Goal: Transaction & Acquisition: Purchase product/service

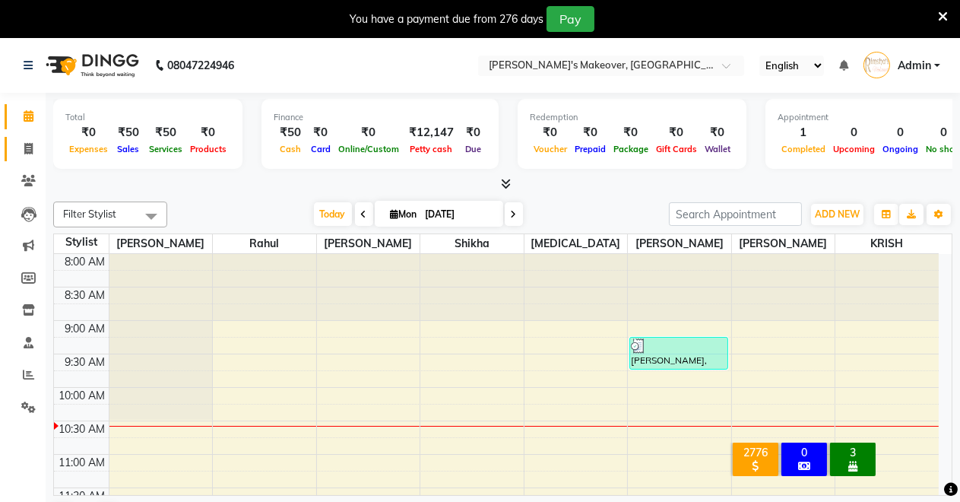
click at [32, 147] on icon at bounding box center [28, 148] width 8 height 11
select select "service"
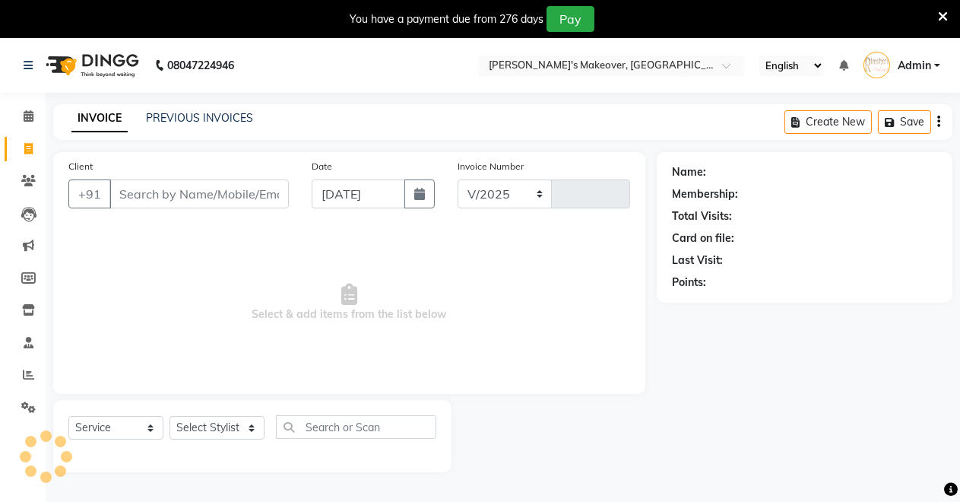
select select "7317"
type input "4054"
click at [277, 195] on input "Client" at bounding box center [198, 193] width 179 height 29
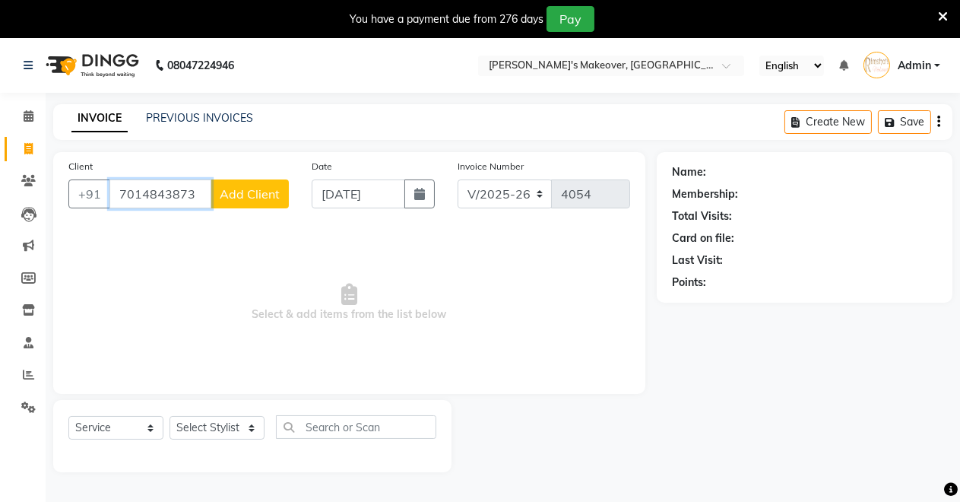
type input "7014843873"
click at [274, 190] on span "Add Client" at bounding box center [250, 193] width 60 height 15
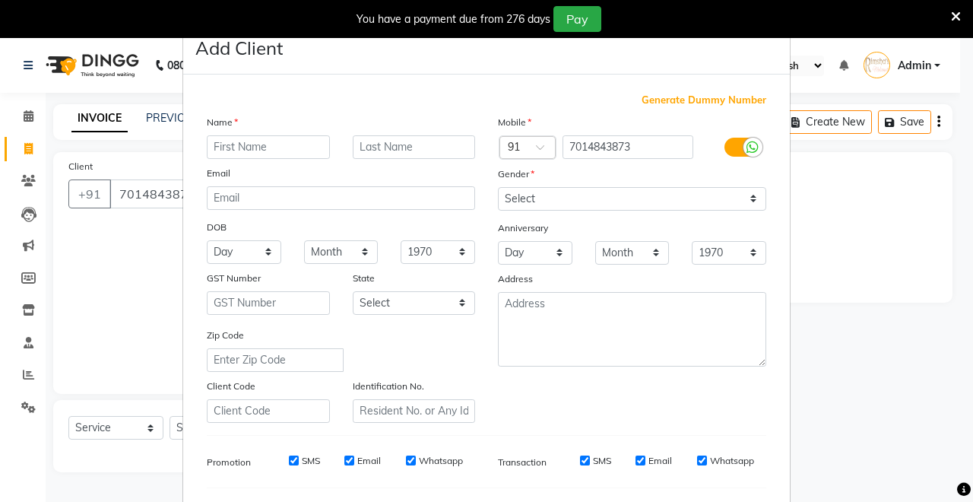
click at [280, 151] on input "text" at bounding box center [268, 147] width 123 height 24
type input "m"
type input "Maeash"
click at [368, 151] on input "text" at bounding box center [414, 147] width 123 height 24
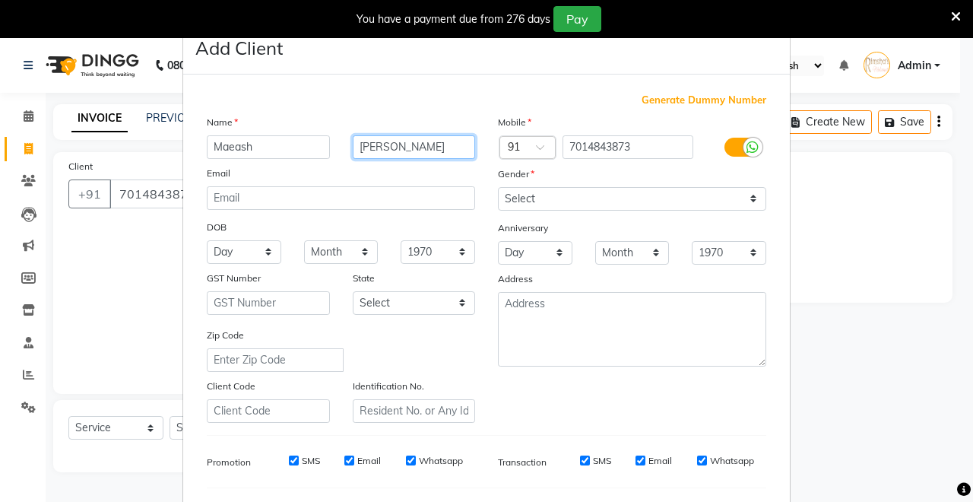
type input "[PERSON_NAME]"
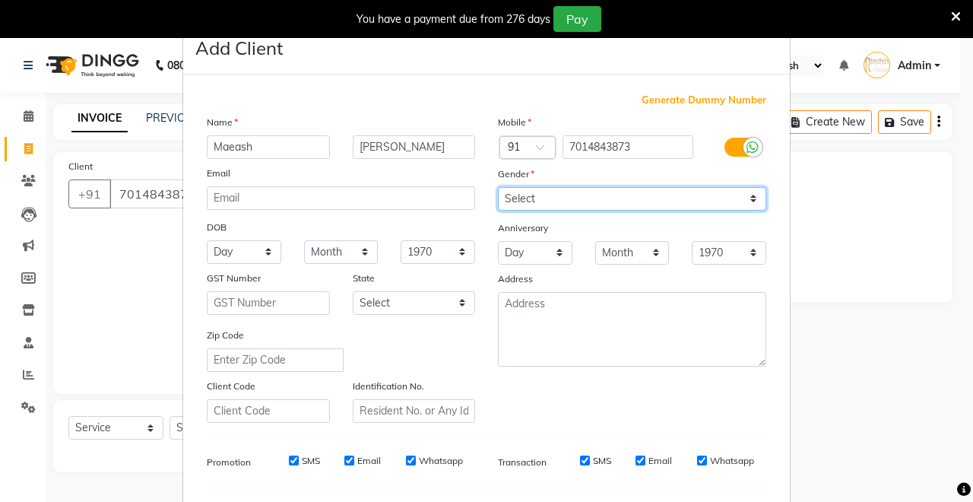
click at [566, 191] on select "Select [DEMOGRAPHIC_DATA] [DEMOGRAPHIC_DATA] Other Prefer Not To Say" at bounding box center [632, 199] width 268 height 24
select select "[DEMOGRAPHIC_DATA]"
click at [498, 187] on select "Select [DEMOGRAPHIC_DATA] [DEMOGRAPHIC_DATA] Other Prefer Not To Say" at bounding box center [632, 199] width 268 height 24
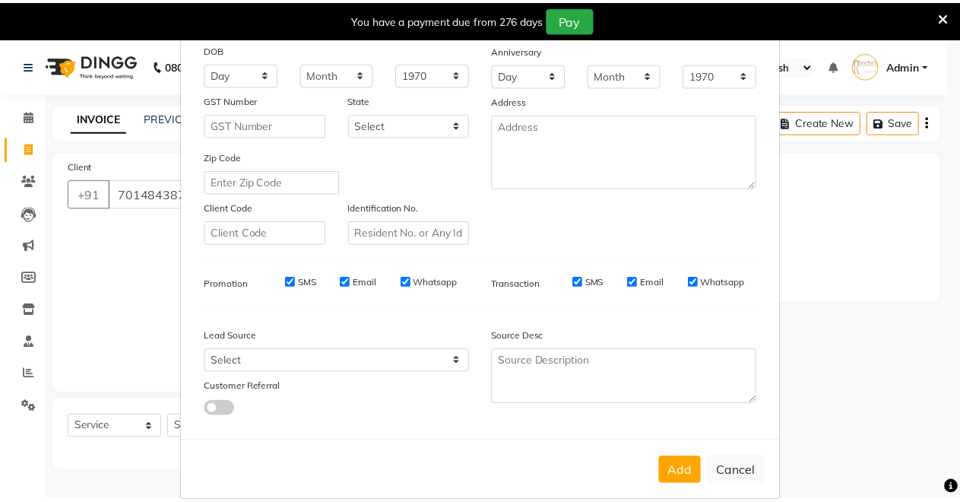
scroll to position [197, 0]
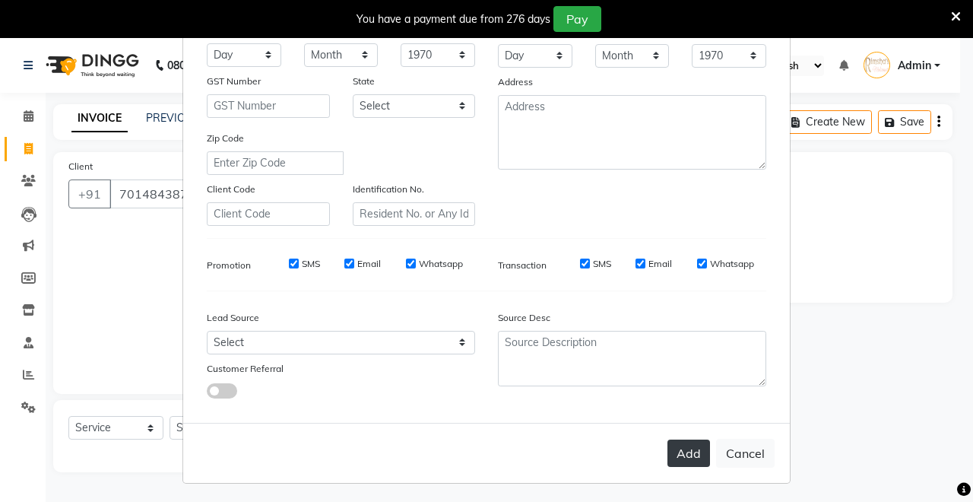
click at [688, 447] on button "Add" at bounding box center [688, 452] width 43 height 27
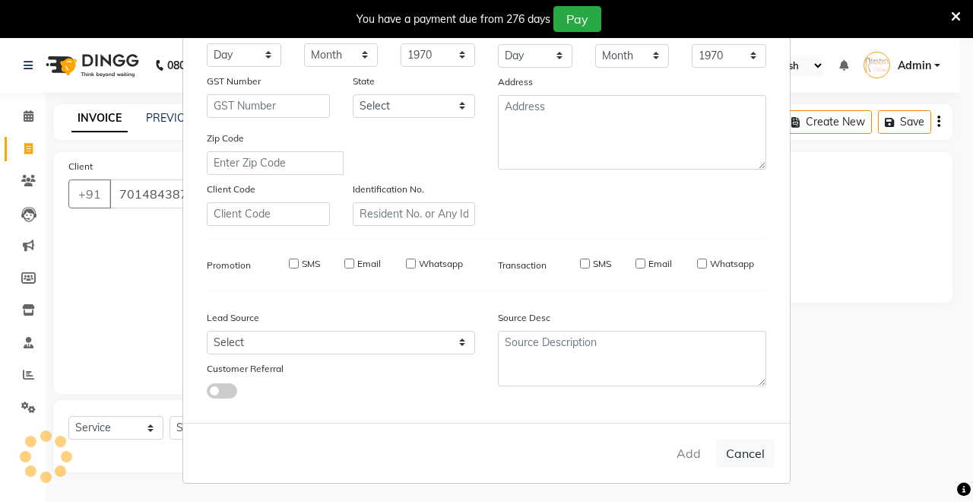
select select
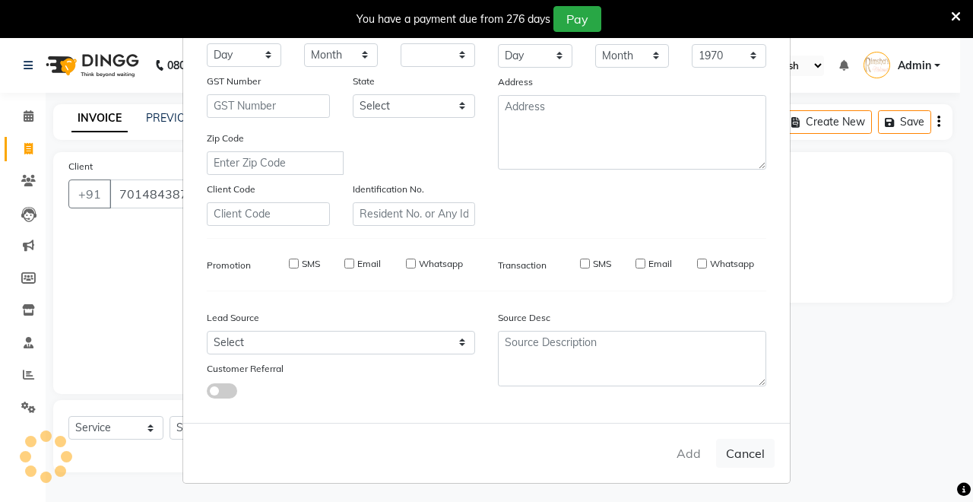
select select
checkbox input "false"
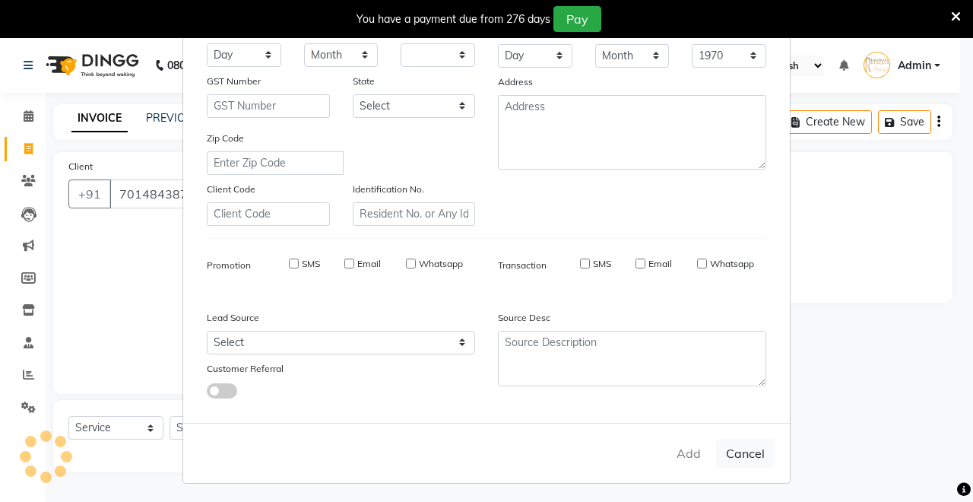
checkbox input "false"
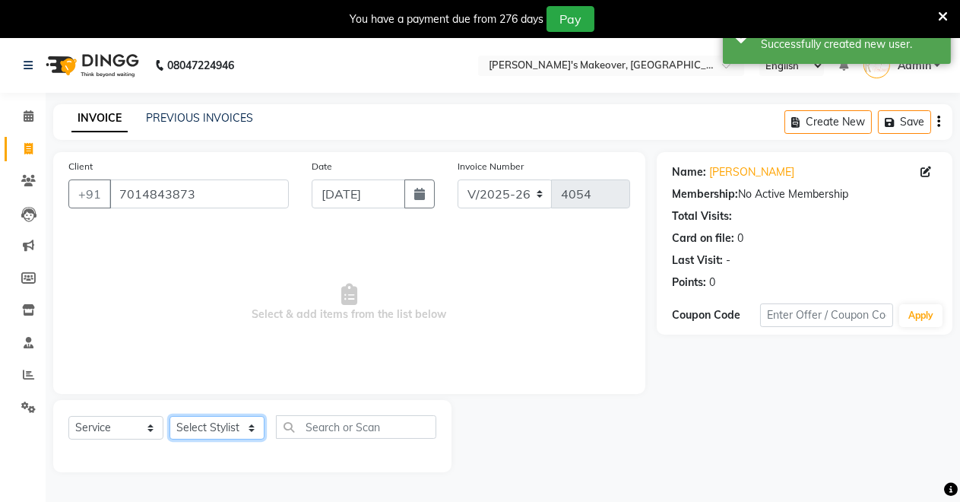
click at [216, 425] on select "Select Stylist [PERSON_NAME] [PERSON_NAME] [MEDICAL_DATA][PERSON_NAME] [PERSON_…" at bounding box center [217, 428] width 95 height 24
select select "84062"
click at [170, 416] on select "Select Stylist [PERSON_NAME] [PERSON_NAME] [MEDICAL_DATA][PERSON_NAME] [PERSON_…" at bounding box center [217, 428] width 95 height 24
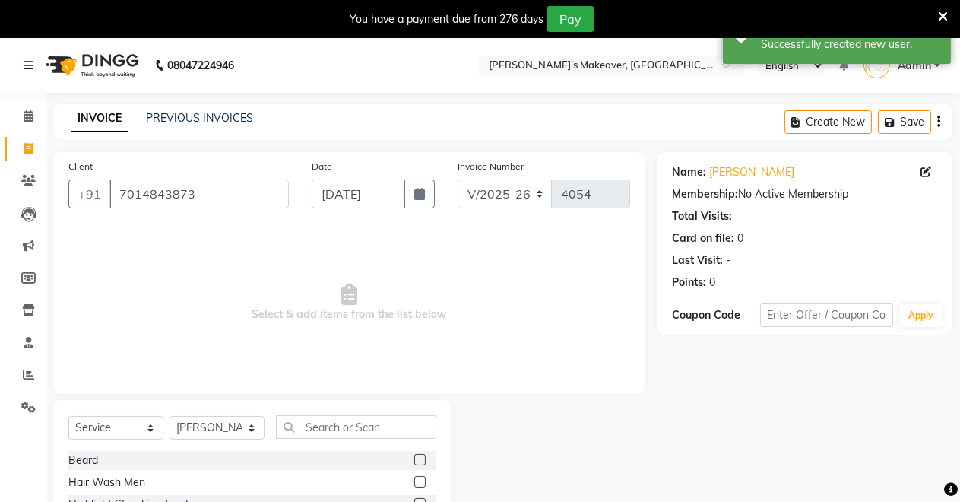
click at [414, 460] on label at bounding box center [419, 459] width 11 height 11
click at [414, 460] on input "checkbox" at bounding box center [419, 460] width 10 height 10
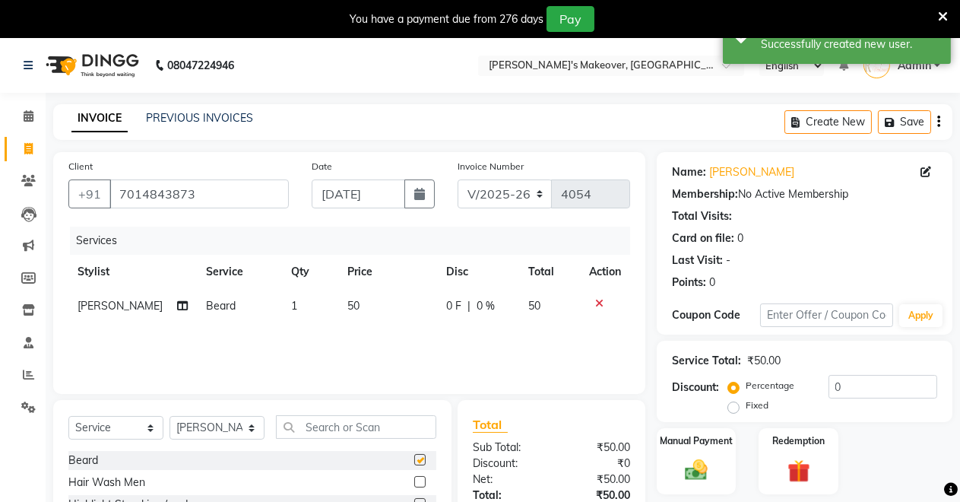
checkbox input "false"
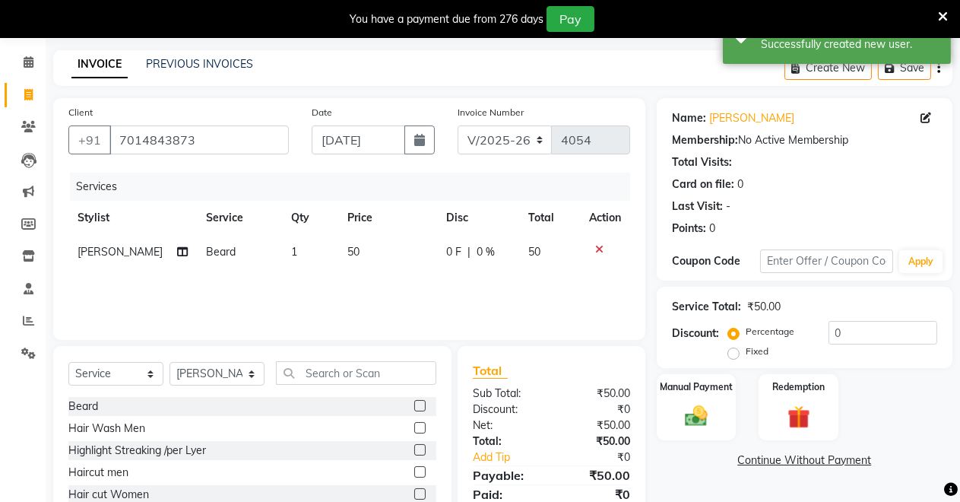
click at [414, 469] on label at bounding box center [419, 471] width 11 height 11
click at [414, 469] on input "checkbox" at bounding box center [419, 472] width 10 height 10
checkbox input "false"
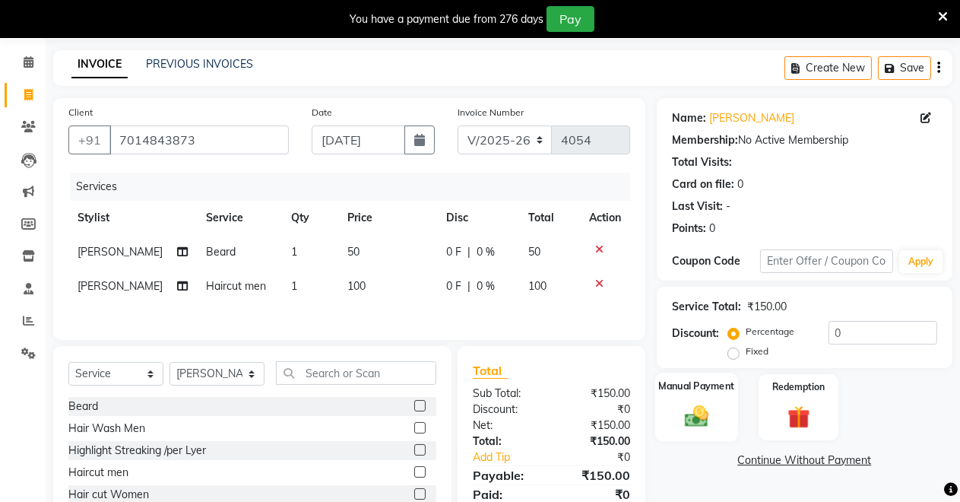
click at [684, 411] on img at bounding box center [696, 415] width 39 height 27
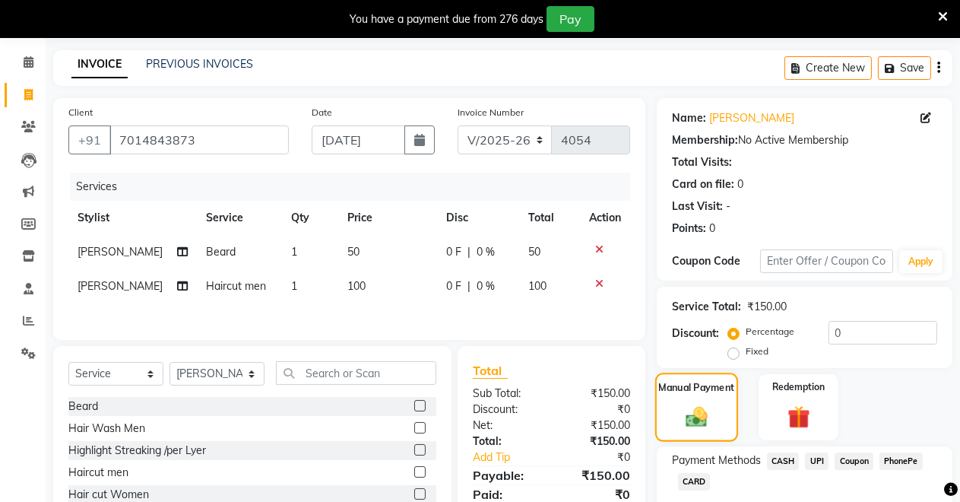
scroll to position [148, 0]
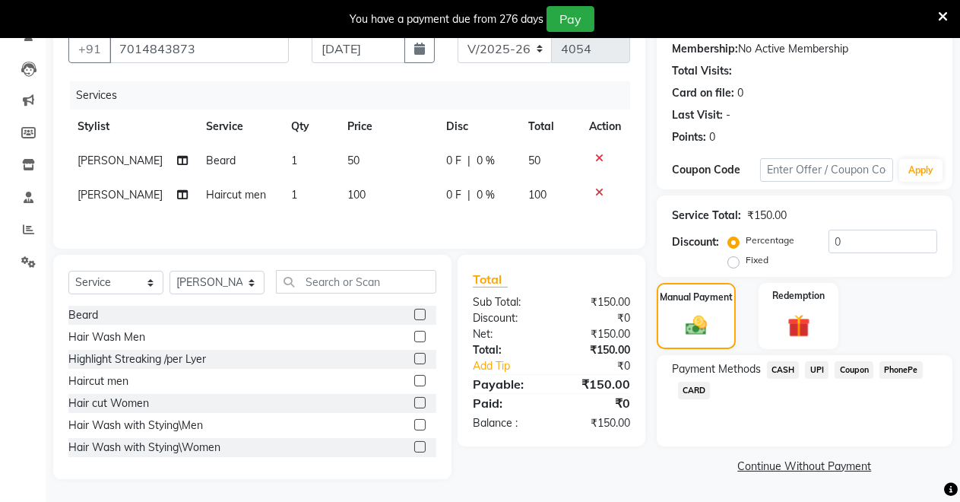
click at [784, 366] on span "CASH" at bounding box center [783, 369] width 33 height 17
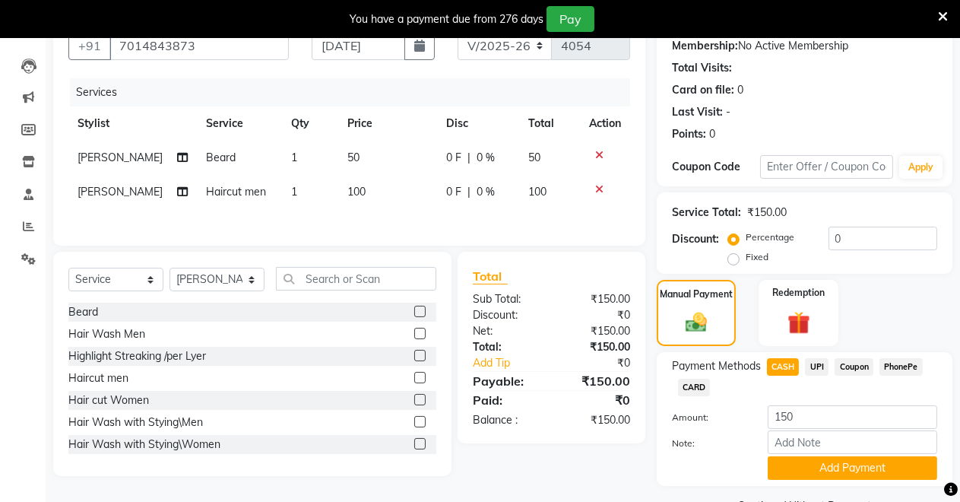
scroll to position [186, 0]
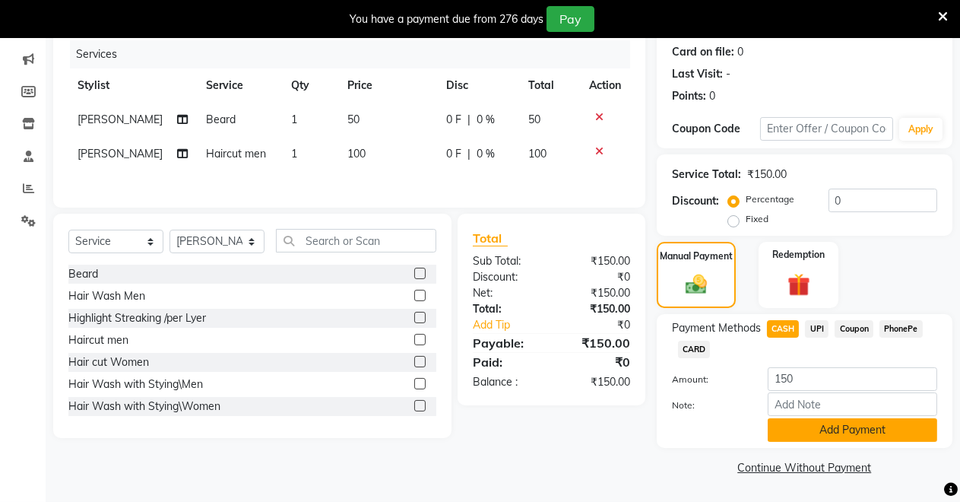
click at [778, 420] on button "Add Payment" at bounding box center [853, 430] width 170 height 24
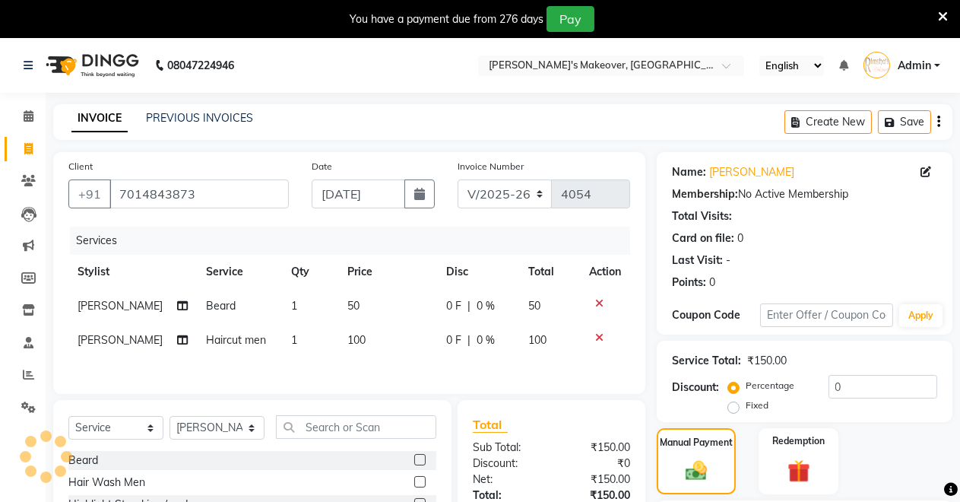
scroll to position [230, 0]
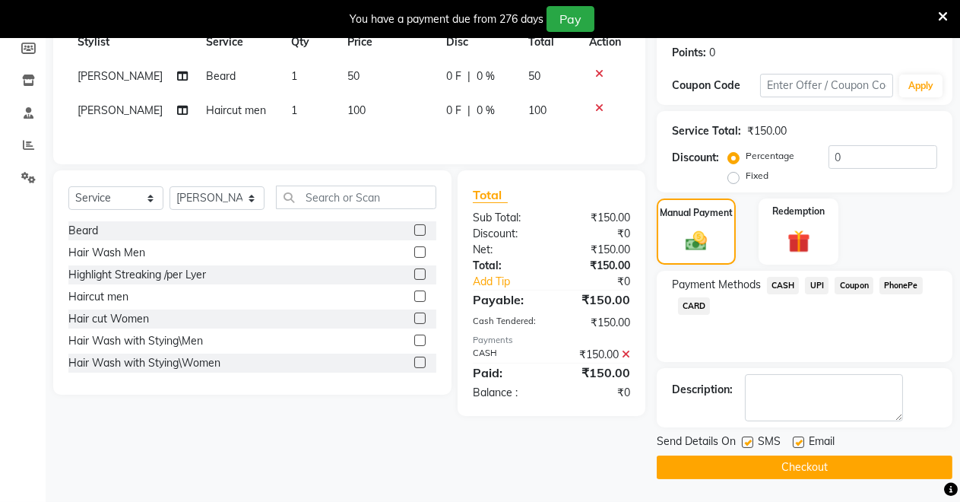
click at [755, 461] on button "Checkout" at bounding box center [805, 467] width 296 height 24
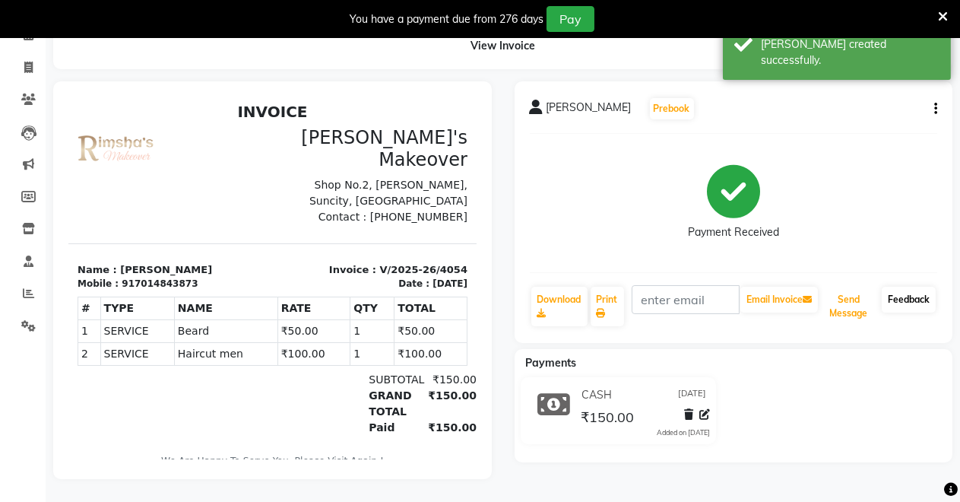
drag, startPoint x: 851, startPoint y: 308, endPoint x: 894, endPoint y: 296, distance: 44.3
click at [854, 306] on button "Send Message" at bounding box center [848, 307] width 55 height 40
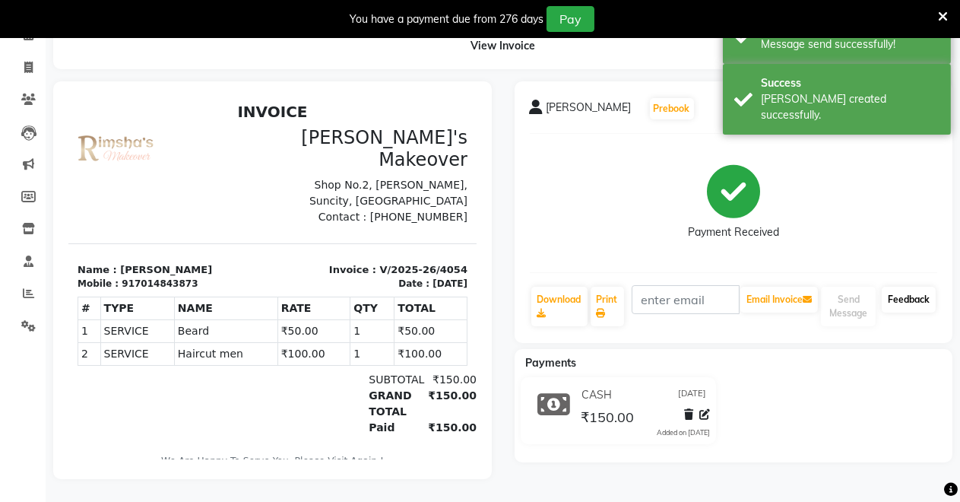
click at [903, 290] on link "Feedback" at bounding box center [909, 300] width 54 height 26
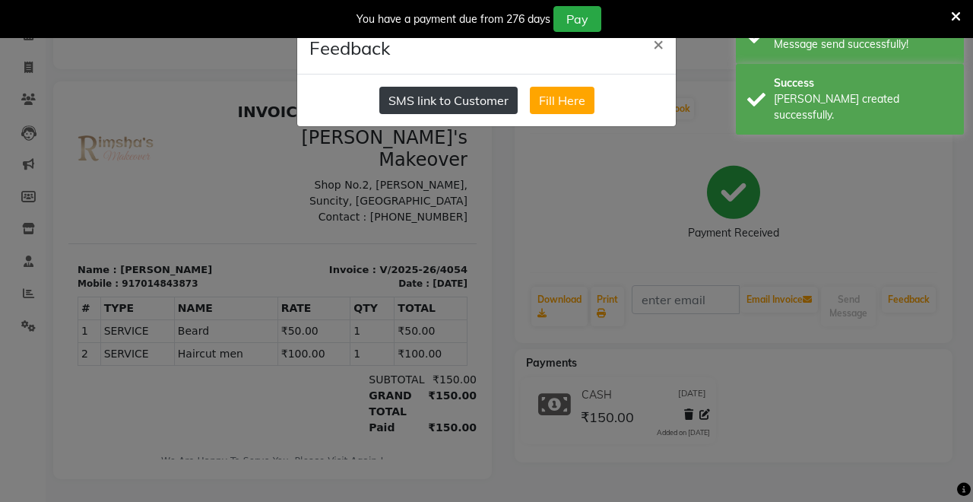
click at [509, 106] on button "SMS link to Customer" at bounding box center [448, 100] width 138 height 27
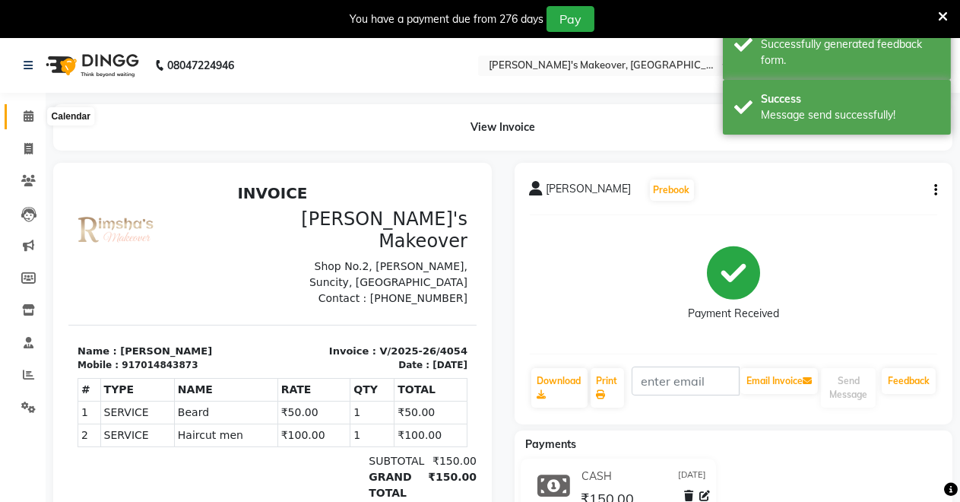
click at [29, 108] on span at bounding box center [28, 116] width 27 height 17
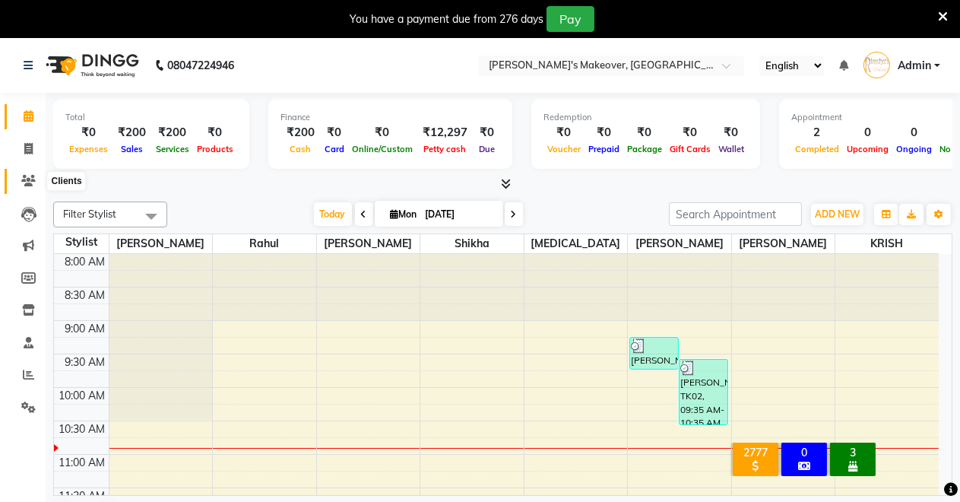
click at [24, 178] on icon at bounding box center [28, 180] width 14 height 11
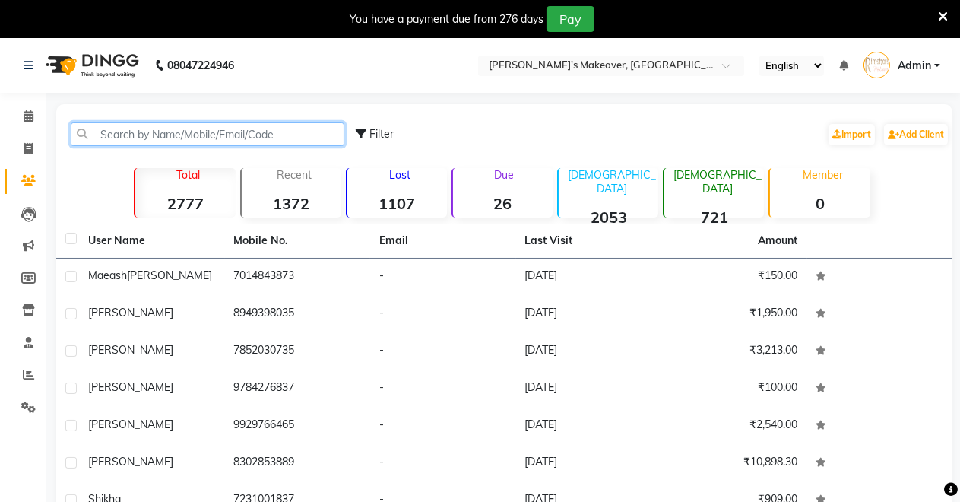
click at [209, 133] on input "text" at bounding box center [208, 134] width 274 height 24
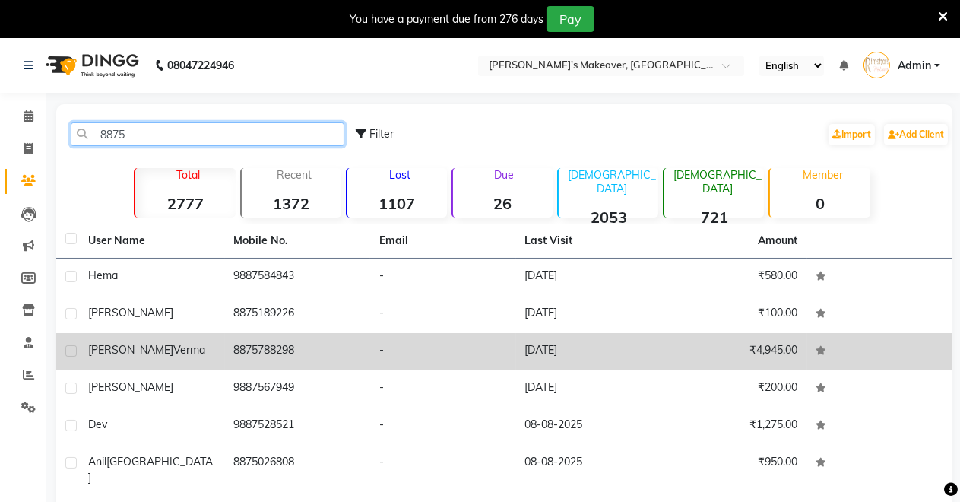
type input "8875"
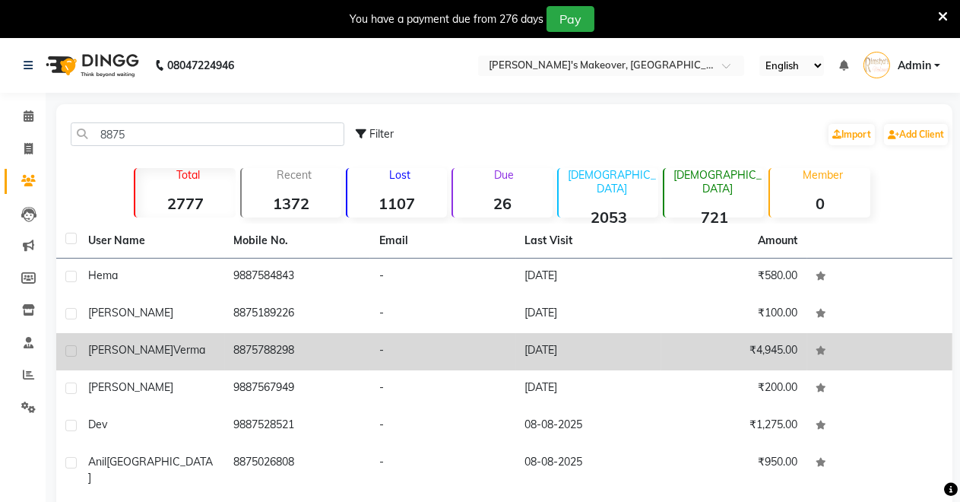
click at [313, 352] on td "8875788298" at bounding box center [298, 351] width 146 height 37
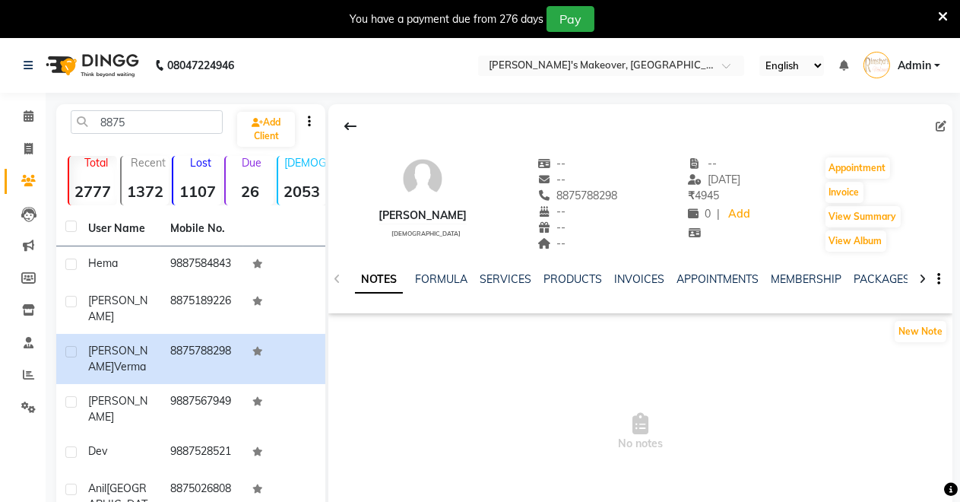
click at [648, 269] on div "NOTES FORMULA SERVICES PRODUCTS INVOICES APPOINTMENTS MEMBERSHIP PACKAGES VOUCH…" at bounding box center [640, 279] width 624 height 52
click at [643, 275] on link "INVOICES" at bounding box center [639, 279] width 50 height 14
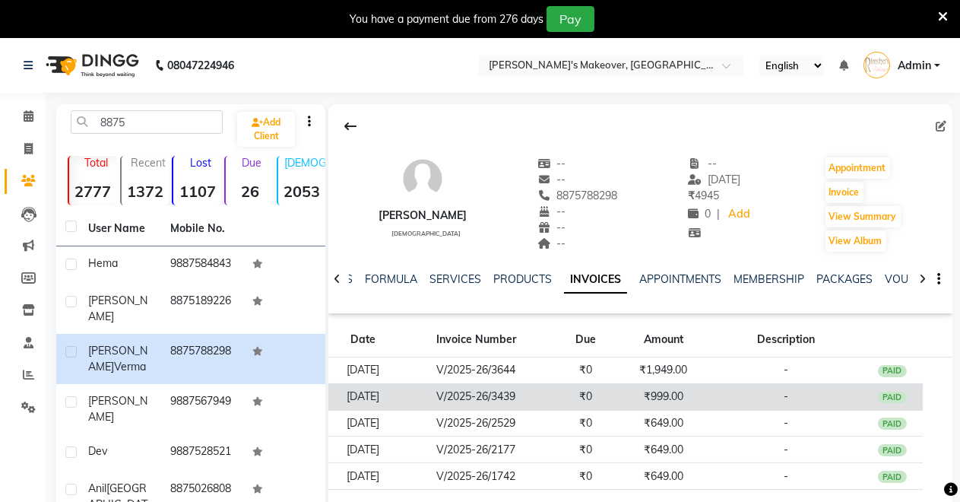
click at [893, 397] on div "PAID" at bounding box center [892, 397] width 29 height 12
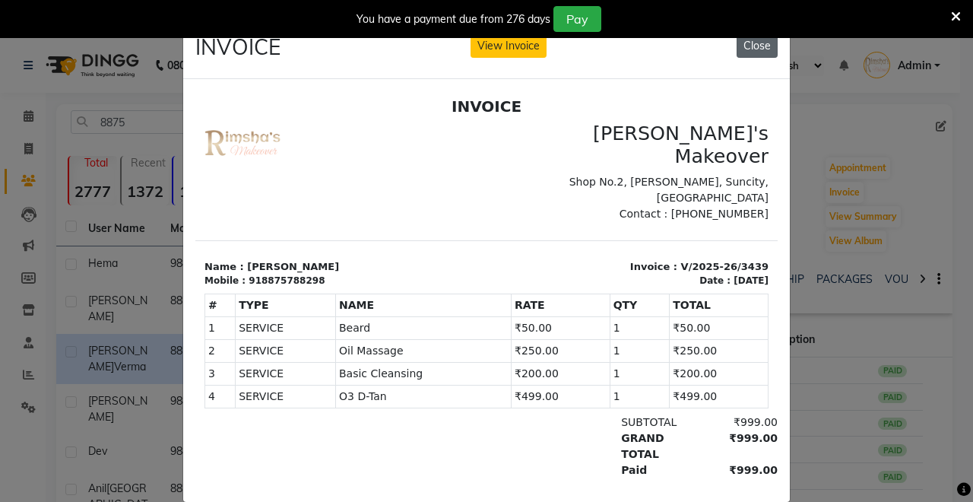
click at [738, 51] on button "Close" at bounding box center [757, 46] width 41 height 24
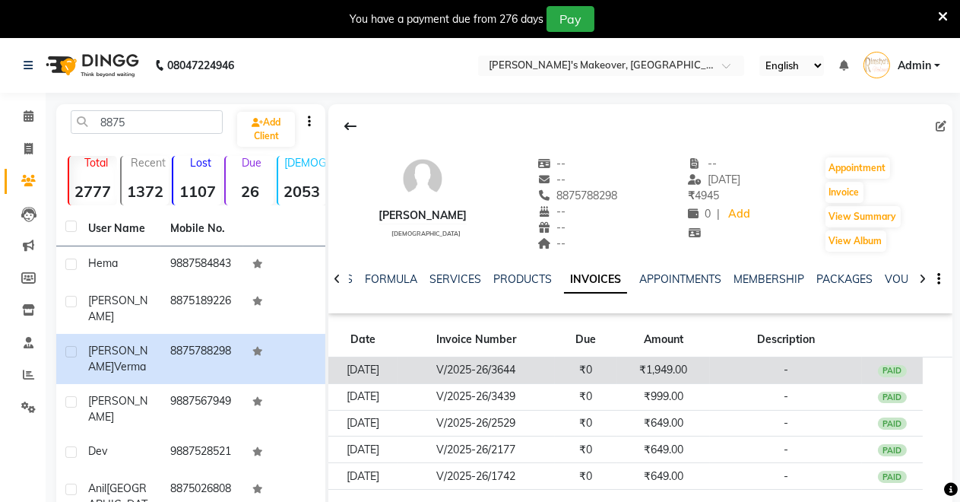
click at [895, 369] on div "PAID" at bounding box center [892, 371] width 29 height 12
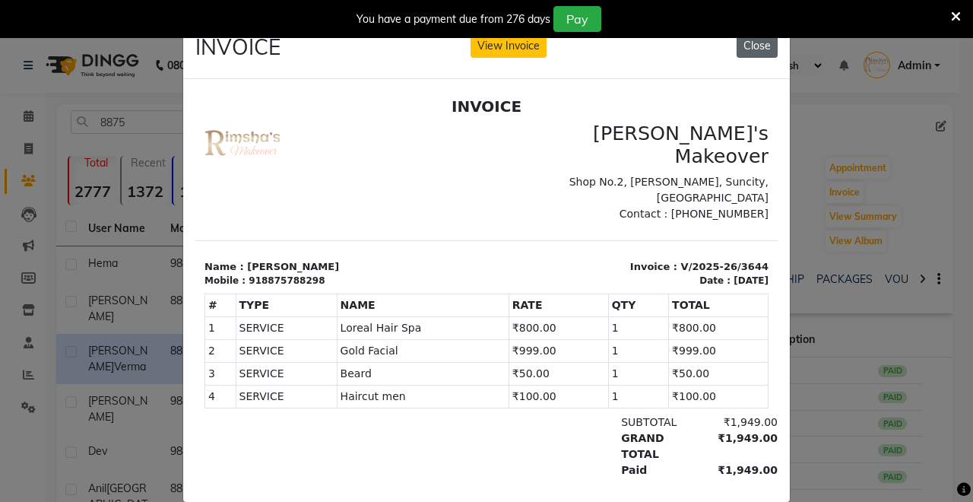
click at [749, 54] on button "Close" at bounding box center [757, 46] width 41 height 24
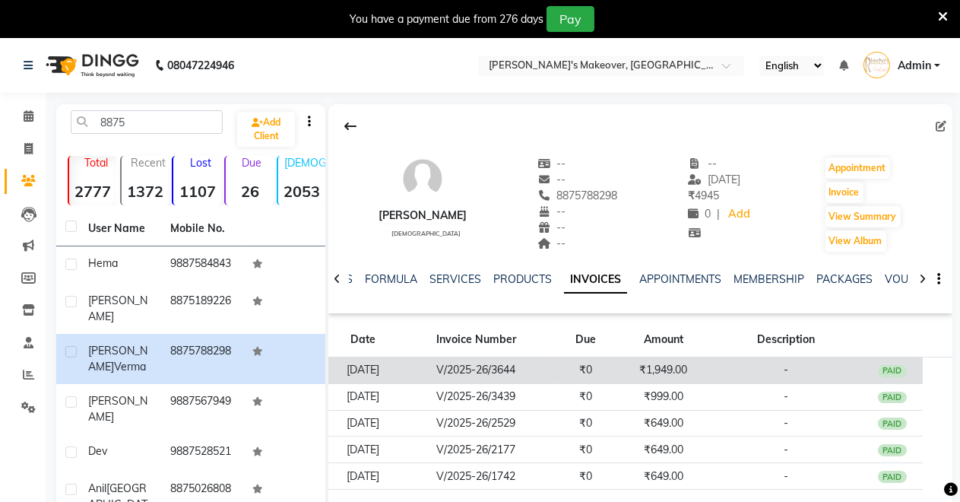
click at [895, 369] on div "PAID" at bounding box center [892, 371] width 29 height 12
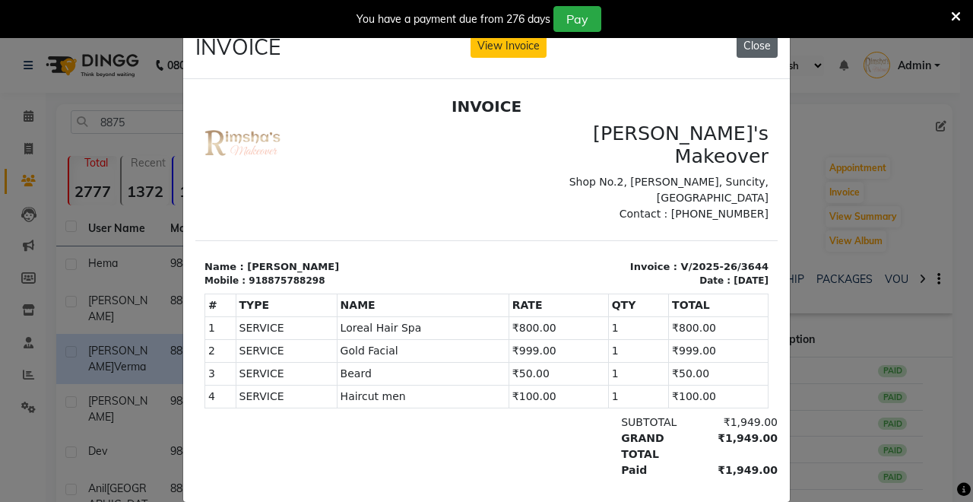
click at [742, 46] on button "Close" at bounding box center [757, 46] width 41 height 24
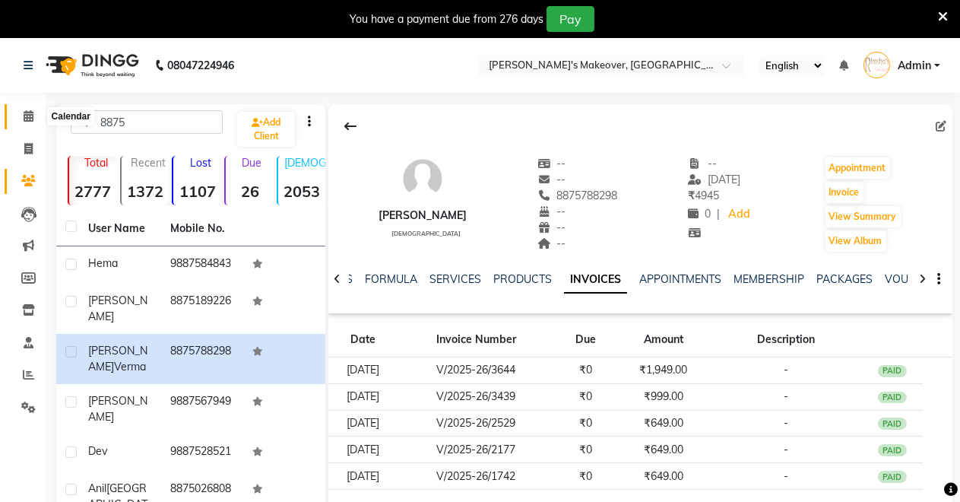
click at [24, 112] on icon at bounding box center [29, 115] width 10 height 11
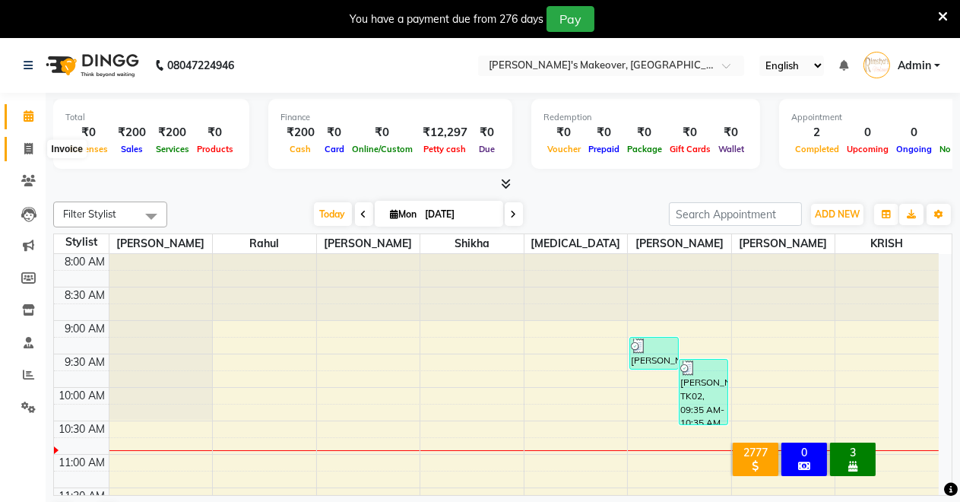
click at [30, 152] on icon at bounding box center [28, 148] width 8 height 11
select select "7317"
select select "service"
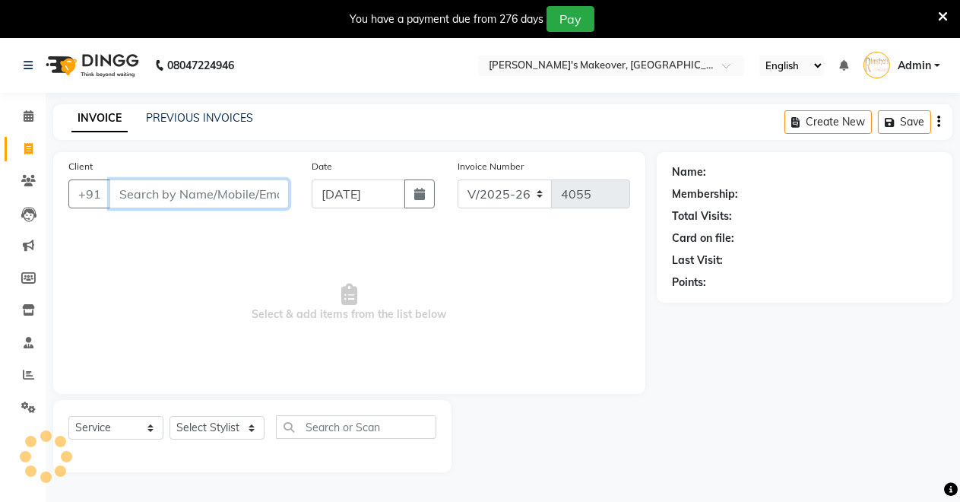
click at [167, 196] on input "Client" at bounding box center [198, 193] width 179 height 29
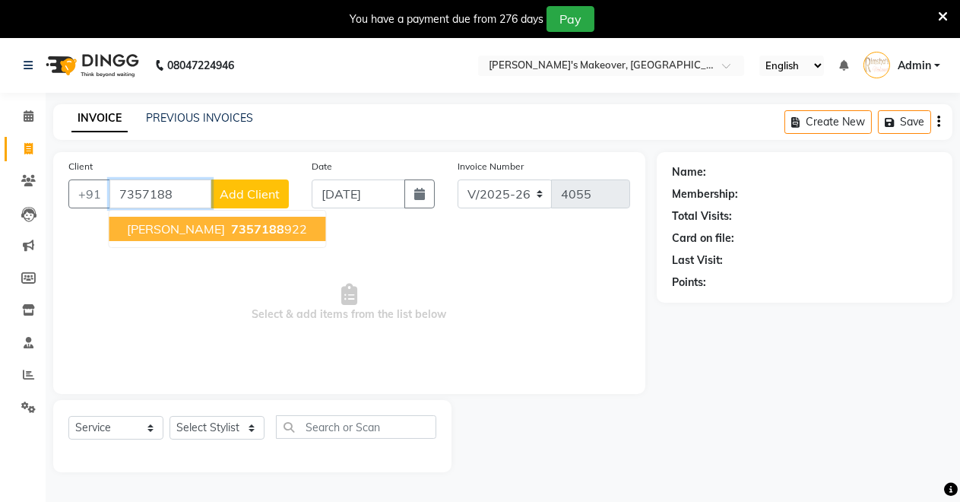
click at [179, 238] on button "[PERSON_NAME] 7357188 922" at bounding box center [217, 229] width 217 height 24
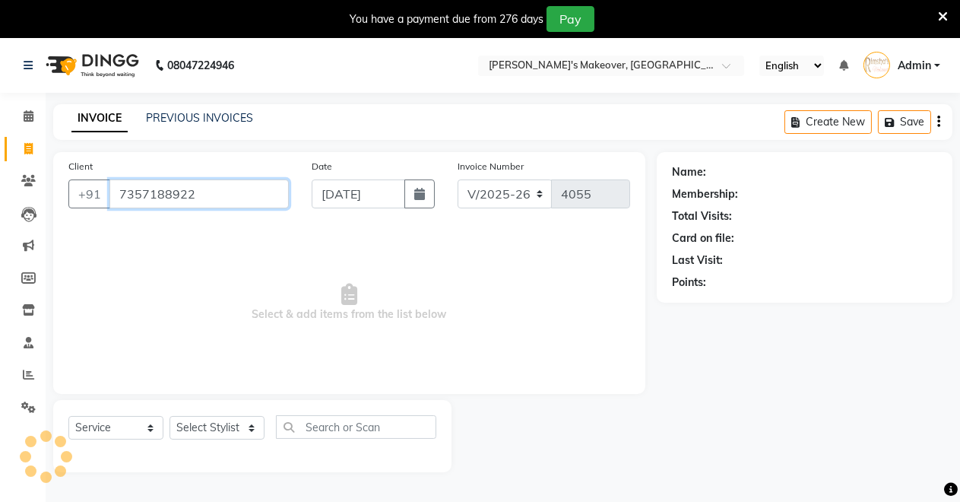
type input "7357188922"
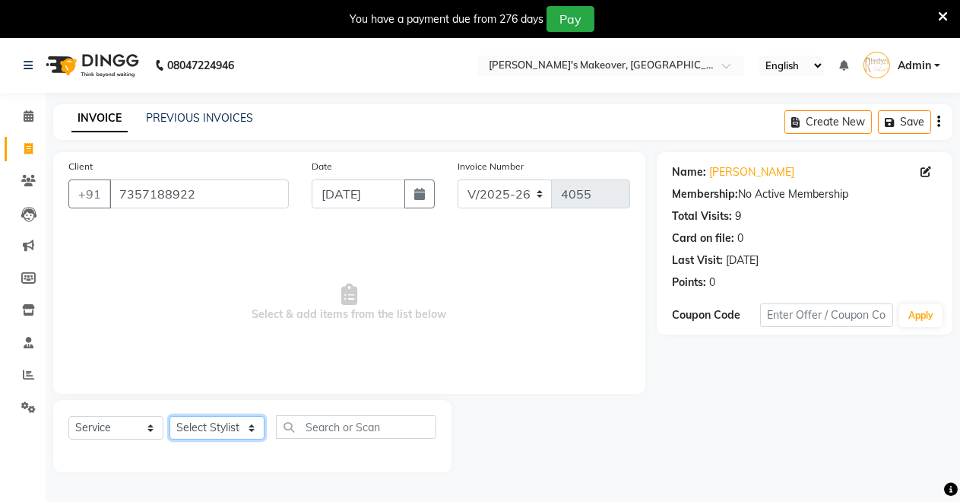
click at [197, 427] on select "Select Stylist [PERSON_NAME] [PERSON_NAME] [MEDICAL_DATA][PERSON_NAME] [PERSON_…" at bounding box center [217, 428] width 95 height 24
select select "84062"
click at [170, 416] on select "Select Stylist [PERSON_NAME] [PERSON_NAME] [MEDICAL_DATA][PERSON_NAME] [PERSON_…" at bounding box center [217, 428] width 95 height 24
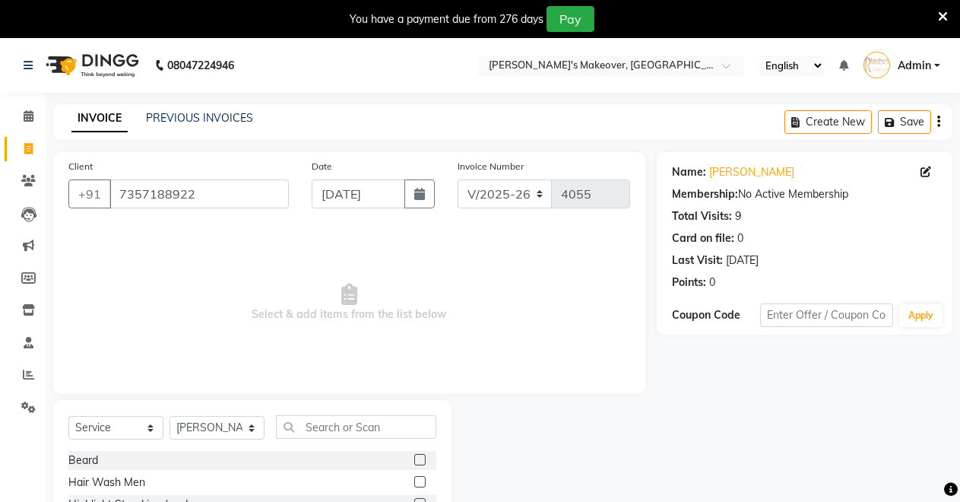
click at [414, 461] on label at bounding box center [419, 459] width 11 height 11
click at [414, 461] on input "checkbox" at bounding box center [419, 460] width 10 height 10
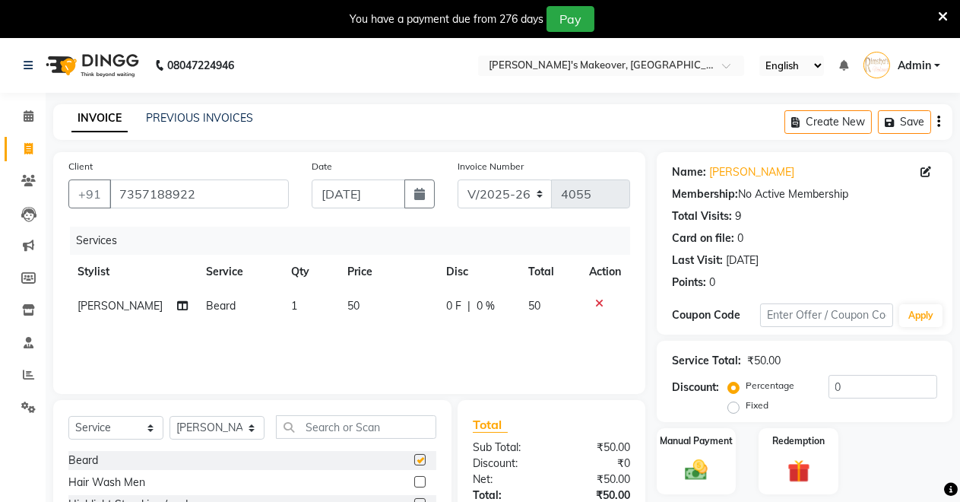
checkbox input "false"
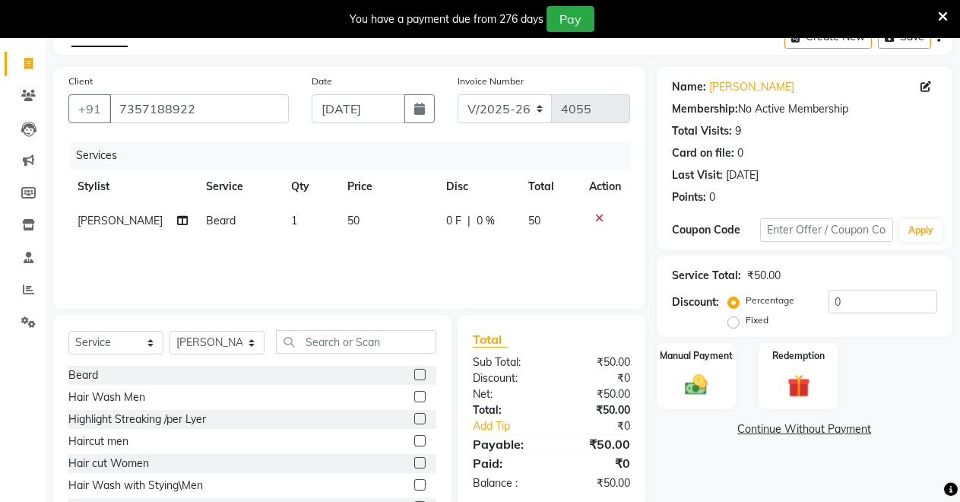
scroll to position [103, 0]
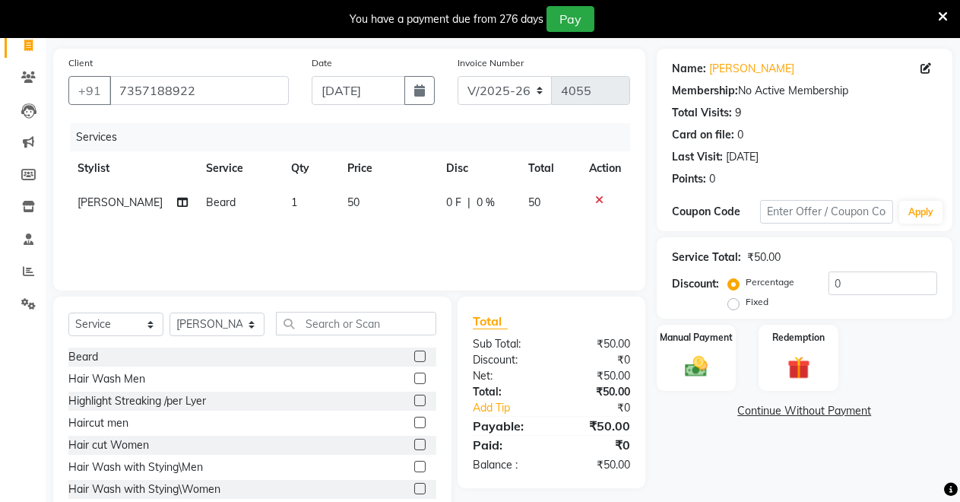
click at [414, 424] on label at bounding box center [419, 422] width 11 height 11
click at [414, 424] on input "checkbox" at bounding box center [419, 423] width 10 height 10
checkbox input "false"
click at [693, 356] on img at bounding box center [696, 366] width 39 height 27
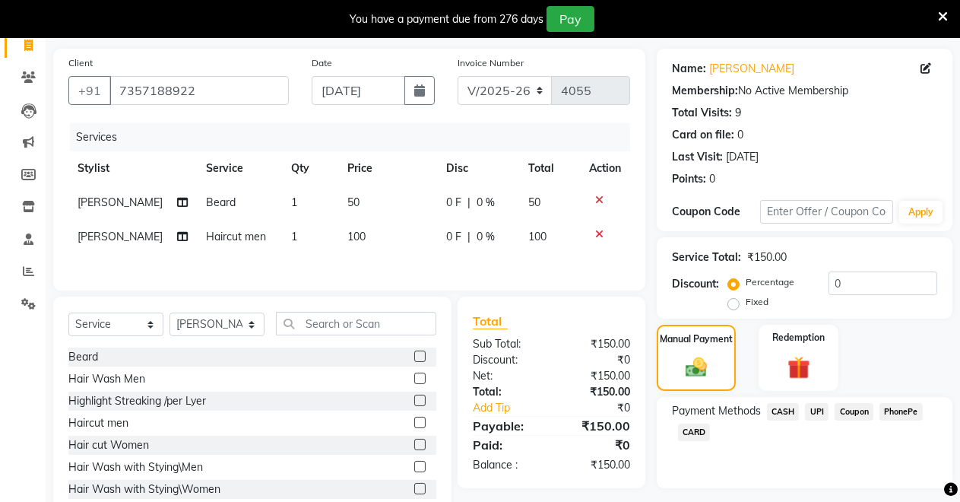
click at [822, 407] on span "UPI" at bounding box center [817, 411] width 24 height 17
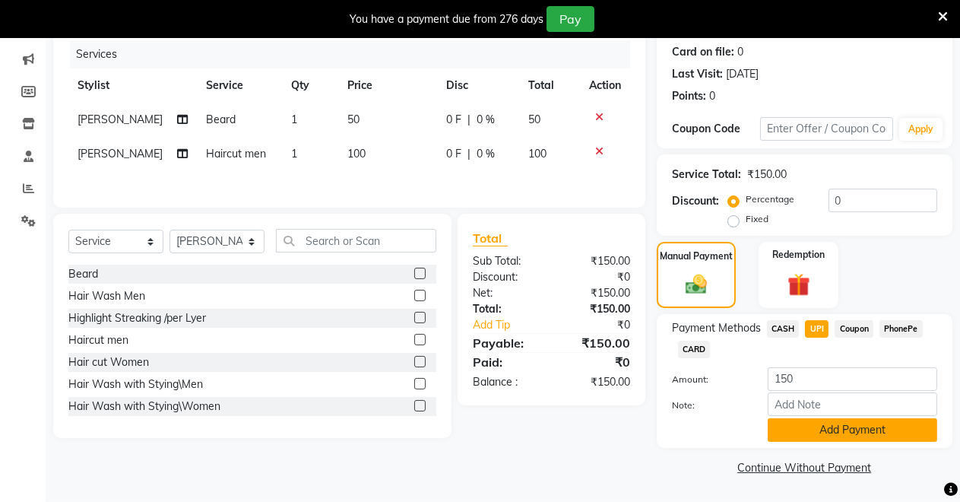
click at [814, 427] on button "Add Payment" at bounding box center [853, 430] width 170 height 24
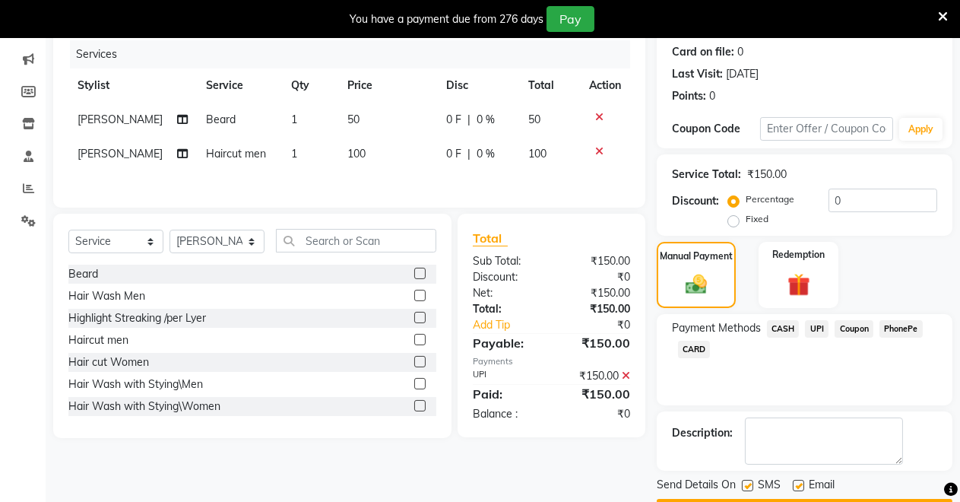
scroll to position [230, 0]
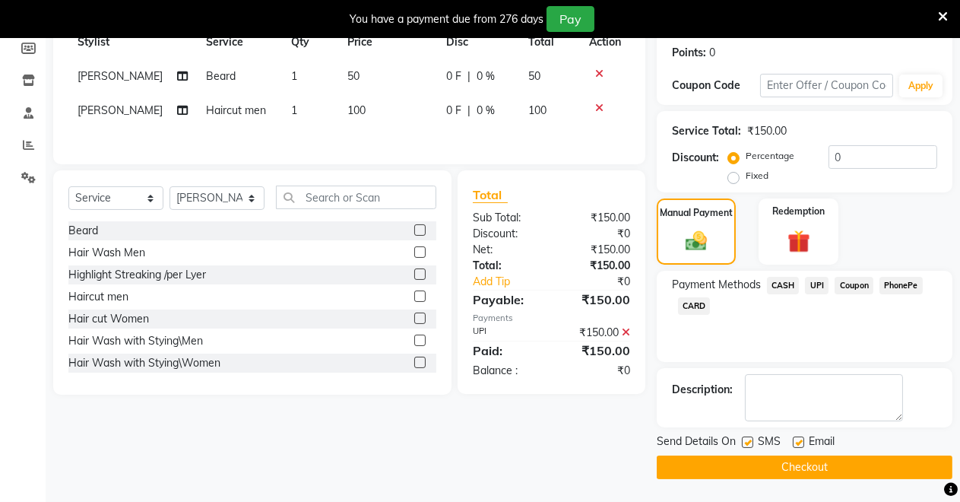
click at [790, 469] on button "Checkout" at bounding box center [805, 467] width 296 height 24
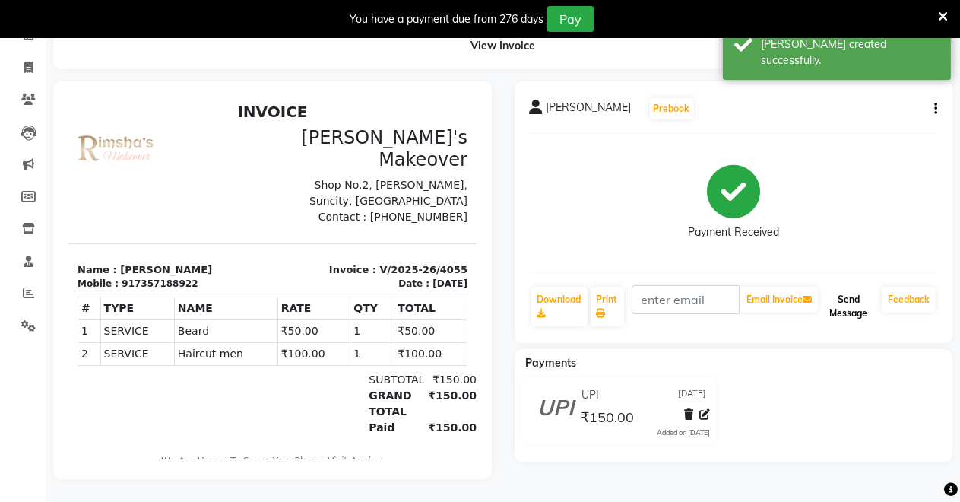
drag, startPoint x: 846, startPoint y: 293, endPoint x: 881, endPoint y: 277, distance: 38.8
click at [847, 292] on button "Send Message" at bounding box center [848, 307] width 55 height 40
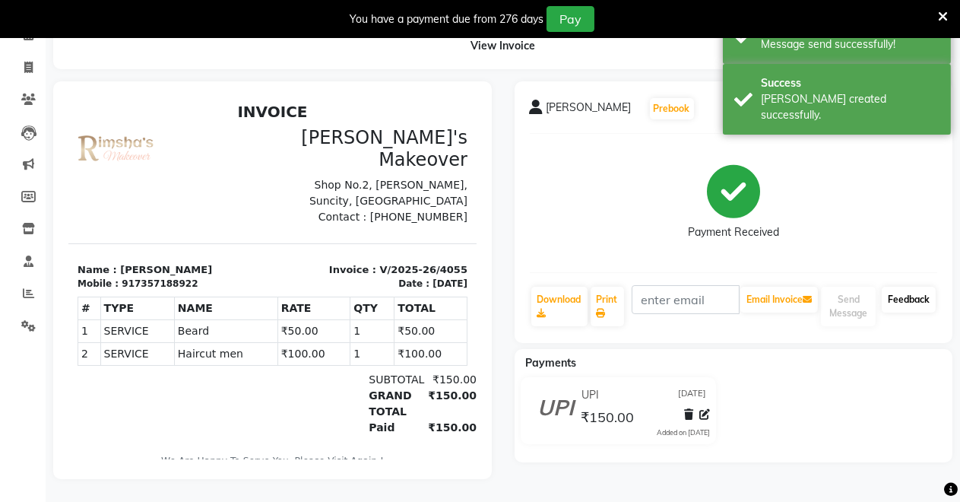
click at [890, 287] on link "Feedback" at bounding box center [909, 300] width 54 height 26
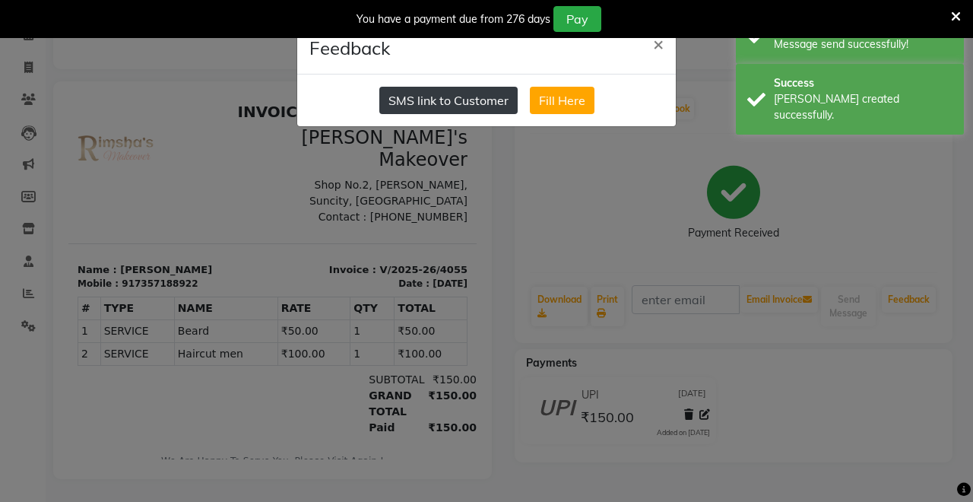
click at [401, 99] on button "SMS link to Customer" at bounding box center [448, 100] width 138 height 27
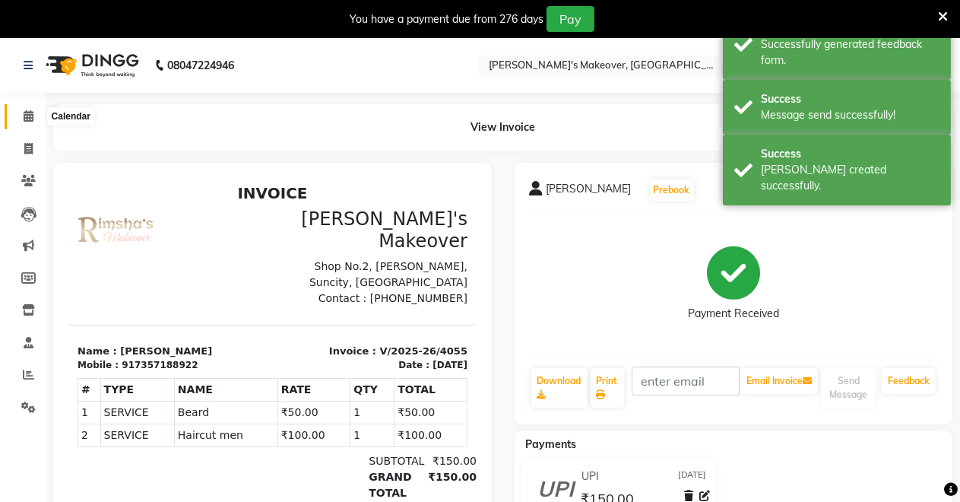
click at [16, 113] on span at bounding box center [28, 116] width 27 height 17
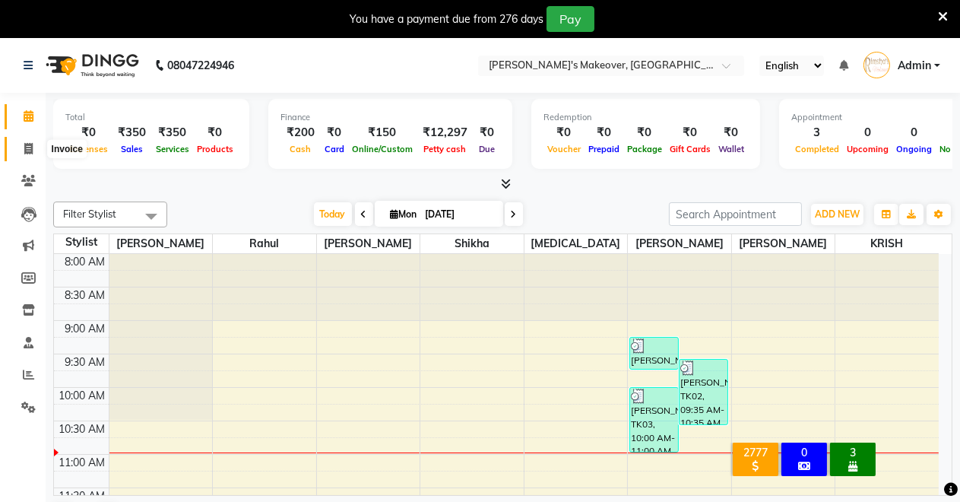
click at [30, 141] on span at bounding box center [28, 149] width 27 height 17
select select "7317"
select select "service"
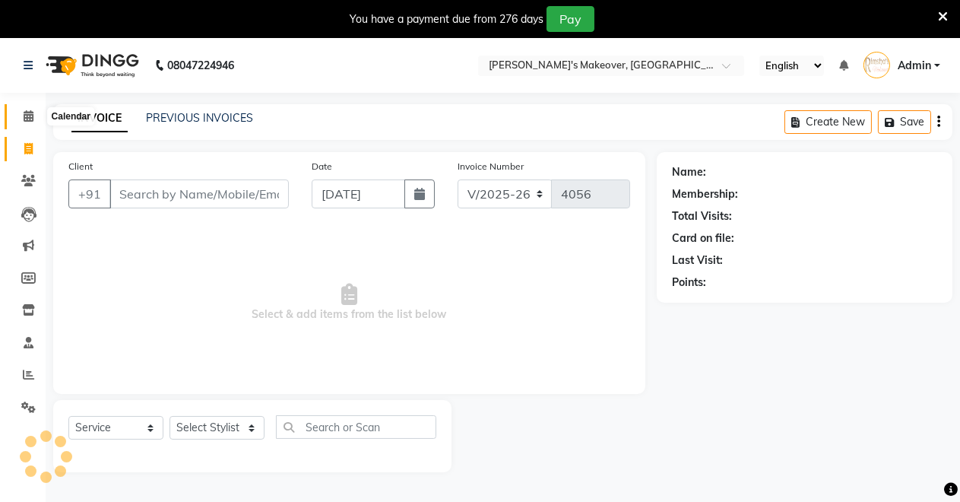
click at [30, 118] on icon at bounding box center [29, 115] width 10 height 11
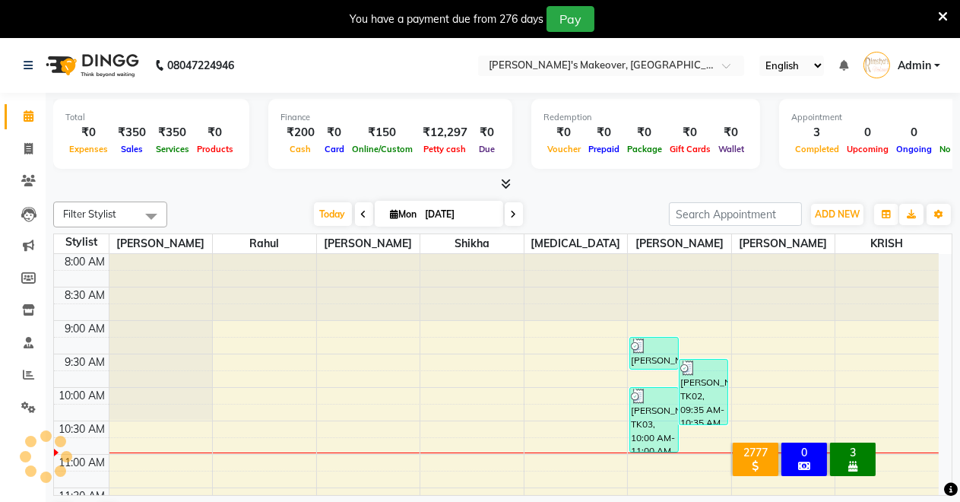
scroll to position [134, 0]
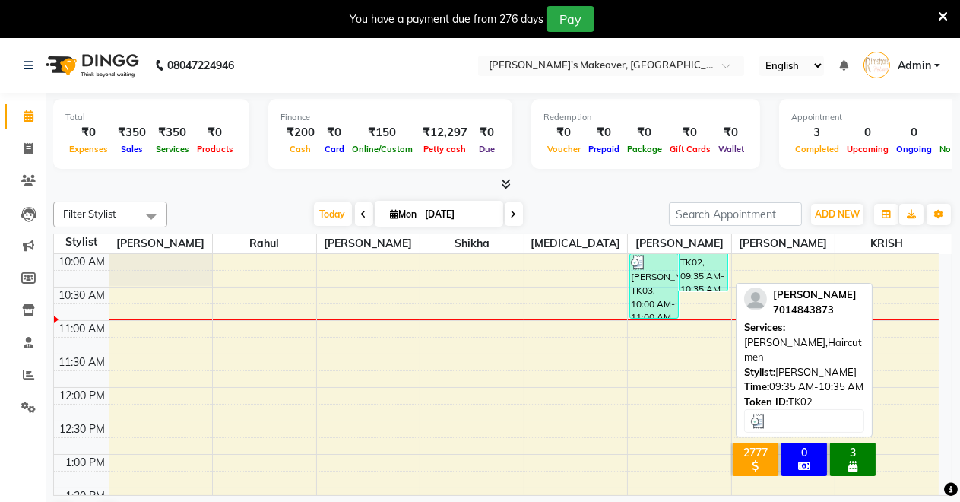
click at [698, 271] on div "[PERSON_NAME], TK02, 09:35 AM-10:35 AM, [PERSON_NAME],Haircut men" at bounding box center [704, 258] width 48 height 65
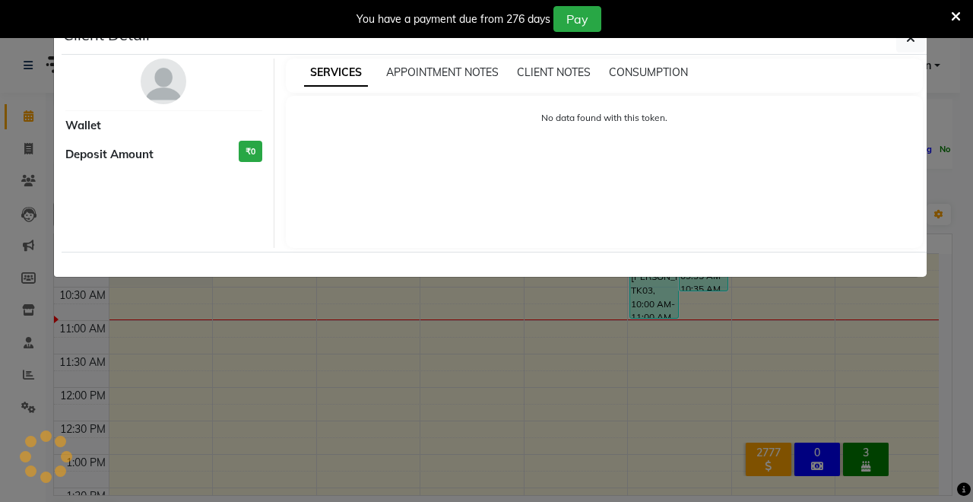
select select "3"
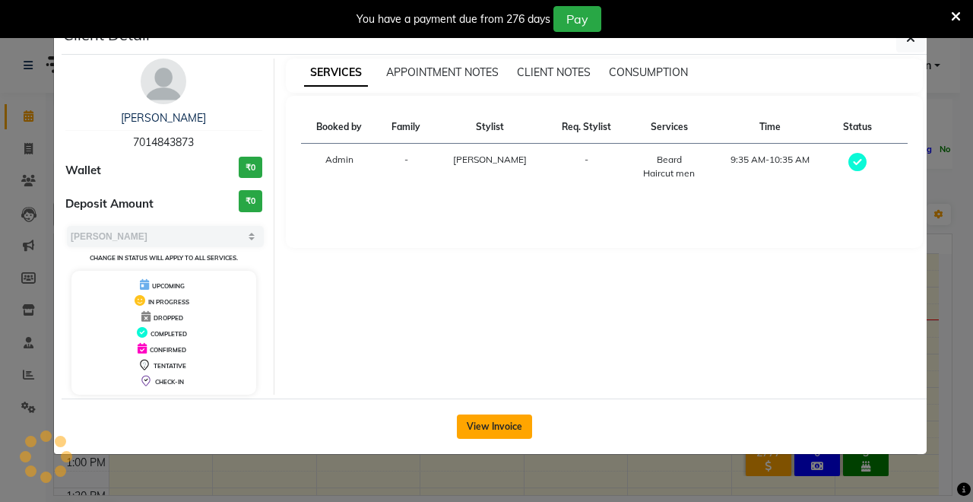
click at [485, 417] on button "View Invoice" at bounding box center [494, 426] width 75 height 24
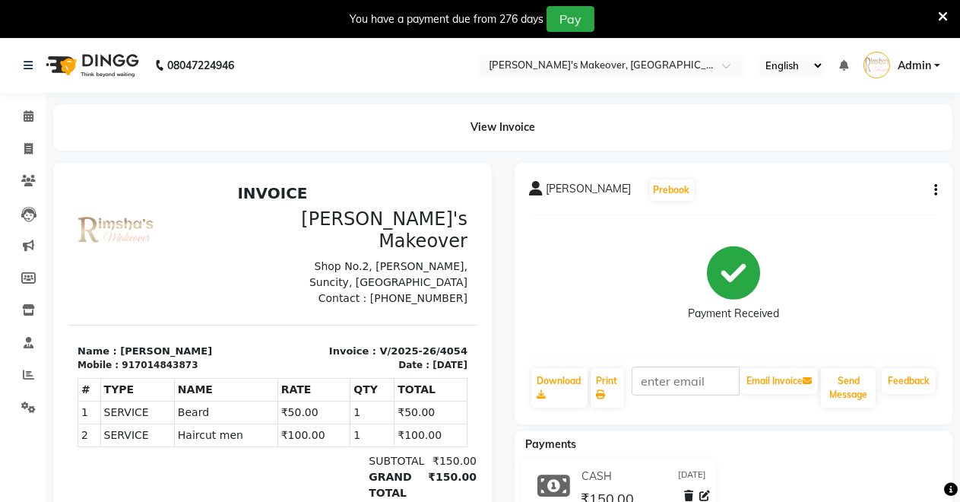
click at [928, 189] on button "button" at bounding box center [932, 190] width 9 height 16
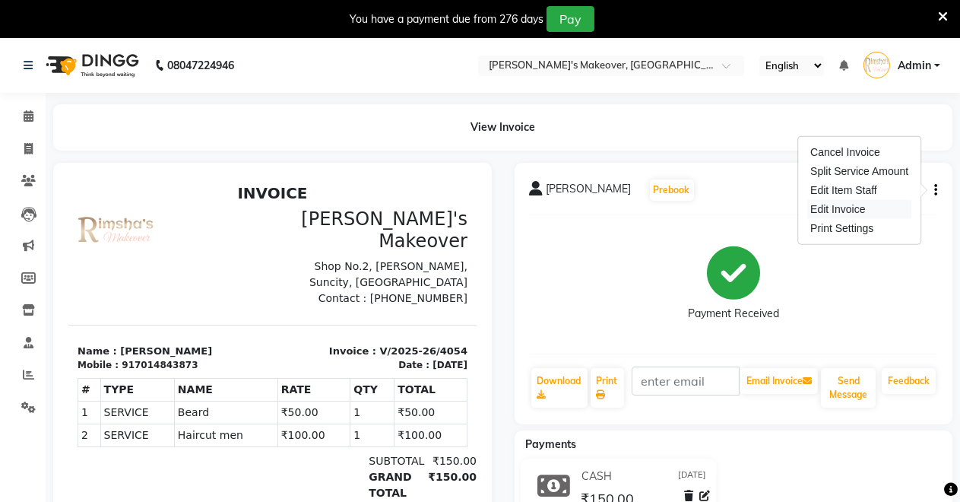
click at [870, 210] on div "Edit Invoice" at bounding box center [859, 209] width 104 height 19
select select "service"
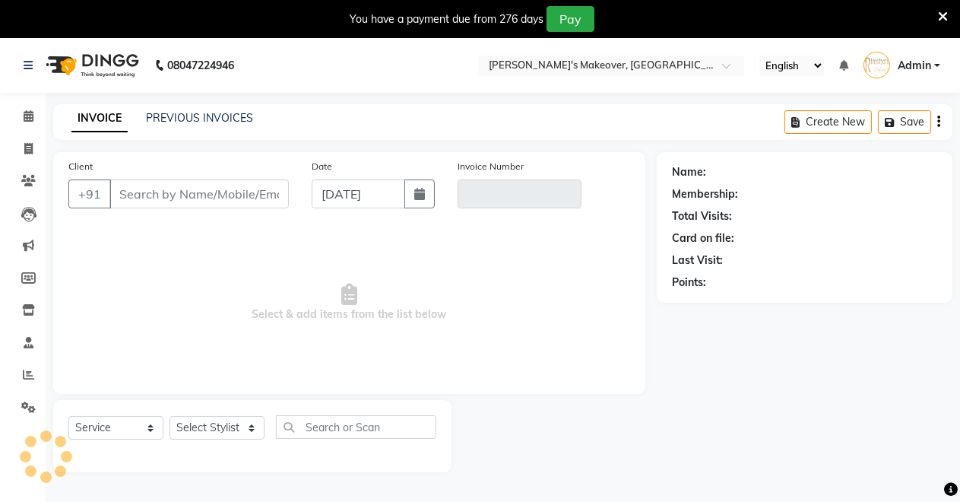
scroll to position [37, 0]
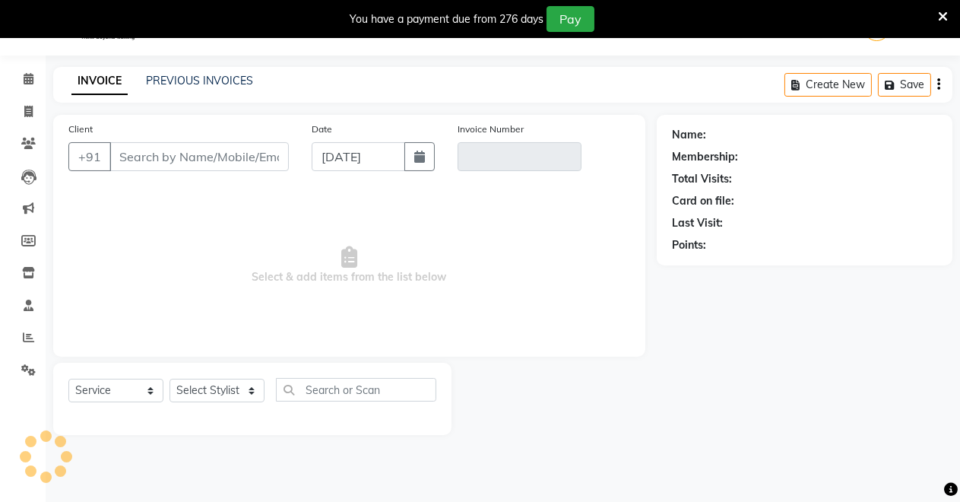
type input "7014843873"
type input "V/2025-26/4054"
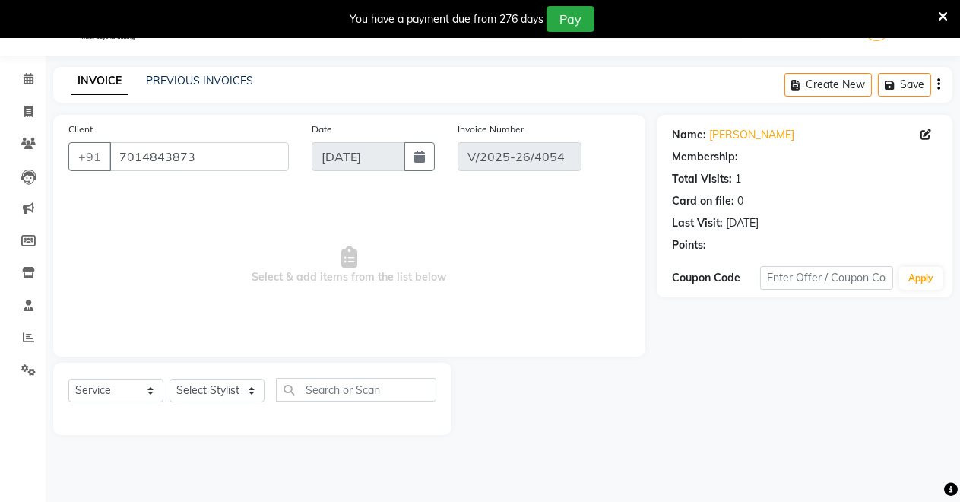
select select "select"
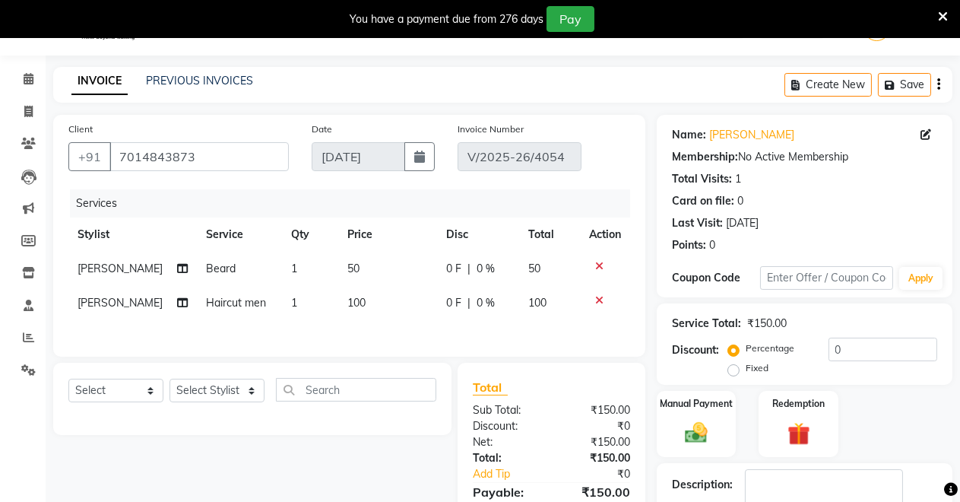
click at [943, 10] on icon at bounding box center [943, 17] width 10 height 14
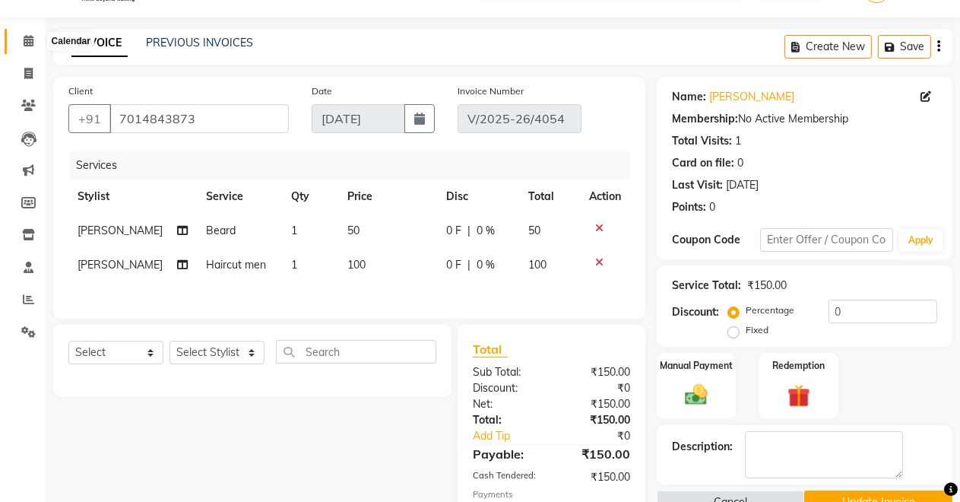
click at [24, 39] on icon at bounding box center [29, 40] width 10 height 11
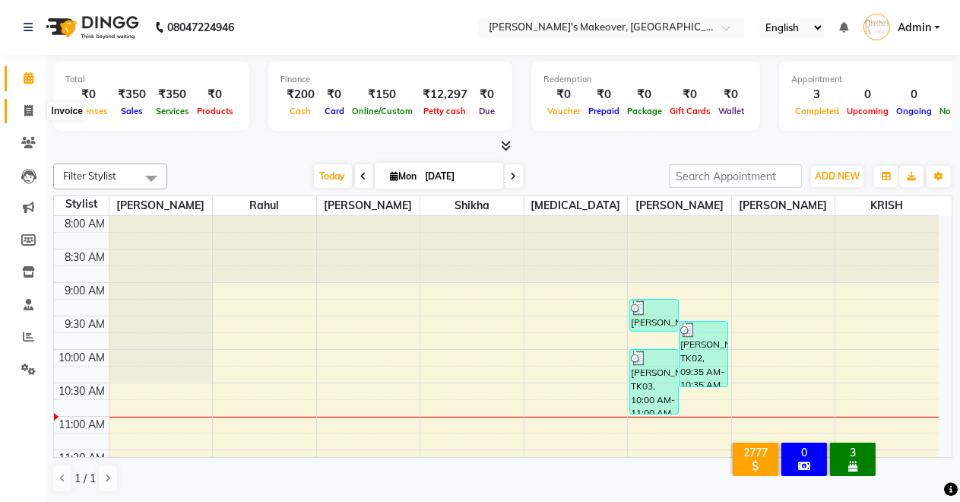
click at [18, 106] on span at bounding box center [28, 111] width 27 height 17
select select "7317"
select select "service"
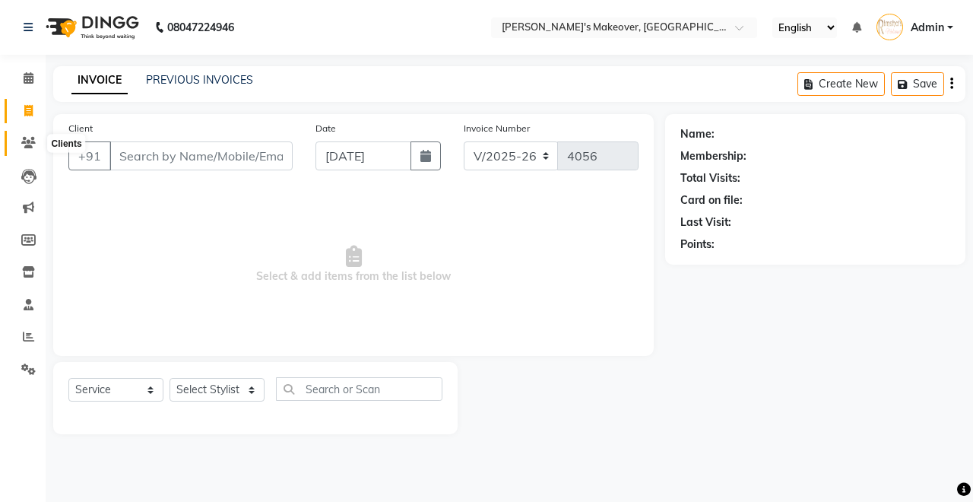
click at [24, 144] on icon at bounding box center [28, 142] width 14 height 11
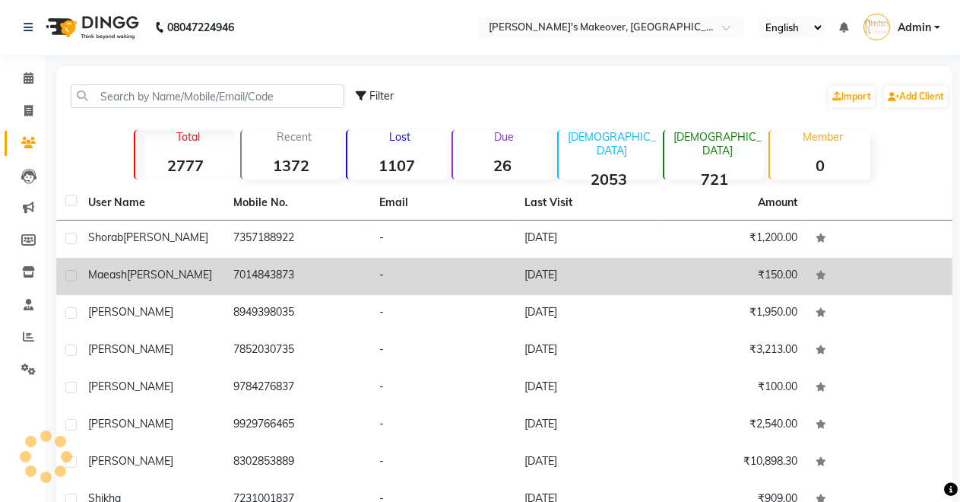
click at [662, 274] on td "₹150.00" at bounding box center [734, 276] width 146 height 37
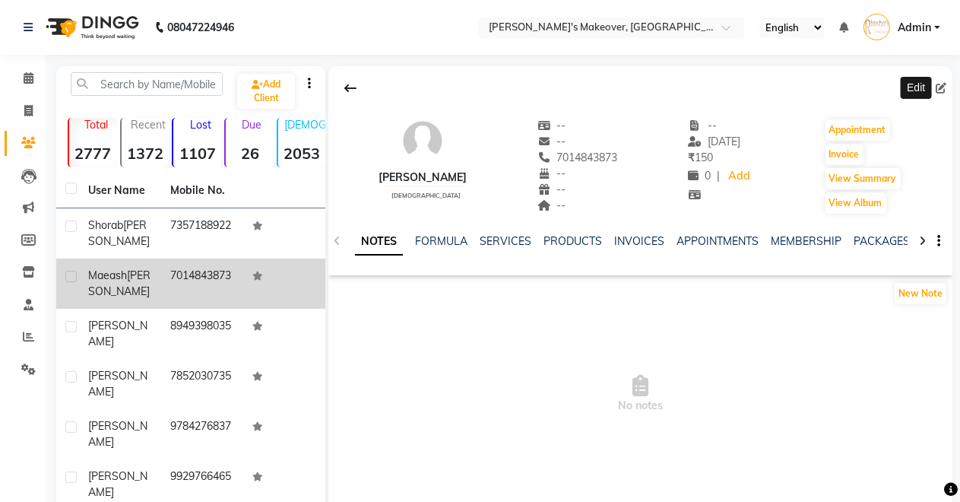
click at [937, 87] on icon at bounding box center [941, 88] width 11 height 11
select select "[DEMOGRAPHIC_DATA]"
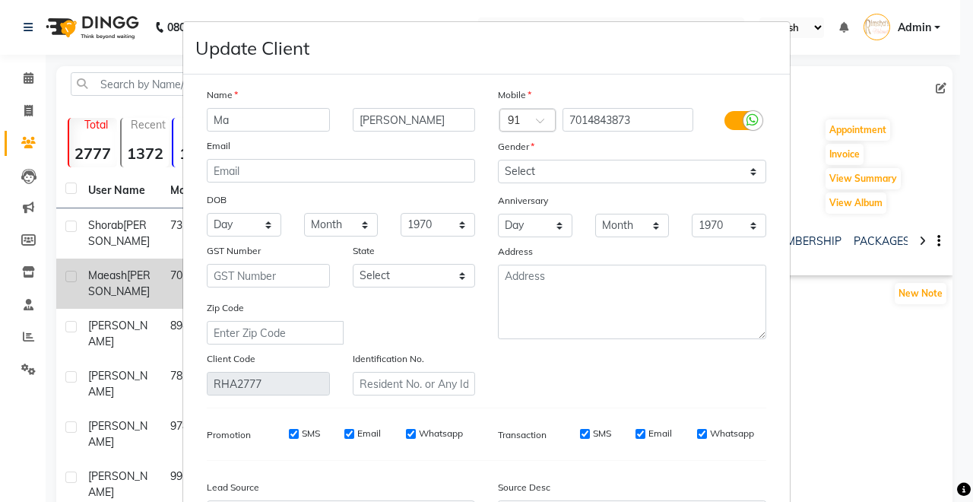
type input "M"
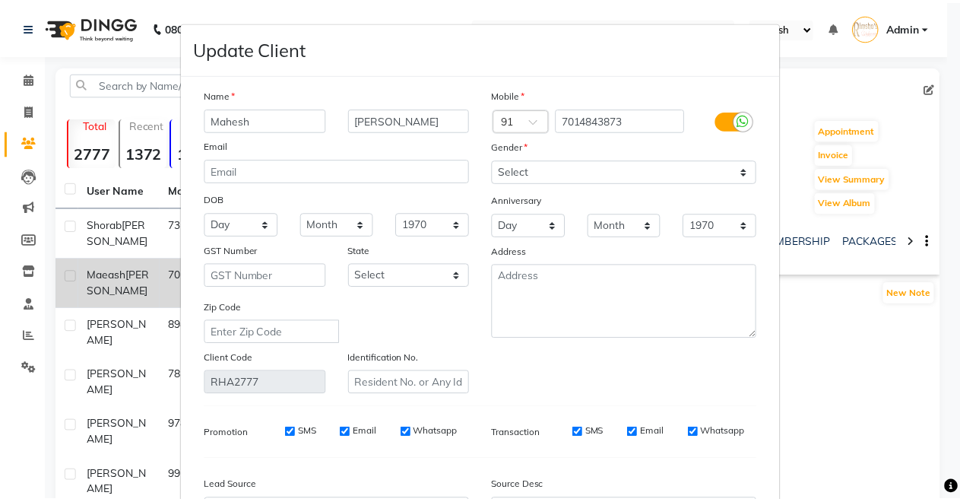
scroll to position [170, 0]
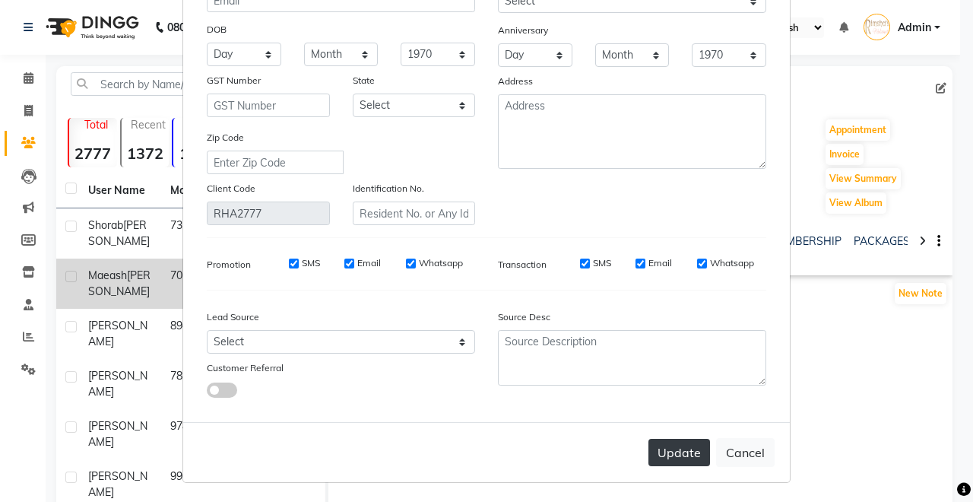
type input "Mahesh"
click at [674, 452] on button "Update" at bounding box center [679, 452] width 62 height 27
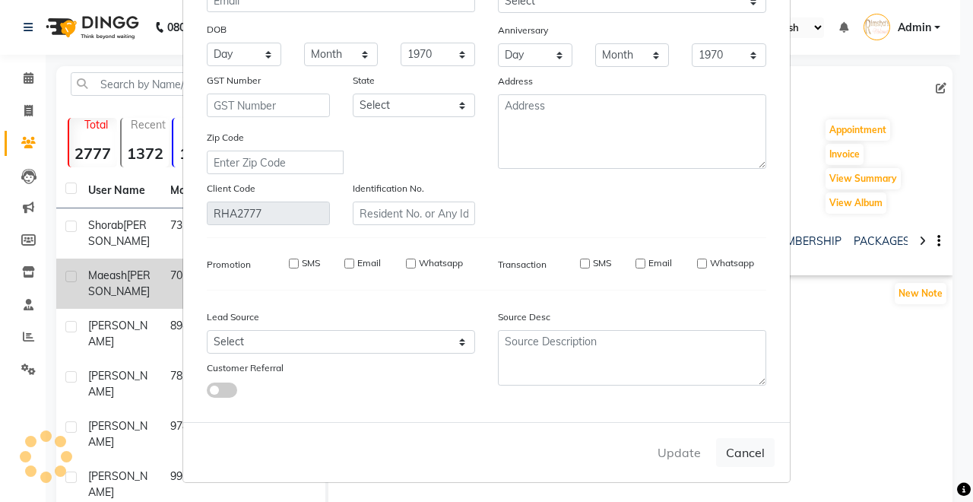
select select
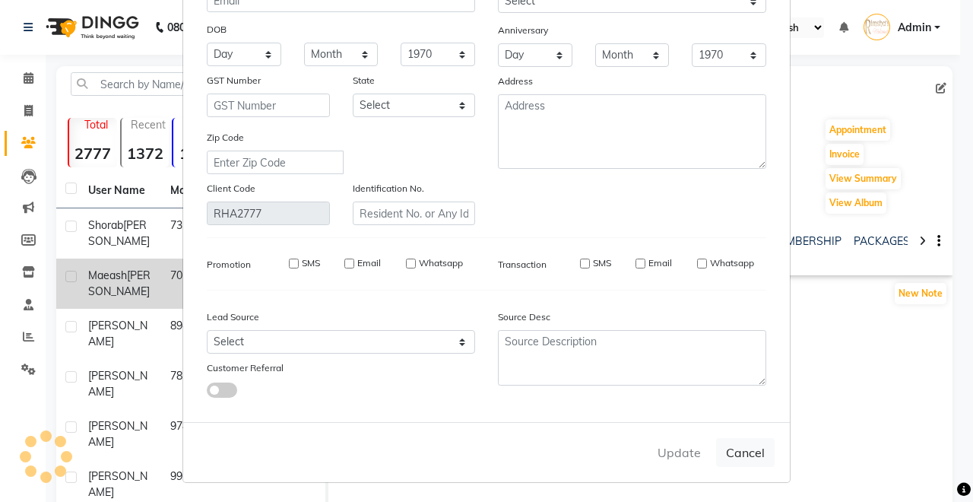
select select
checkbox input "false"
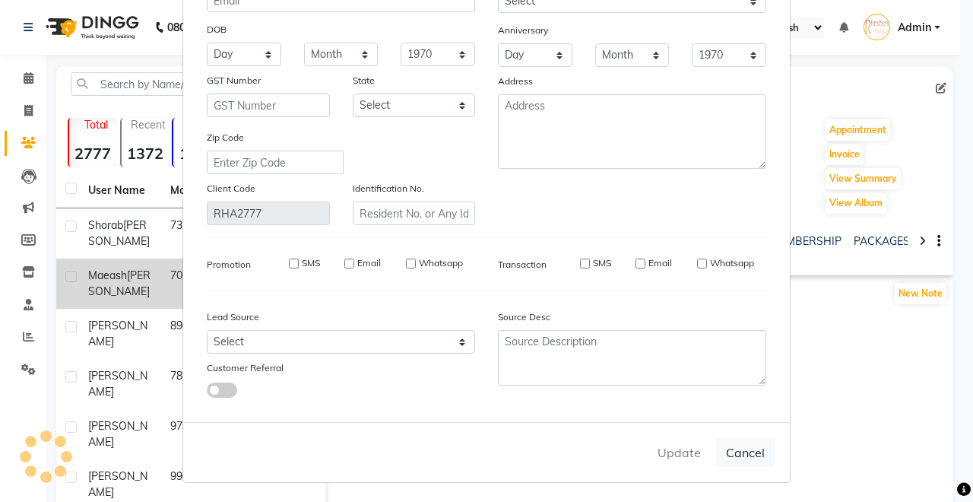
checkbox input "false"
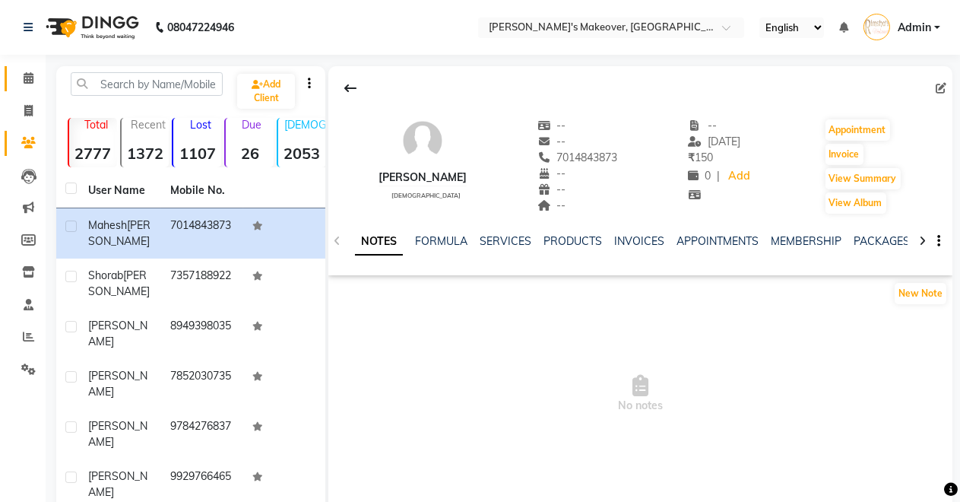
click at [11, 87] on link "Calendar" at bounding box center [23, 78] width 36 height 25
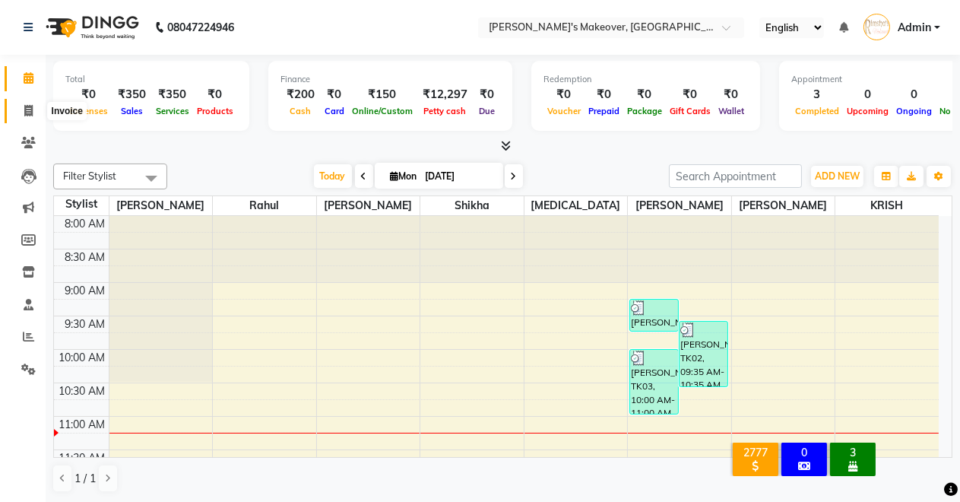
click at [27, 106] on icon at bounding box center [28, 110] width 8 height 11
select select "service"
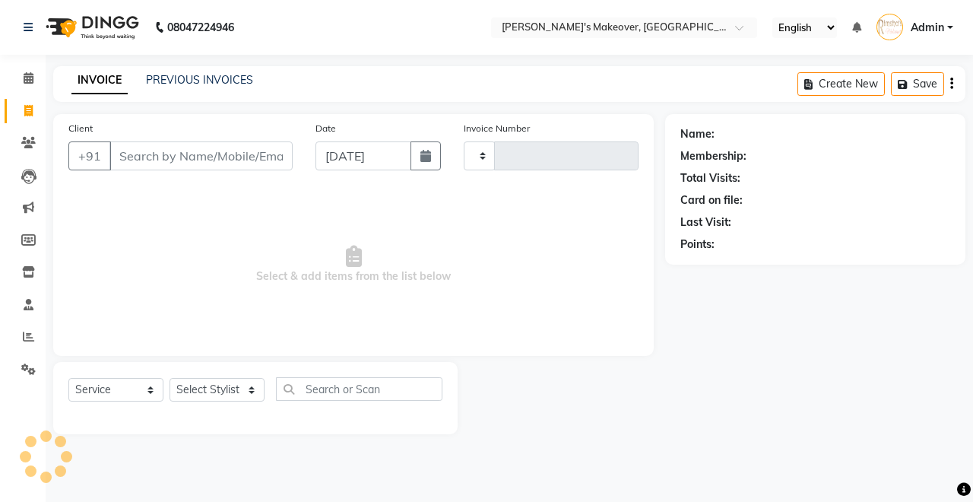
type input "4056"
select select "7317"
click at [209, 165] on input "Client" at bounding box center [200, 155] width 183 height 29
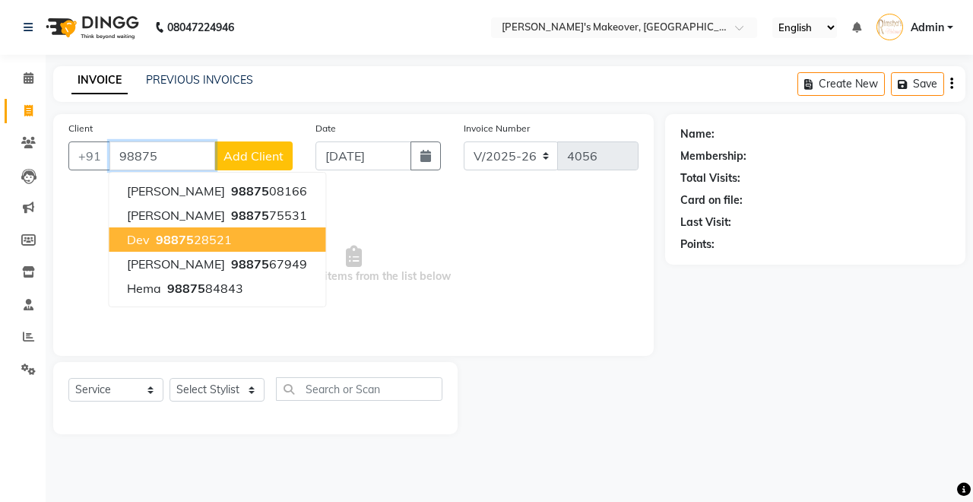
click at [201, 239] on ngb-highlight "98875 28521" at bounding box center [192, 239] width 79 height 15
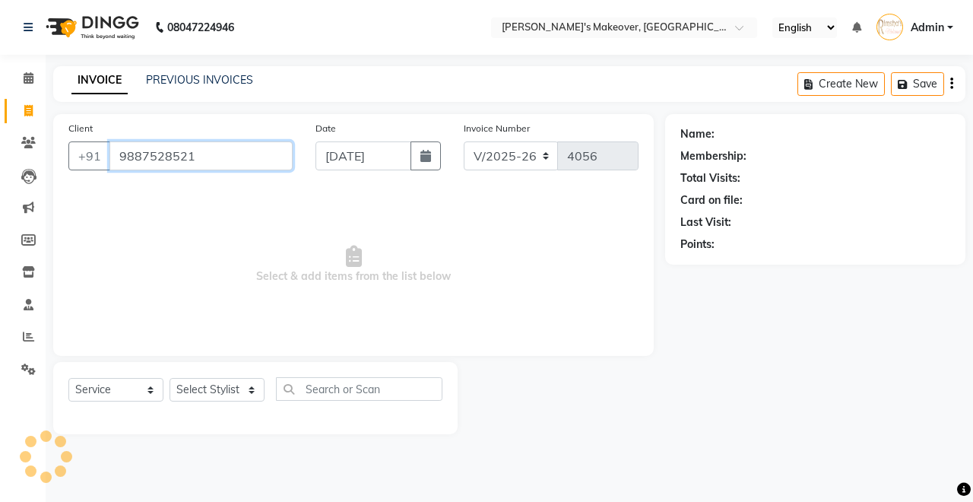
type input "9887528521"
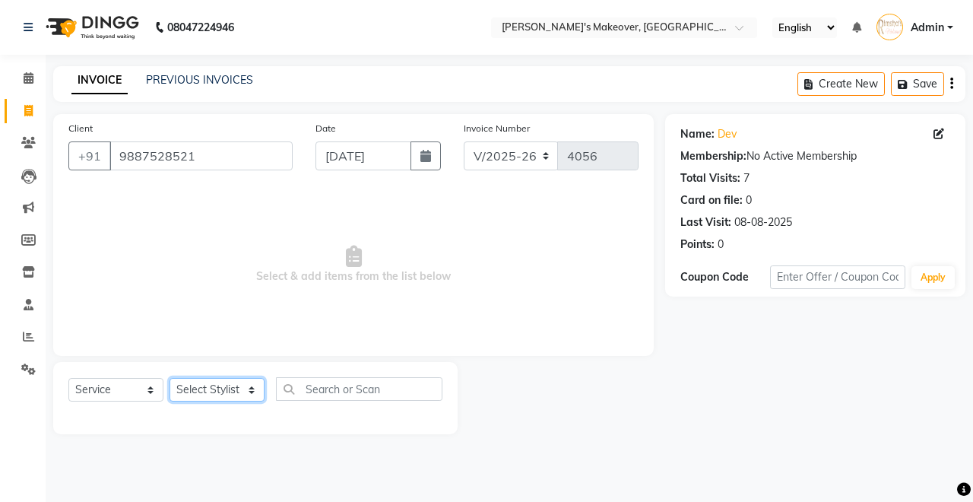
click at [202, 392] on select "Select Stylist [PERSON_NAME] [PERSON_NAME] [MEDICAL_DATA][PERSON_NAME] [PERSON_…" at bounding box center [217, 390] width 95 height 24
select select "77366"
click at [170, 378] on select "Select Stylist [PERSON_NAME] [PERSON_NAME] [MEDICAL_DATA][PERSON_NAME] [PERSON_…" at bounding box center [217, 390] width 95 height 24
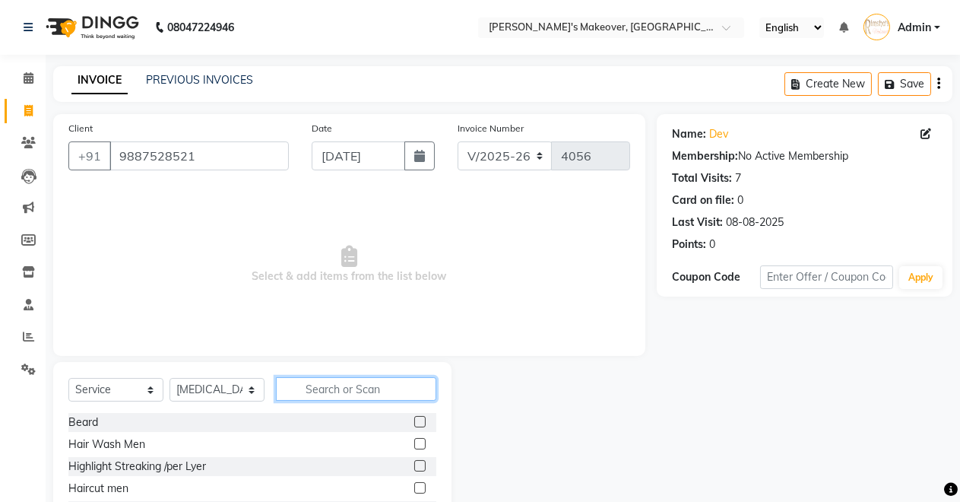
click at [322, 389] on input "text" at bounding box center [356, 389] width 160 height 24
type input "rica"
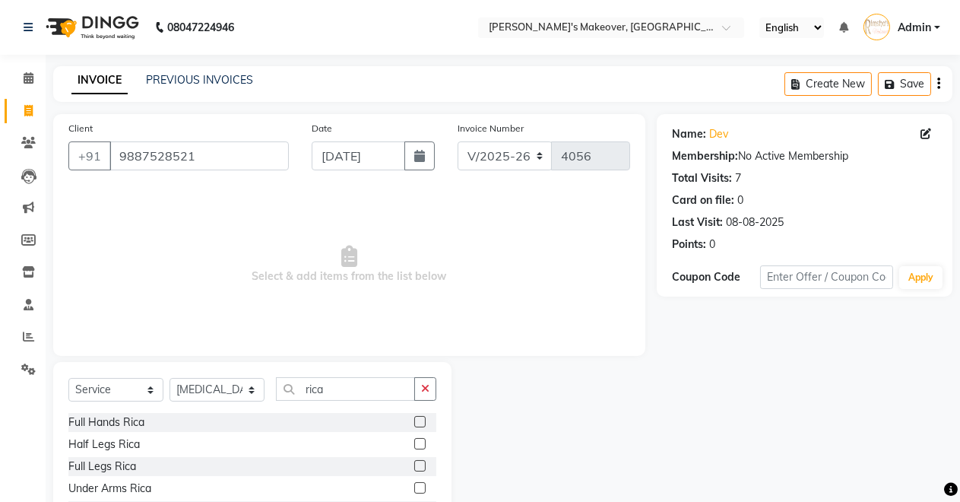
click at [421, 419] on label at bounding box center [419, 421] width 11 height 11
click at [421, 419] on input "checkbox" at bounding box center [419, 422] width 10 height 10
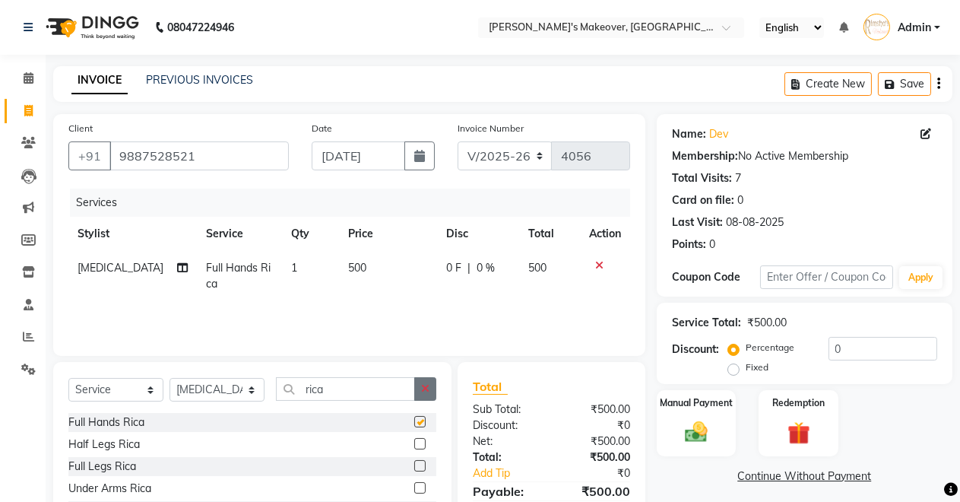
checkbox input "false"
click at [420, 391] on button "button" at bounding box center [425, 389] width 22 height 24
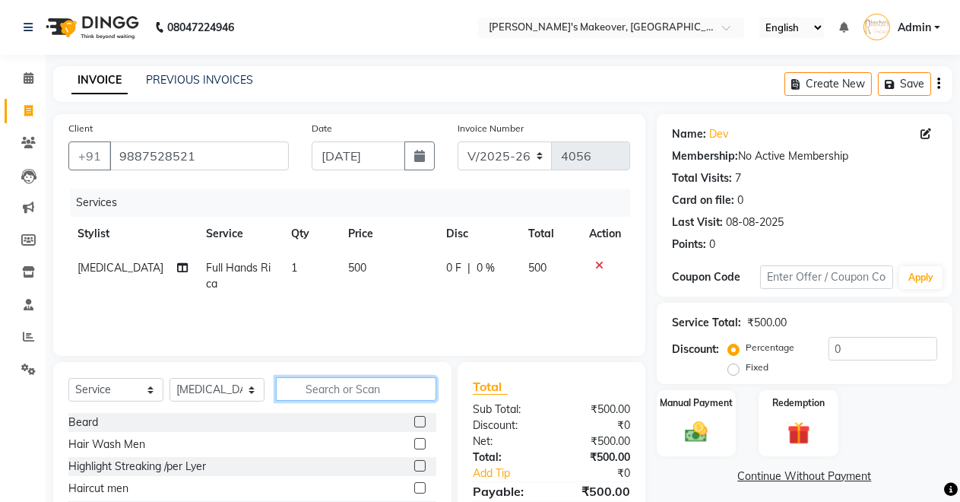
click at [407, 383] on input "text" at bounding box center [356, 389] width 160 height 24
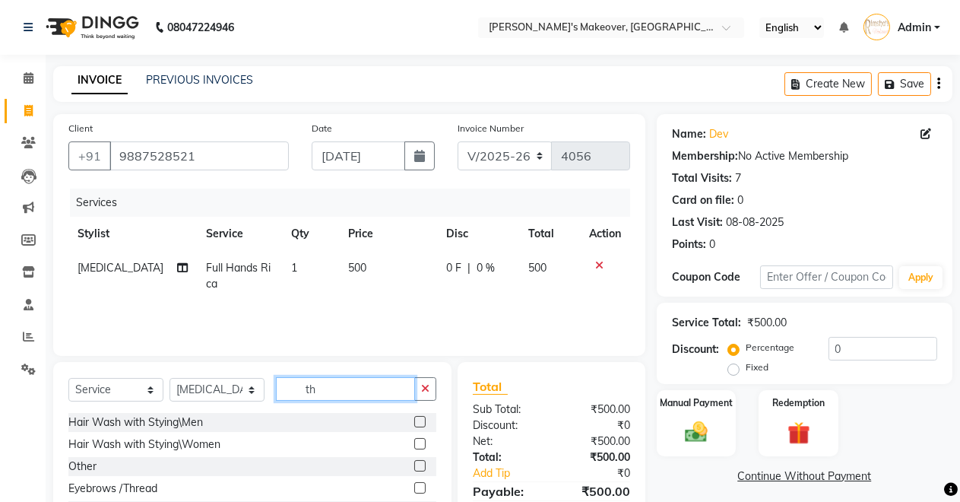
type input "th"
click at [414, 483] on label at bounding box center [419, 487] width 11 height 11
click at [414, 483] on input "checkbox" at bounding box center [419, 488] width 10 height 10
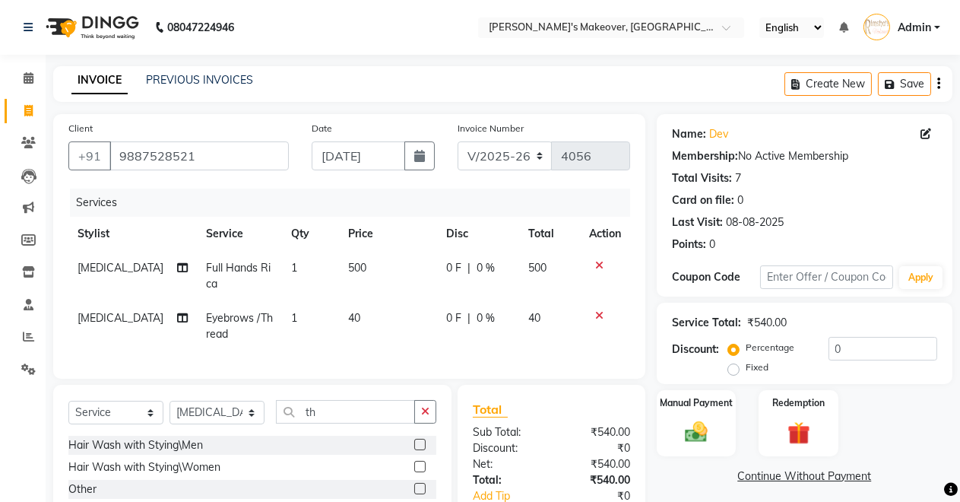
checkbox input "false"
click at [436, 420] on div "Select Service Product Membership Package Voucher Prepaid Gift Card Select Styl…" at bounding box center [252, 497] width 398 height 224
click at [426, 417] on icon "button" at bounding box center [425, 411] width 8 height 11
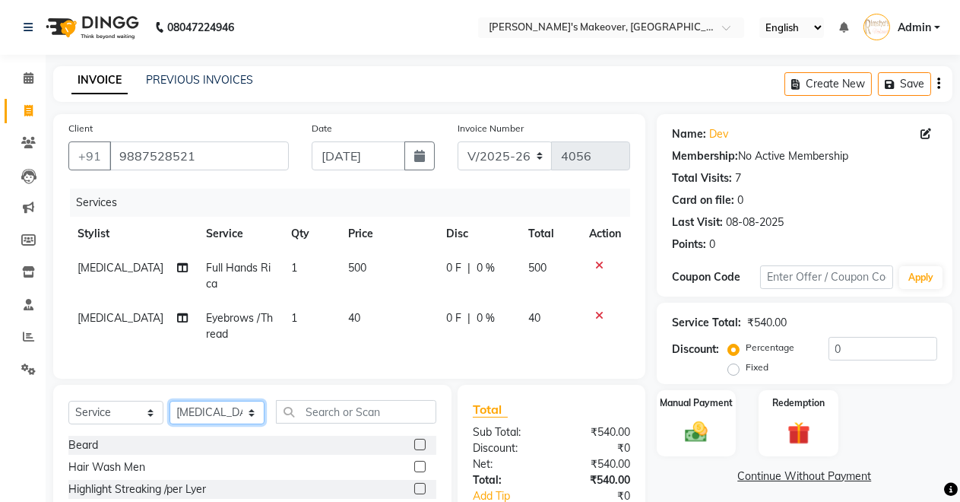
click at [249, 423] on select "Select Stylist [PERSON_NAME] [PERSON_NAME] [MEDICAL_DATA][PERSON_NAME] [PERSON_…" at bounding box center [217, 413] width 95 height 24
select select "64880"
click at [170, 414] on select "Select Stylist [PERSON_NAME] [PERSON_NAME] [MEDICAL_DATA][PERSON_NAME] [PERSON_…" at bounding box center [217, 413] width 95 height 24
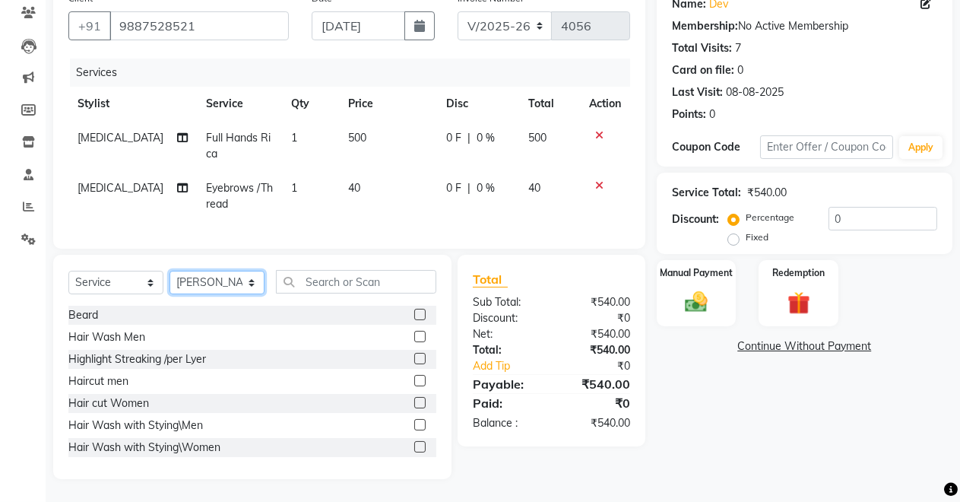
scroll to position [142, 0]
click at [414, 377] on label at bounding box center [419, 380] width 11 height 11
click at [414, 377] on input "checkbox" at bounding box center [419, 381] width 10 height 10
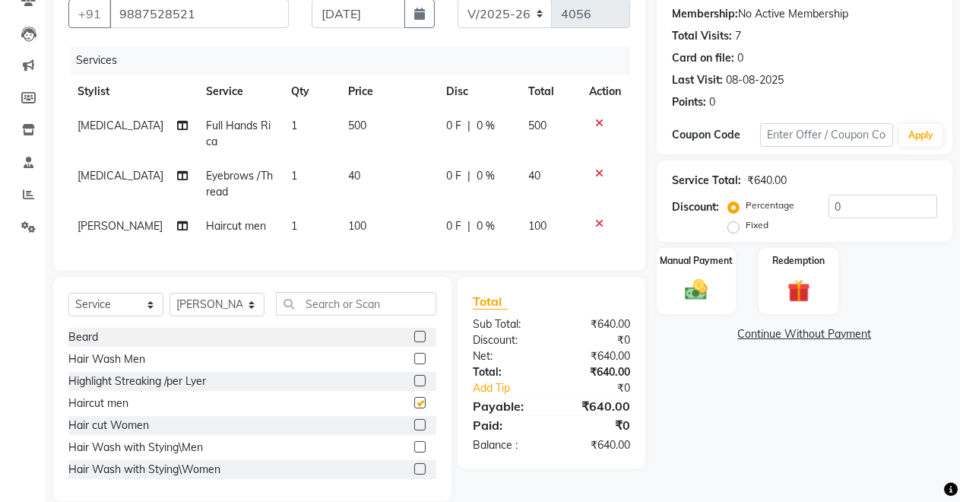
checkbox input "false"
click at [714, 299] on img at bounding box center [696, 289] width 39 height 27
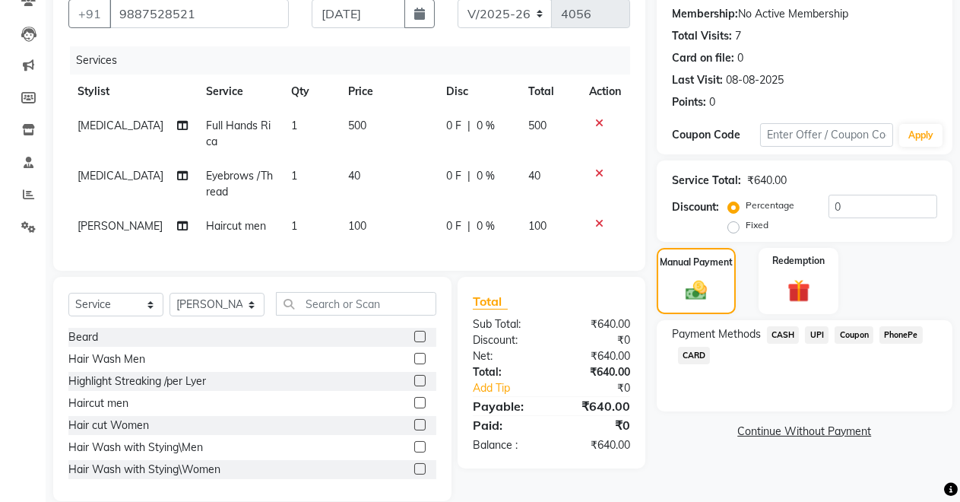
click at [784, 335] on span "CASH" at bounding box center [783, 334] width 33 height 17
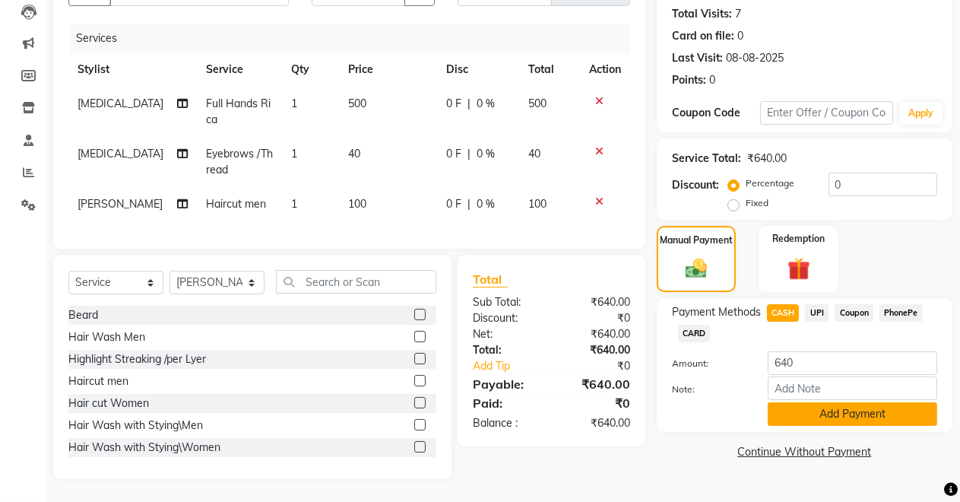
click at [803, 402] on button "Add Payment" at bounding box center [853, 414] width 170 height 24
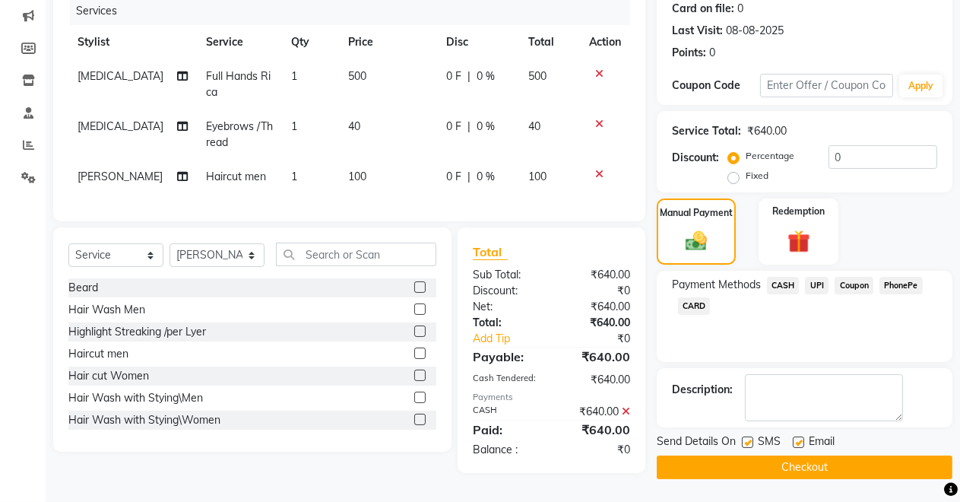
scroll to position [214, 0]
click at [803, 455] on button "Checkout" at bounding box center [805, 467] width 296 height 24
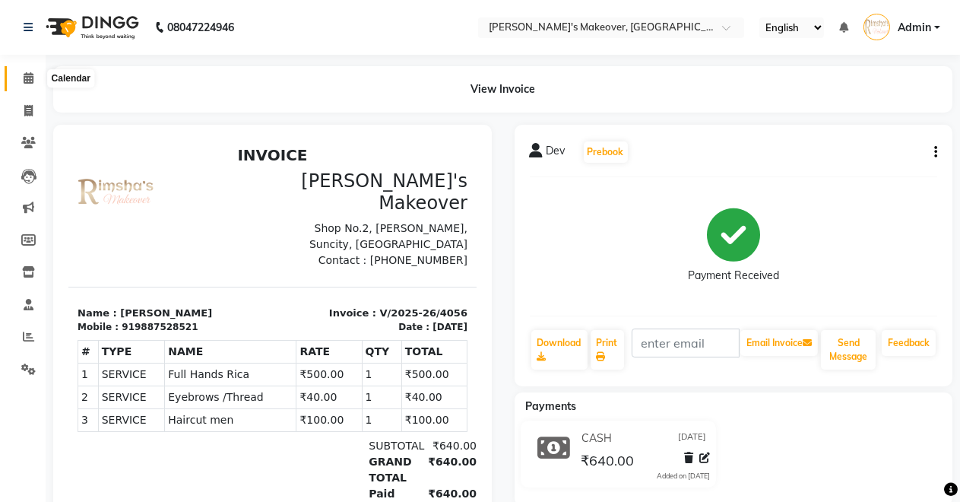
click at [21, 74] on span at bounding box center [28, 78] width 27 height 17
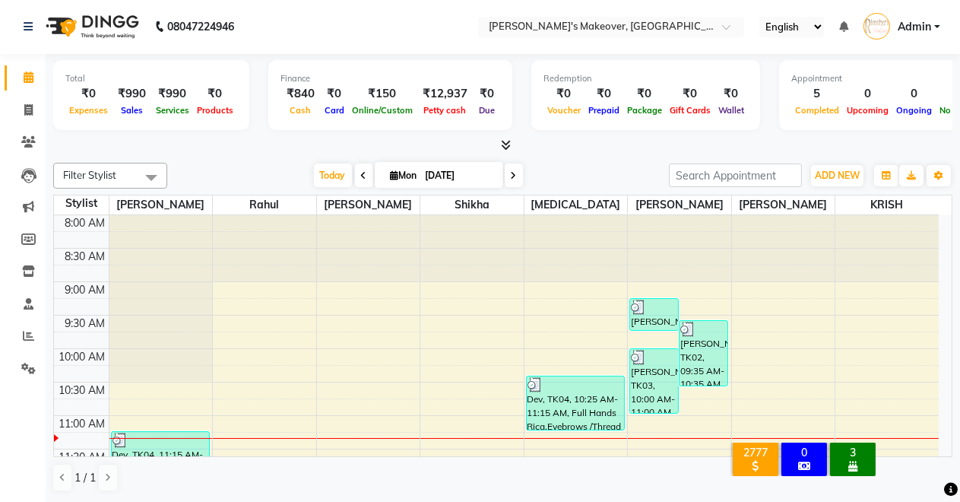
click at [505, 141] on icon at bounding box center [506, 144] width 10 height 11
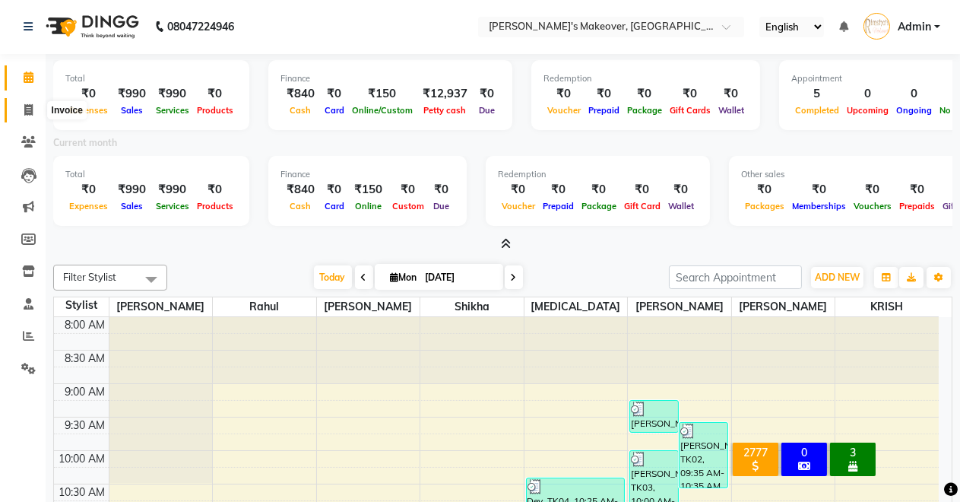
click at [19, 106] on span at bounding box center [28, 110] width 27 height 17
select select "service"
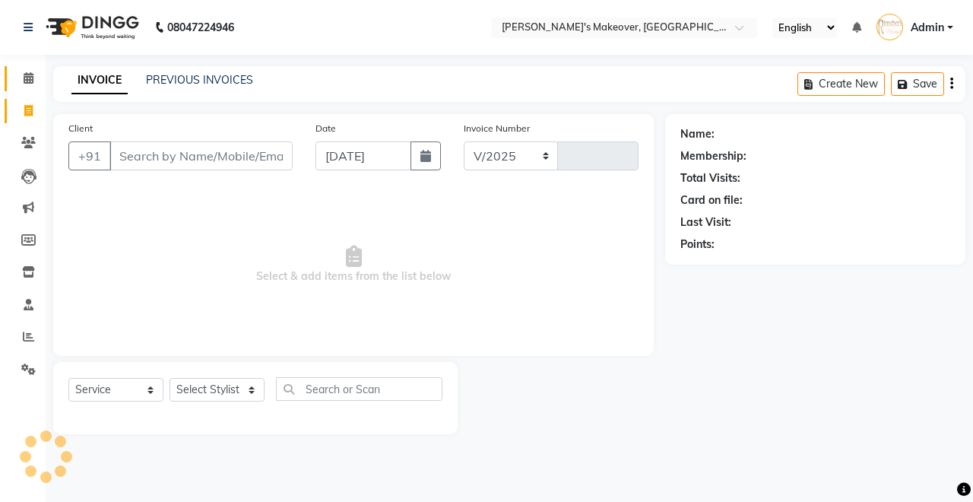
select select "7317"
type input "4057"
click at [195, 155] on input "Client" at bounding box center [200, 155] width 183 height 29
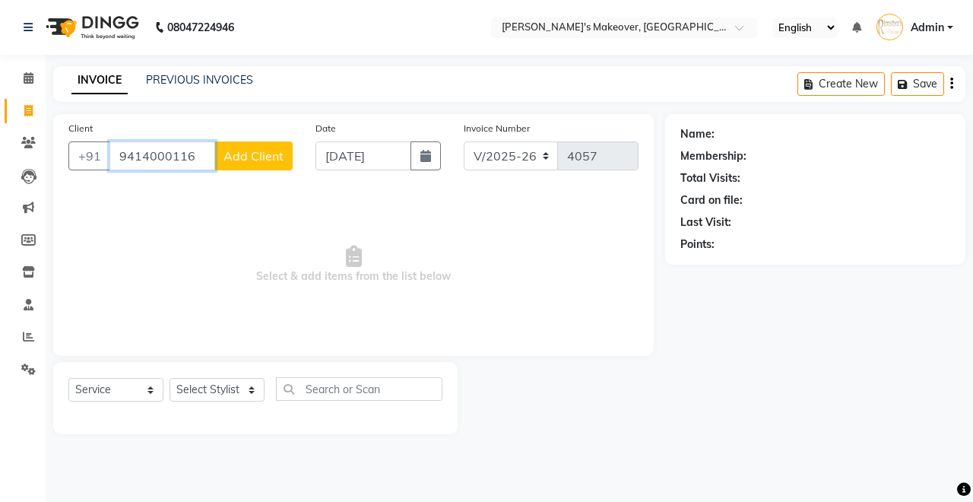
type input "9414000116"
click at [255, 158] on span "Add Client" at bounding box center [253, 155] width 60 height 15
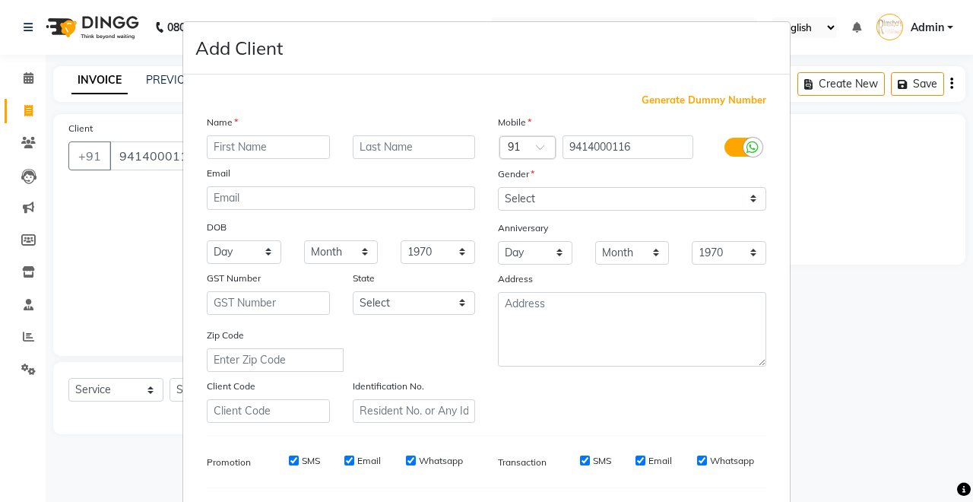
click at [263, 146] on input "text" at bounding box center [268, 147] width 123 height 24
type input "anil"
click at [563, 195] on select "Select [DEMOGRAPHIC_DATA] [DEMOGRAPHIC_DATA] Other Prefer Not To Say" at bounding box center [632, 199] width 268 height 24
select select "[DEMOGRAPHIC_DATA]"
click at [498, 187] on select "Select [DEMOGRAPHIC_DATA] [DEMOGRAPHIC_DATA] Other Prefer Not To Say" at bounding box center [632, 199] width 268 height 24
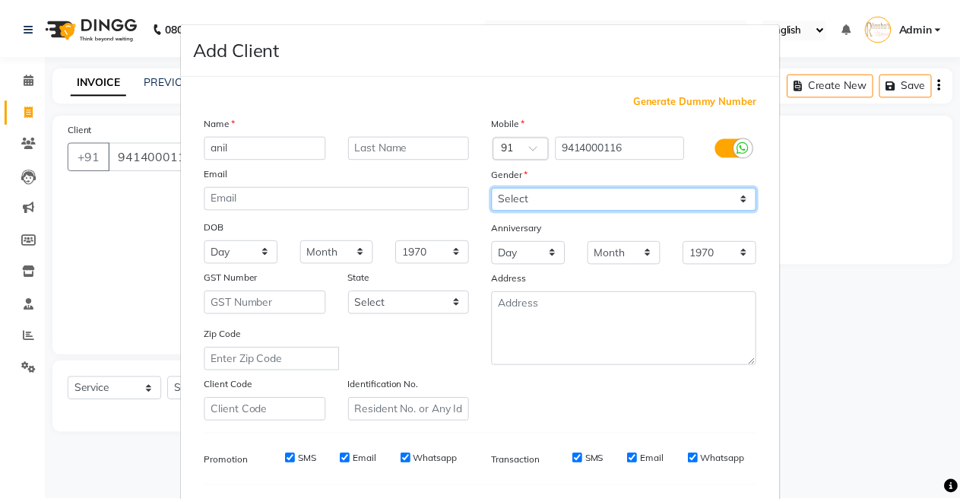
scroll to position [197, 0]
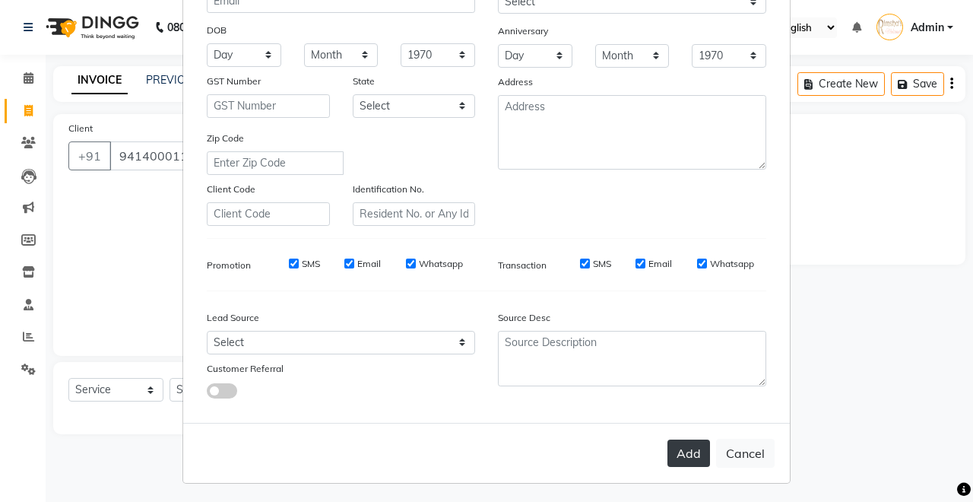
click at [687, 451] on button "Add" at bounding box center [688, 452] width 43 height 27
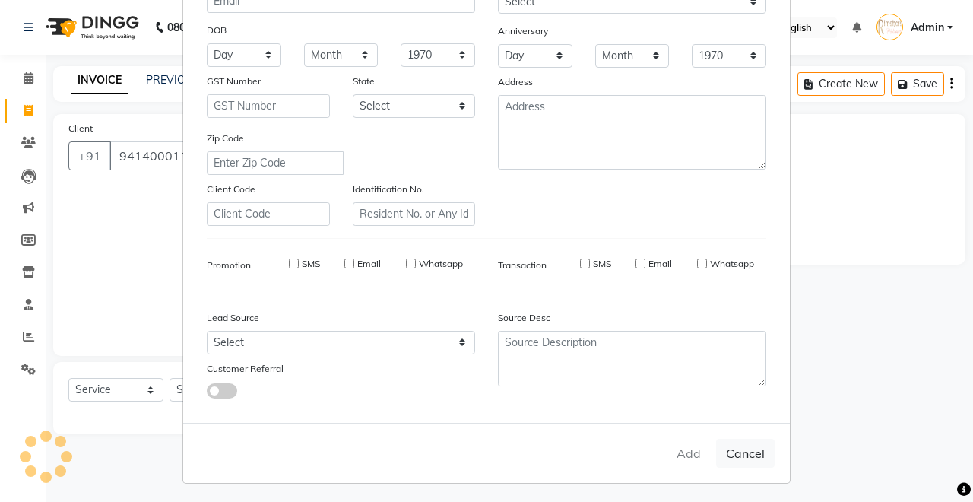
select select
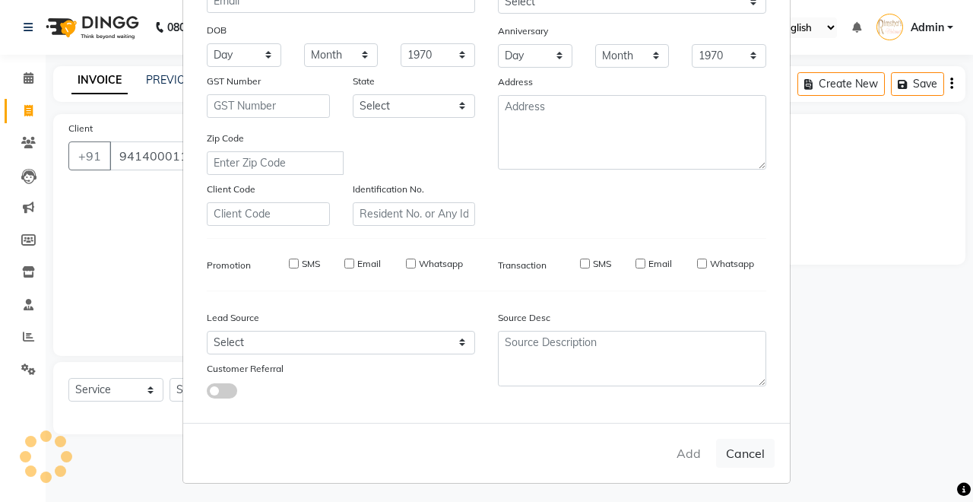
select select
checkbox input "false"
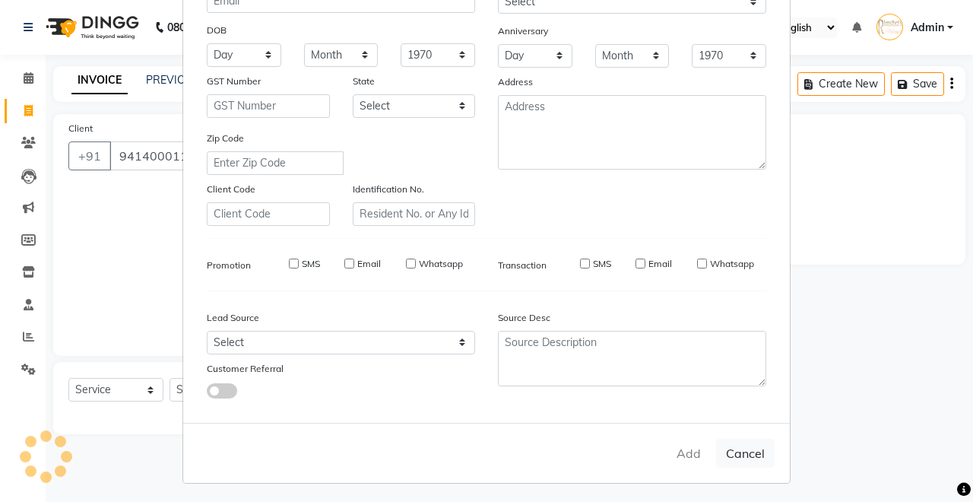
checkbox input "false"
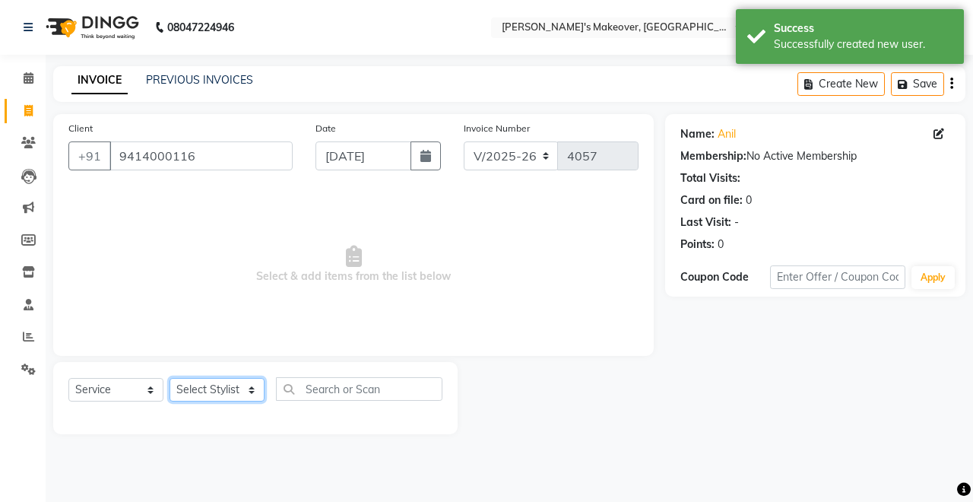
click at [236, 391] on select "Select Stylist [PERSON_NAME] [PERSON_NAME] [MEDICAL_DATA][PERSON_NAME] [PERSON_…" at bounding box center [217, 390] width 95 height 24
select select "84062"
click at [170, 378] on select "Select Stylist [PERSON_NAME] [PERSON_NAME] [MEDICAL_DATA][PERSON_NAME] [PERSON_…" at bounding box center [217, 390] width 95 height 24
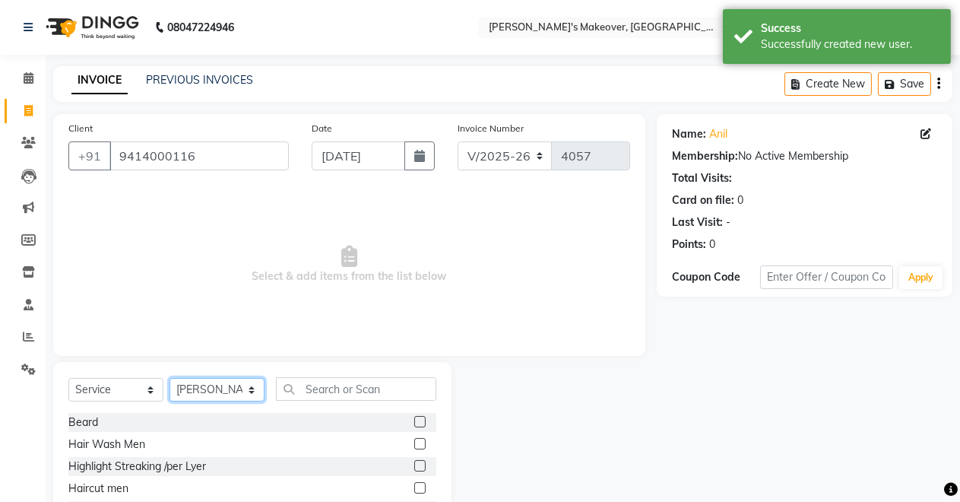
scroll to position [107, 0]
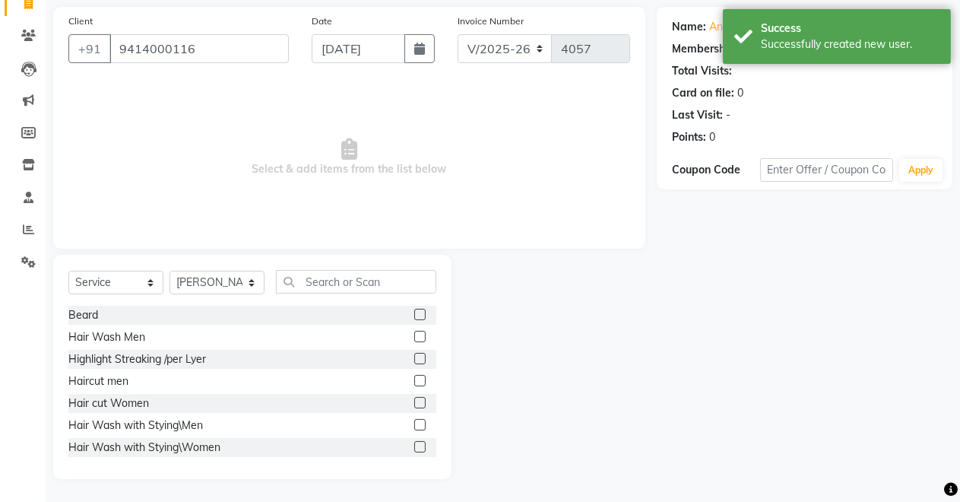
click at [414, 314] on label at bounding box center [419, 314] width 11 height 11
click at [414, 314] on input "checkbox" at bounding box center [419, 315] width 10 height 10
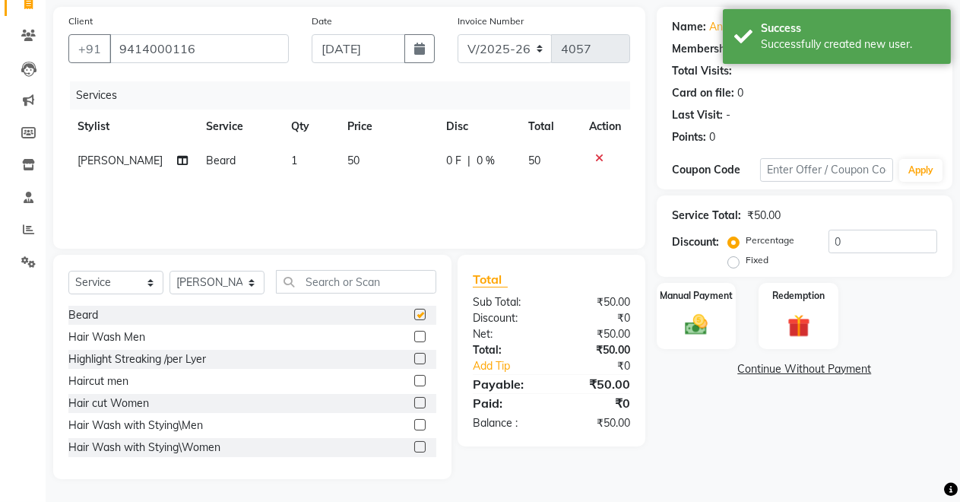
checkbox input "false"
click at [671, 322] on div "Manual Payment" at bounding box center [696, 315] width 83 height 69
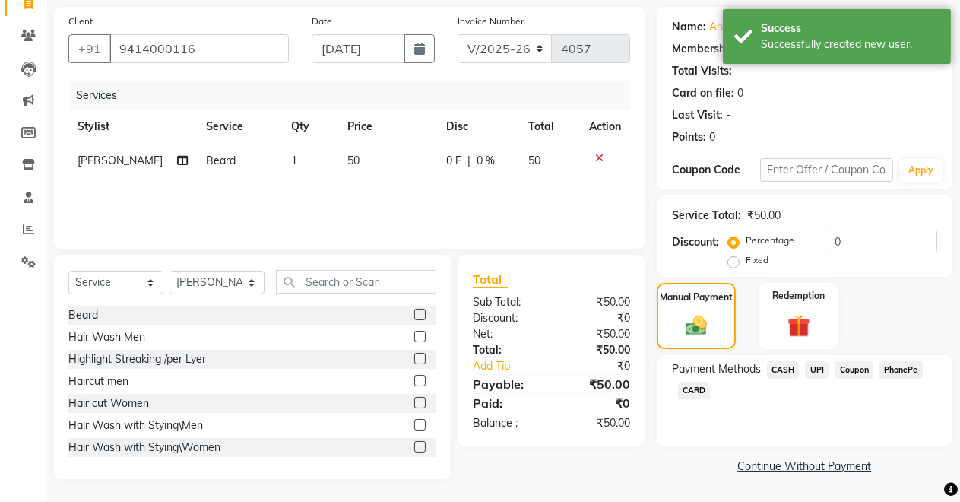
click at [784, 363] on span "CASH" at bounding box center [783, 369] width 33 height 17
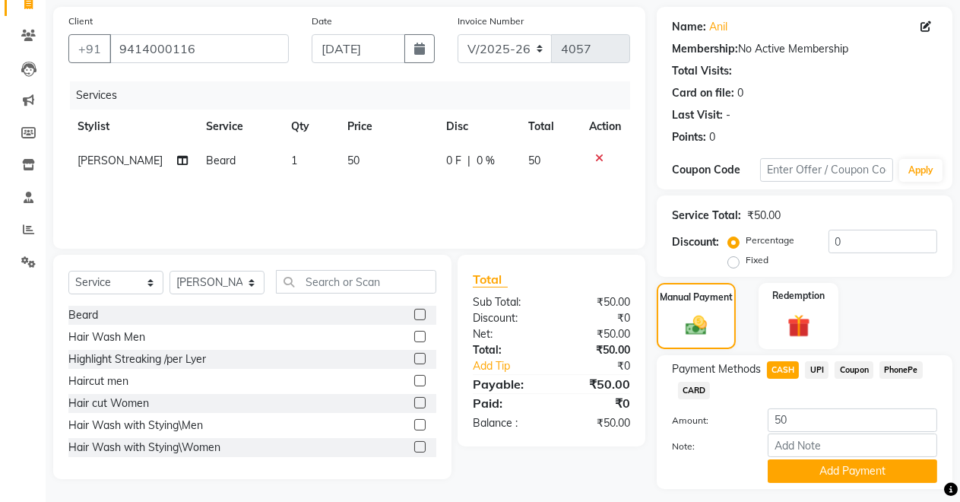
scroll to position [147, 0]
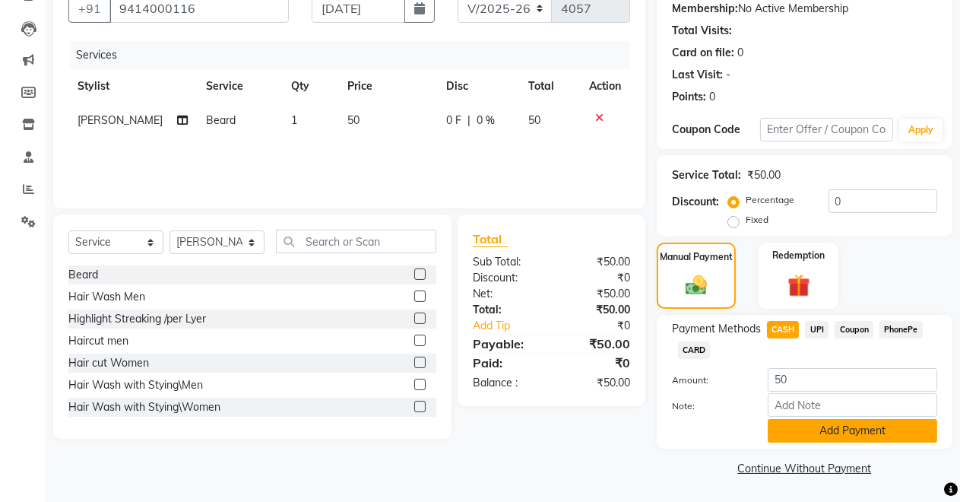
click at [821, 433] on button "Add Payment" at bounding box center [853, 431] width 170 height 24
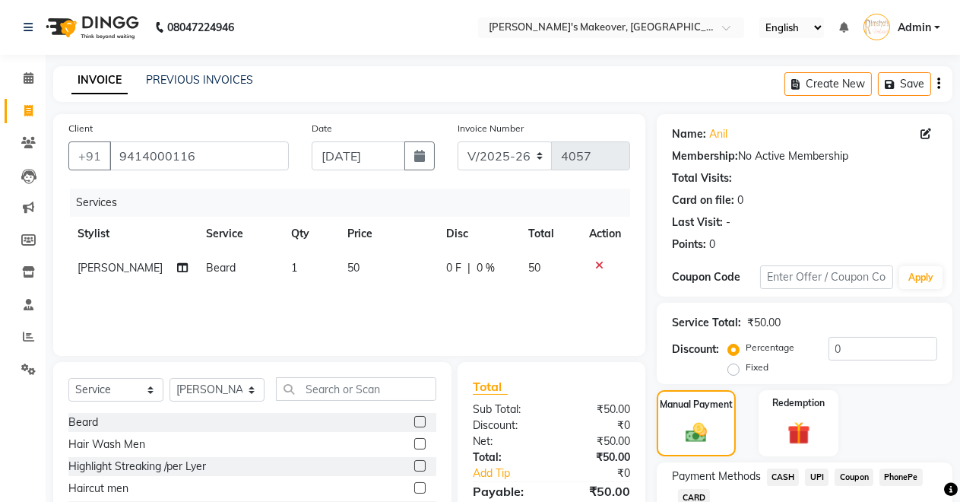
scroll to position [191, 0]
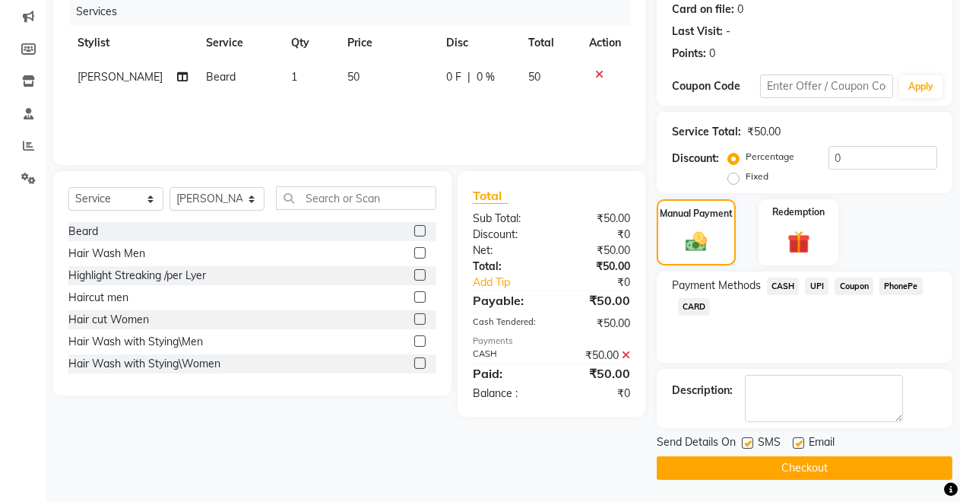
click at [685, 458] on button "Checkout" at bounding box center [805, 468] width 296 height 24
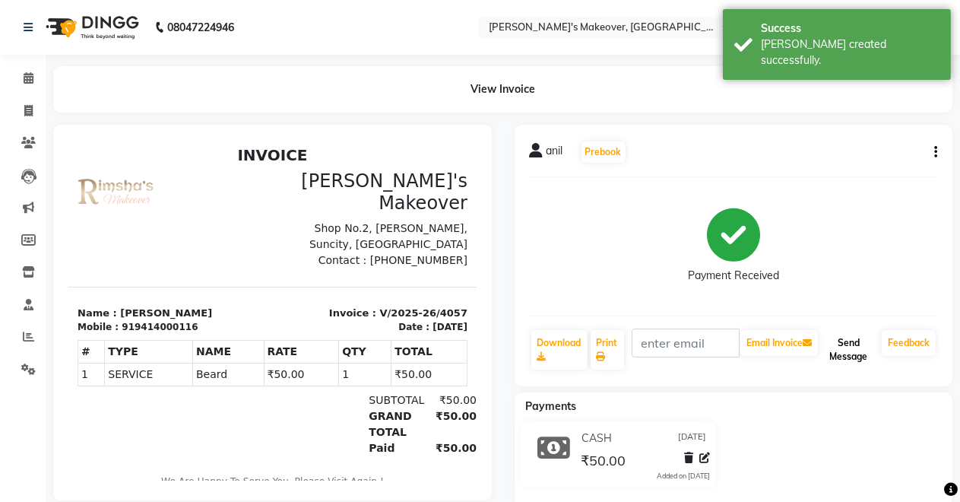
click at [836, 345] on button "Send Message" at bounding box center [848, 350] width 55 height 40
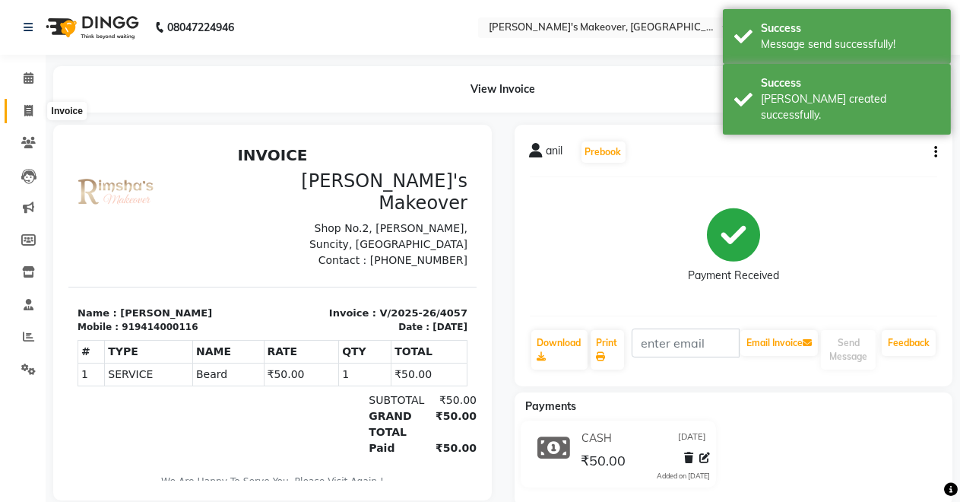
click at [30, 104] on span at bounding box center [28, 111] width 27 height 17
select select "7317"
select select "service"
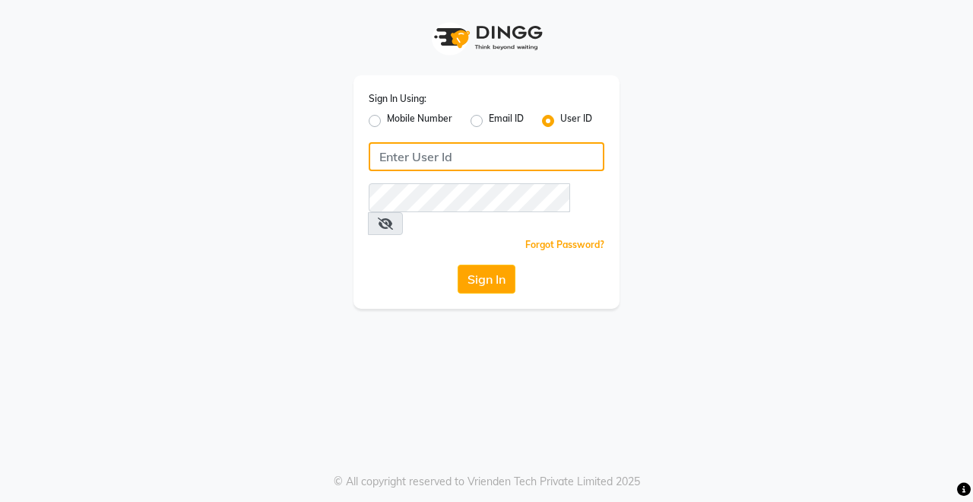
type input "Rimshamakeover123"
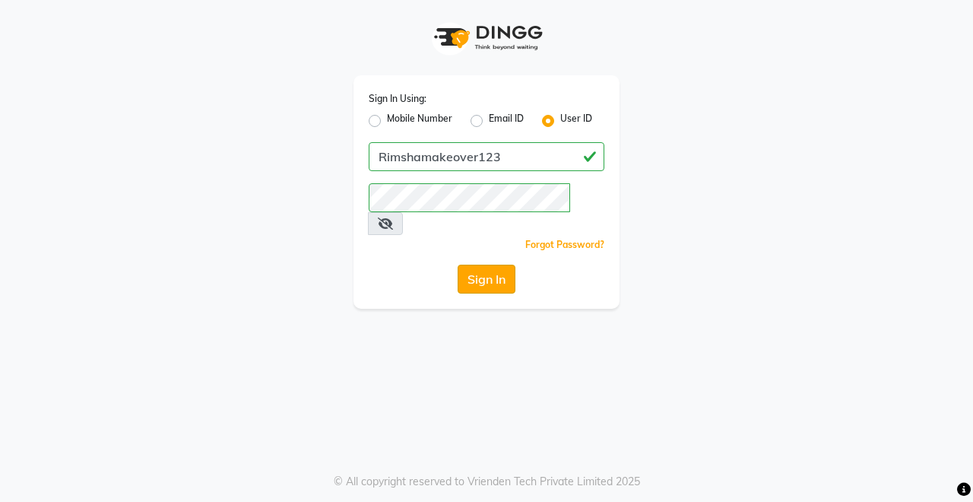
click at [478, 266] on button "Sign In" at bounding box center [487, 279] width 58 height 29
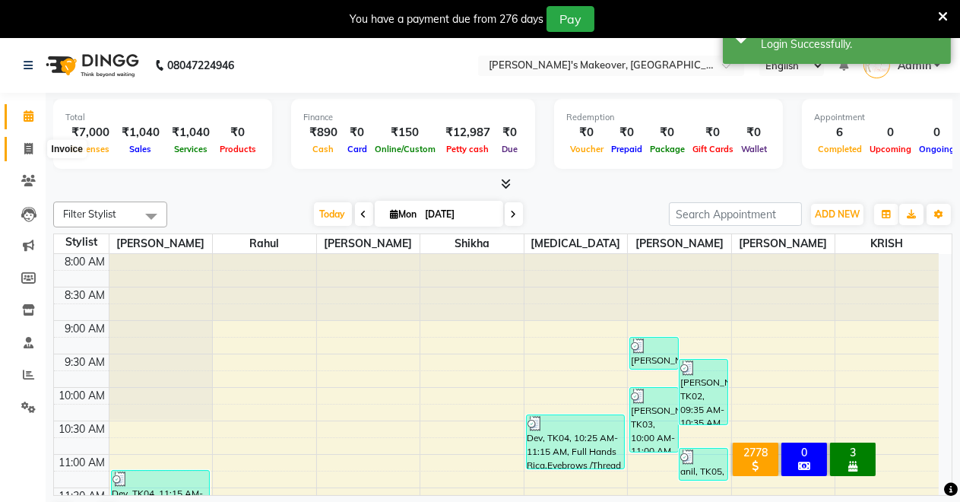
click at [23, 144] on span at bounding box center [28, 149] width 27 height 17
select select "service"
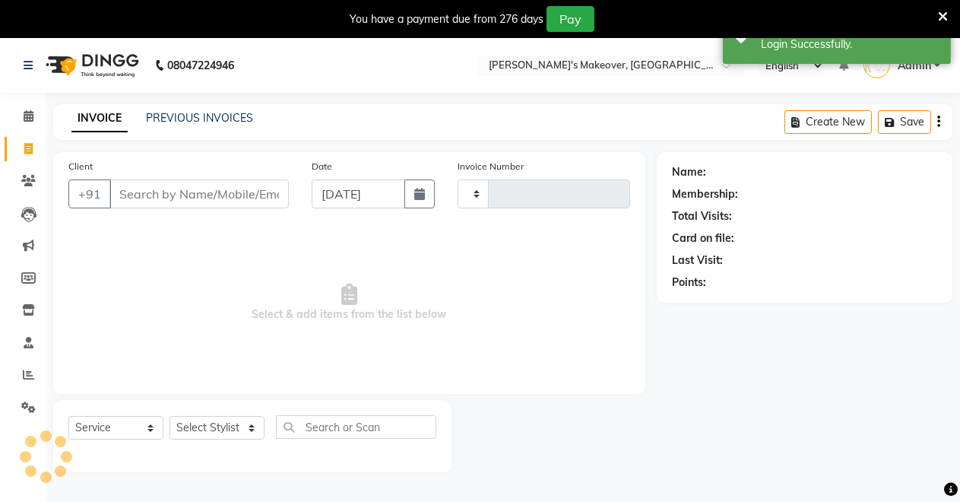
type input "4058"
select select "7317"
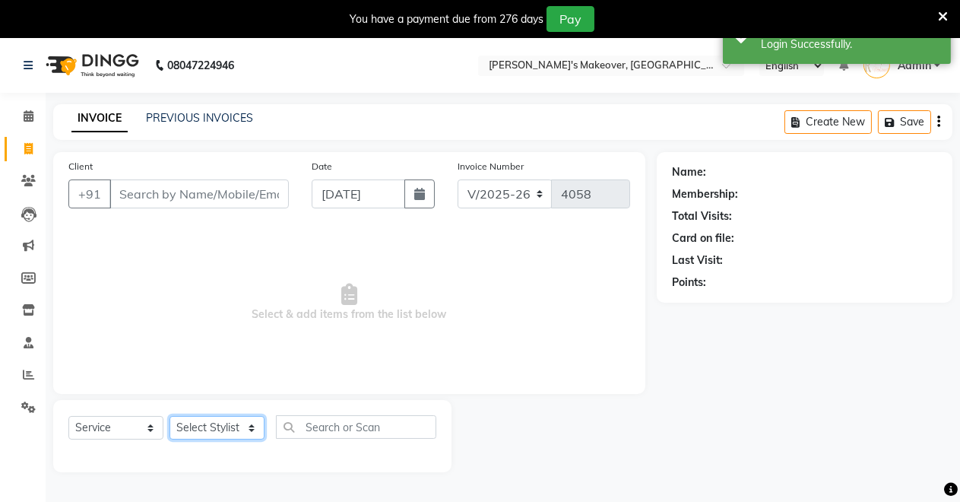
click at [229, 426] on select "Select Stylist [PERSON_NAME] [PERSON_NAME] [MEDICAL_DATA][PERSON_NAME] [PERSON_…" at bounding box center [217, 428] width 95 height 24
select select "88618"
click at [170, 416] on select "Select Stylist [PERSON_NAME] [PERSON_NAME] [MEDICAL_DATA][PERSON_NAME] [PERSON_…" at bounding box center [217, 428] width 95 height 24
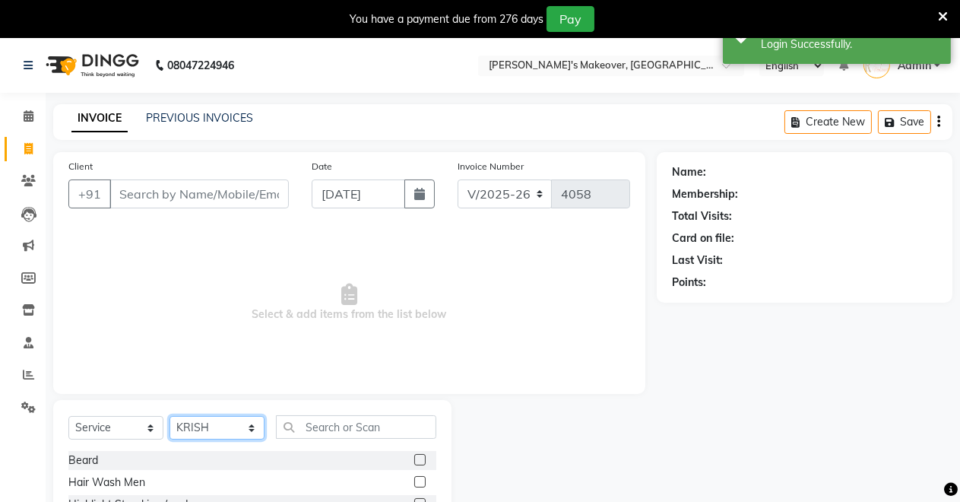
scroll to position [145, 0]
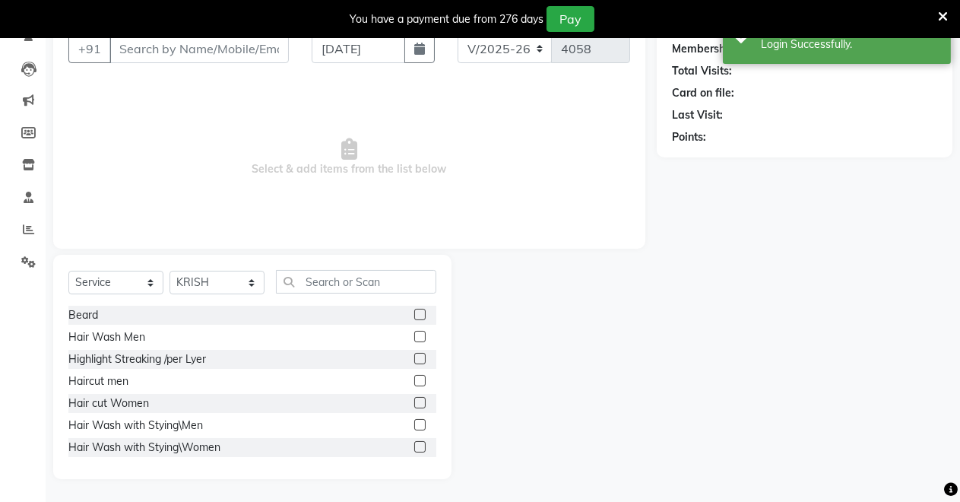
click at [414, 379] on label at bounding box center [419, 380] width 11 height 11
click at [414, 379] on input "checkbox" at bounding box center [419, 381] width 10 height 10
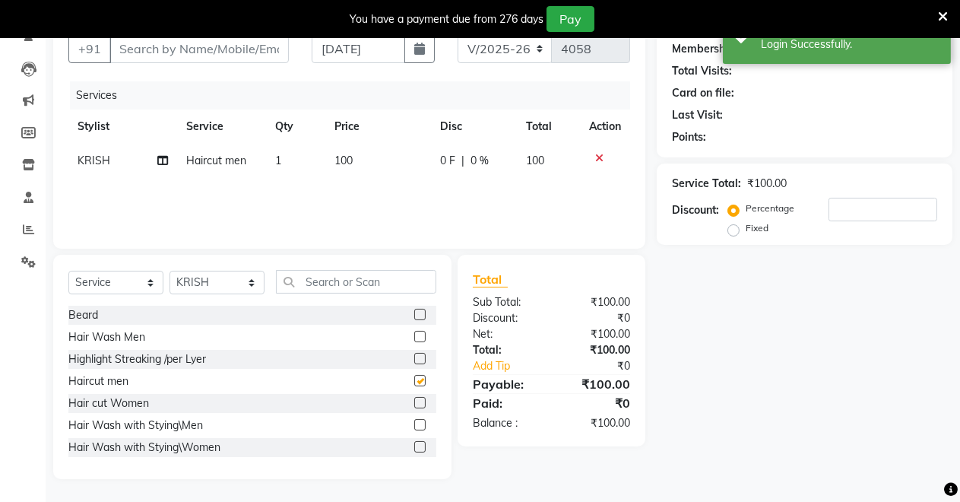
checkbox input "false"
drag, startPoint x: 403, startPoint y: 299, endPoint x: 403, endPoint y: 311, distance: 11.4
click at [403, 305] on div "Select Service Product Membership Package Voucher Prepaid Gift Card Select Styl…" at bounding box center [252, 367] width 398 height 224
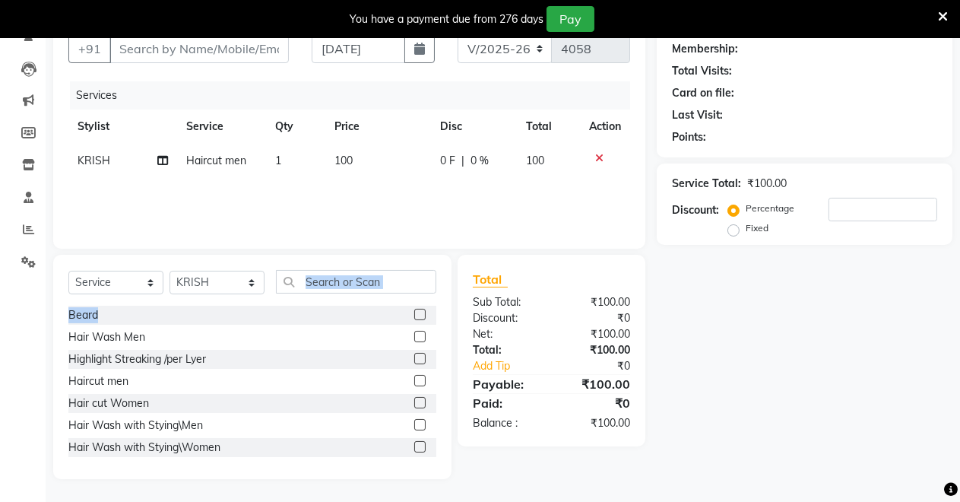
click at [414, 312] on label at bounding box center [419, 314] width 11 height 11
click at [414, 312] on input "checkbox" at bounding box center [419, 315] width 10 height 10
checkbox input "false"
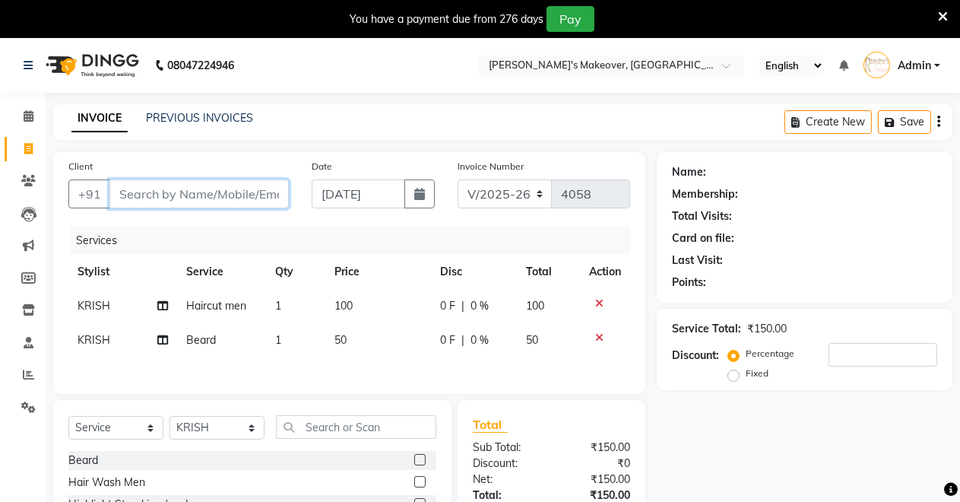
click at [162, 190] on input "Client" at bounding box center [198, 193] width 179 height 29
type input "9"
type input "0"
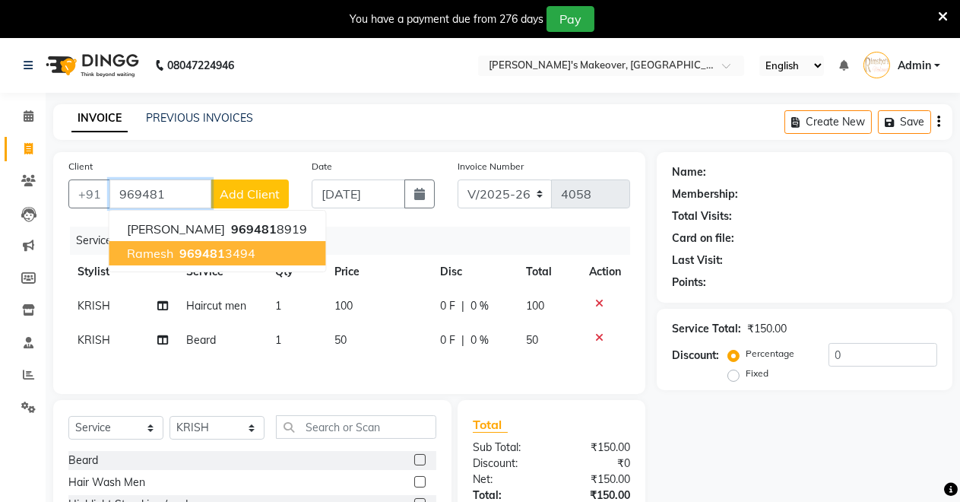
click at [164, 256] on span "Ramesh" at bounding box center [150, 253] width 46 height 15
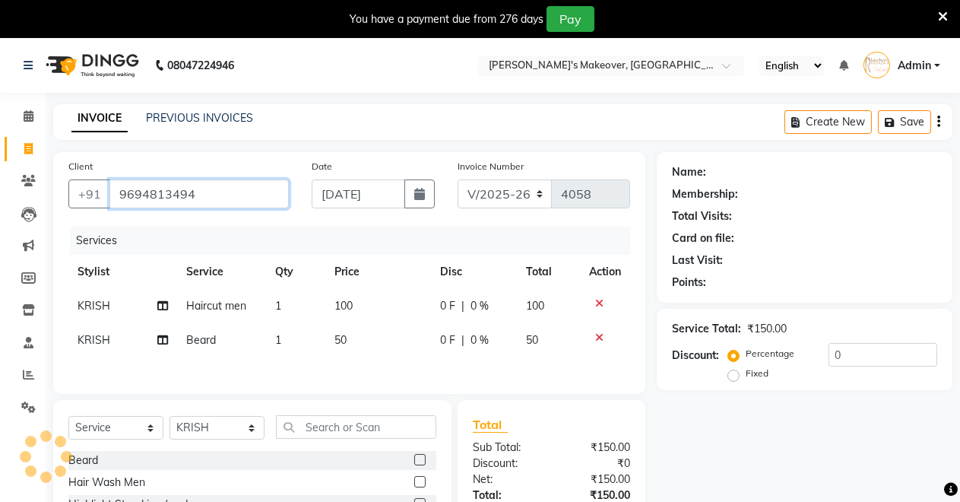
type input "9694813494"
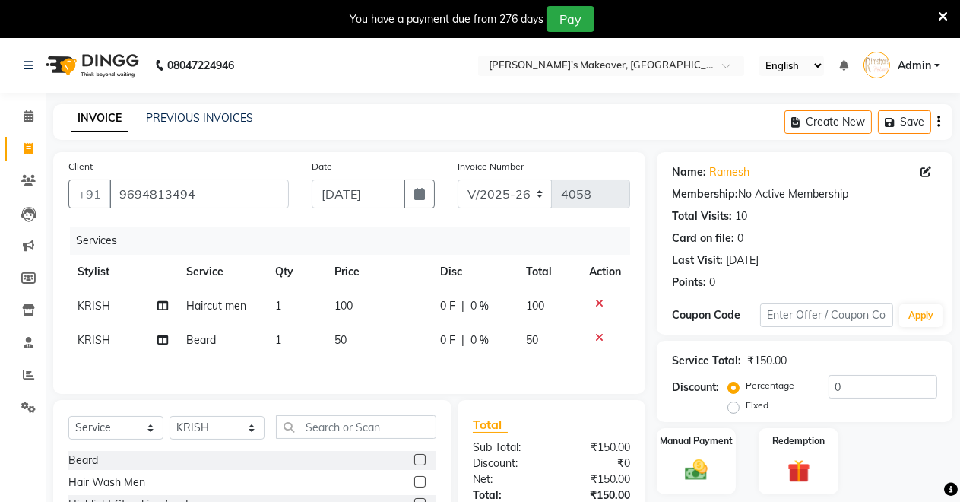
scroll to position [148, 0]
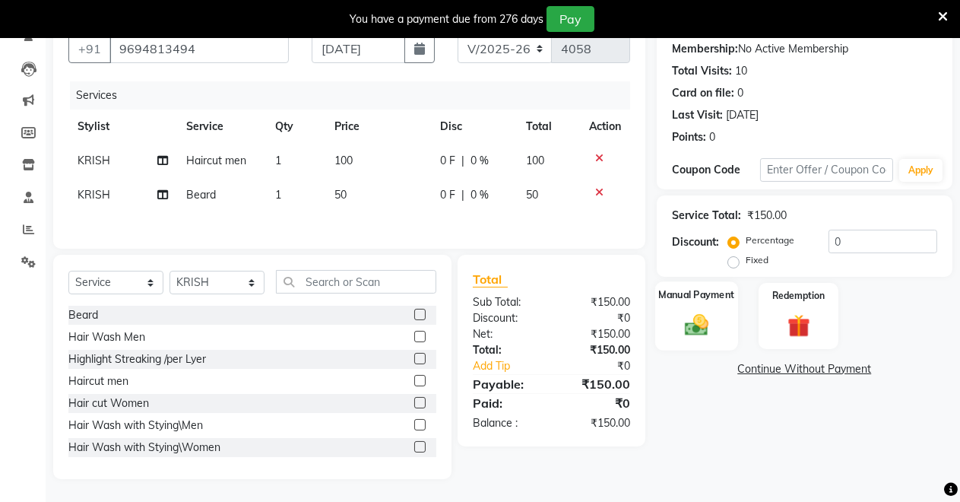
click at [693, 311] on img at bounding box center [696, 324] width 39 height 27
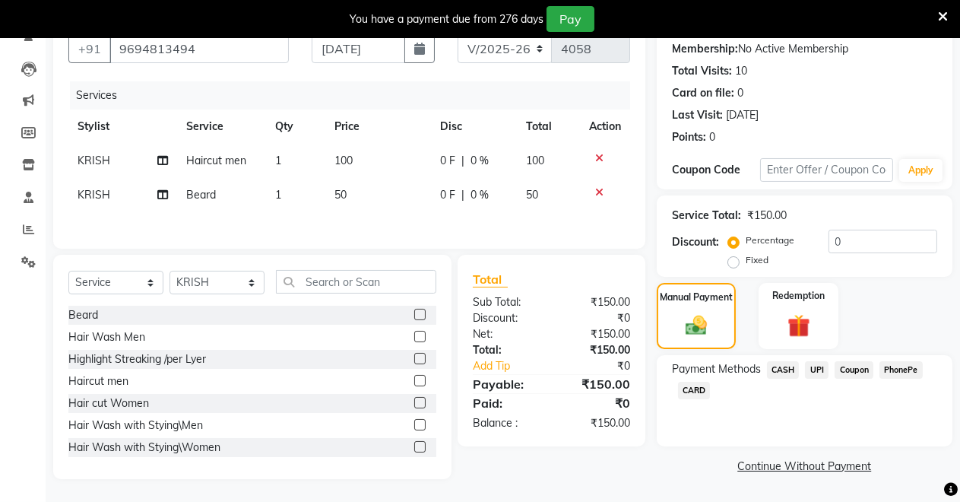
click at [814, 366] on span "UPI" at bounding box center [817, 369] width 24 height 17
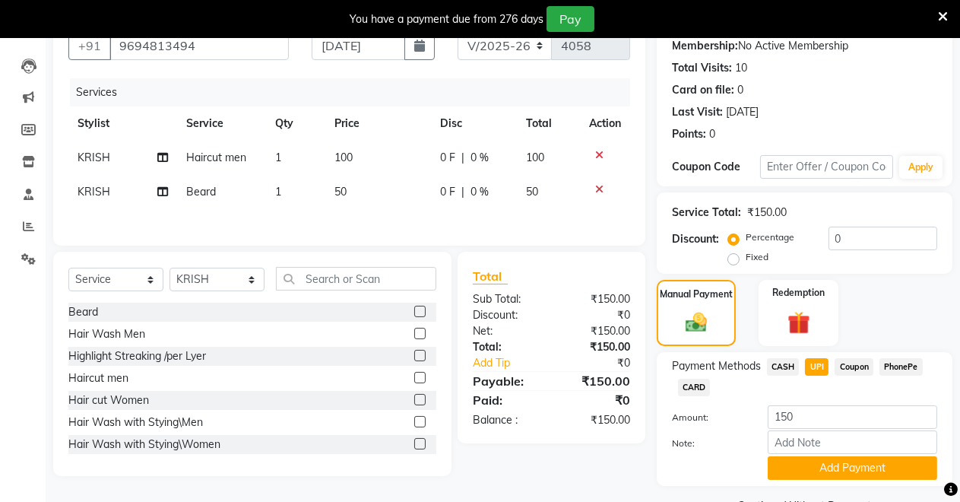
scroll to position [186, 0]
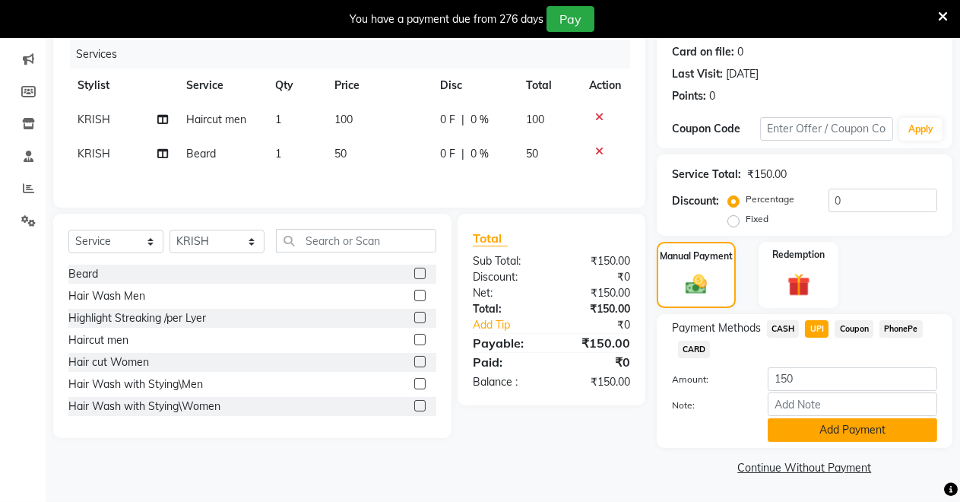
click at [815, 428] on button "Add Payment" at bounding box center [853, 430] width 170 height 24
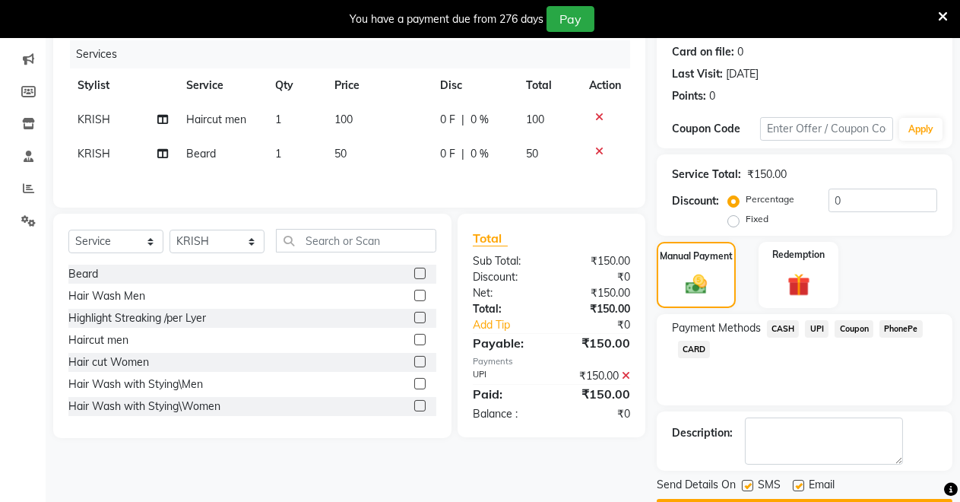
scroll to position [230, 0]
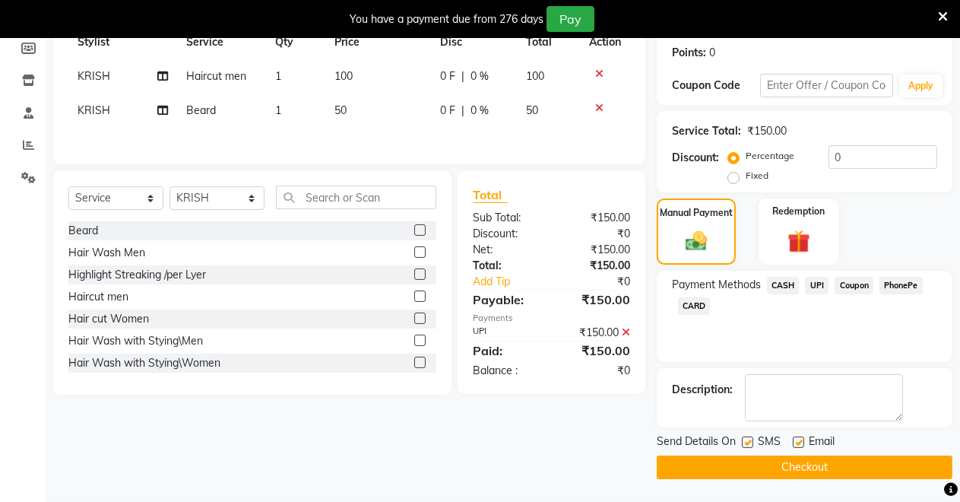
click at [756, 464] on button "Checkout" at bounding box center [805, 467] width 296 height 24
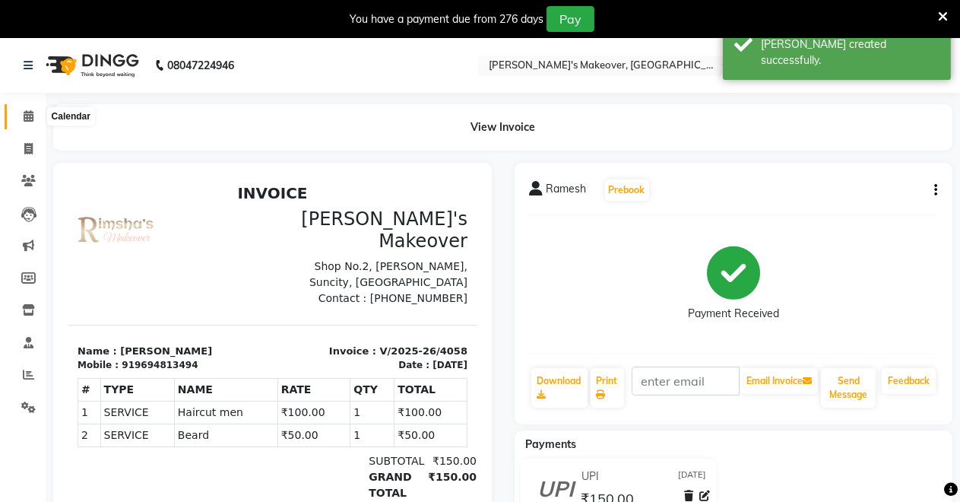
click at [28, 112] on icon at bounding box center [29, 115] width 10 height 11
